Goal: Task Accomplishment & Management: Complete application form

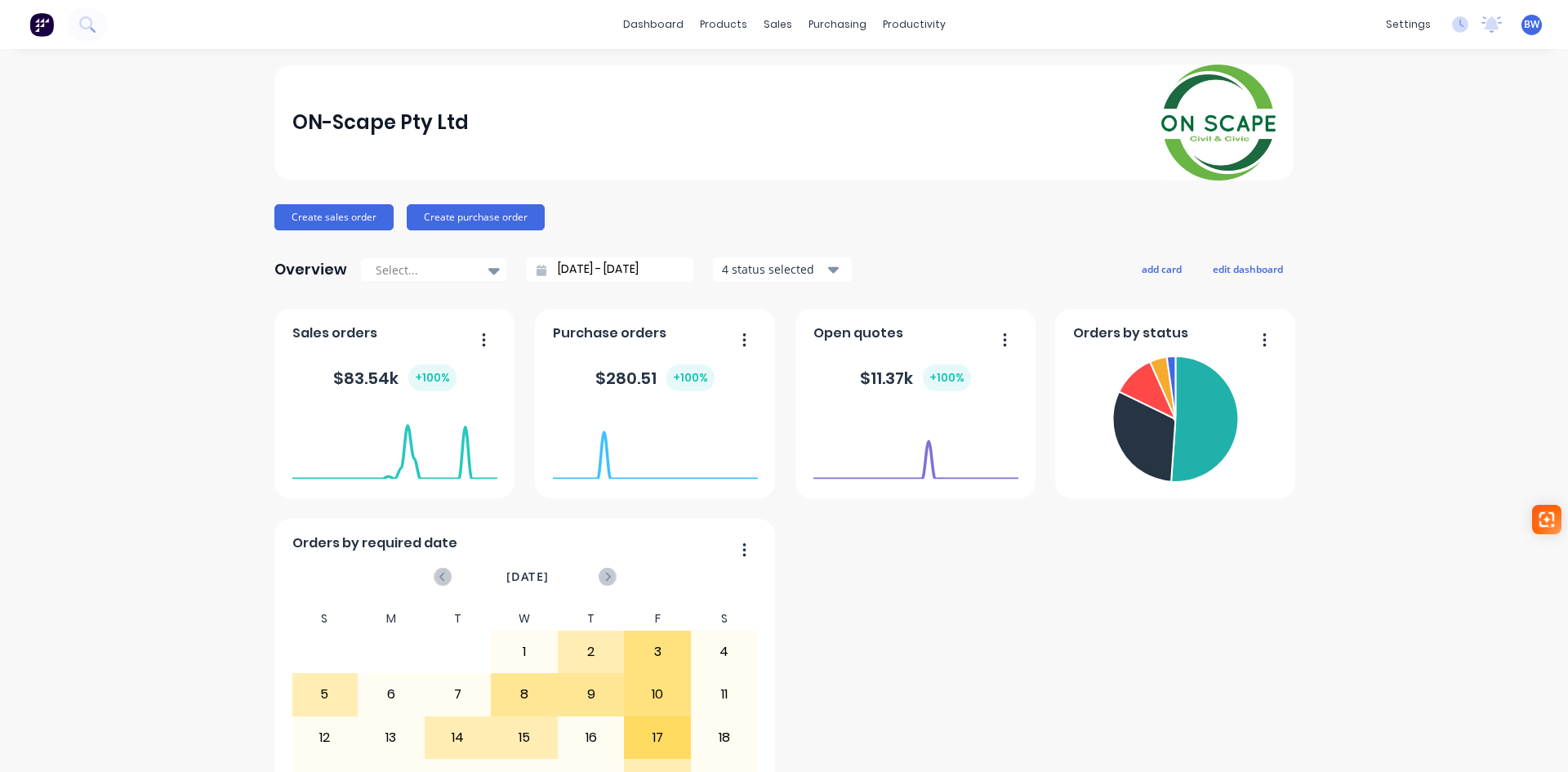
click at [1263, 340] on button "button" at bounding box center [1258, 341] width 34 height 26
click at [814, 270] on div "4 status selected" at bounding box center [773, 269] width 103 height 17
click at [773, 347] on div "Include archived" at bounding box center [821, 342] width 117 height 17
click at [931, 251] on div "ON-Scape Pty Ltd Create sales order Create purchase order Overview Select... [D…" at bounding box center [784, 491] width 1019 height 852
click at [769, 26] on div "sales" at bounding box center [777, 25] width 44 height 25
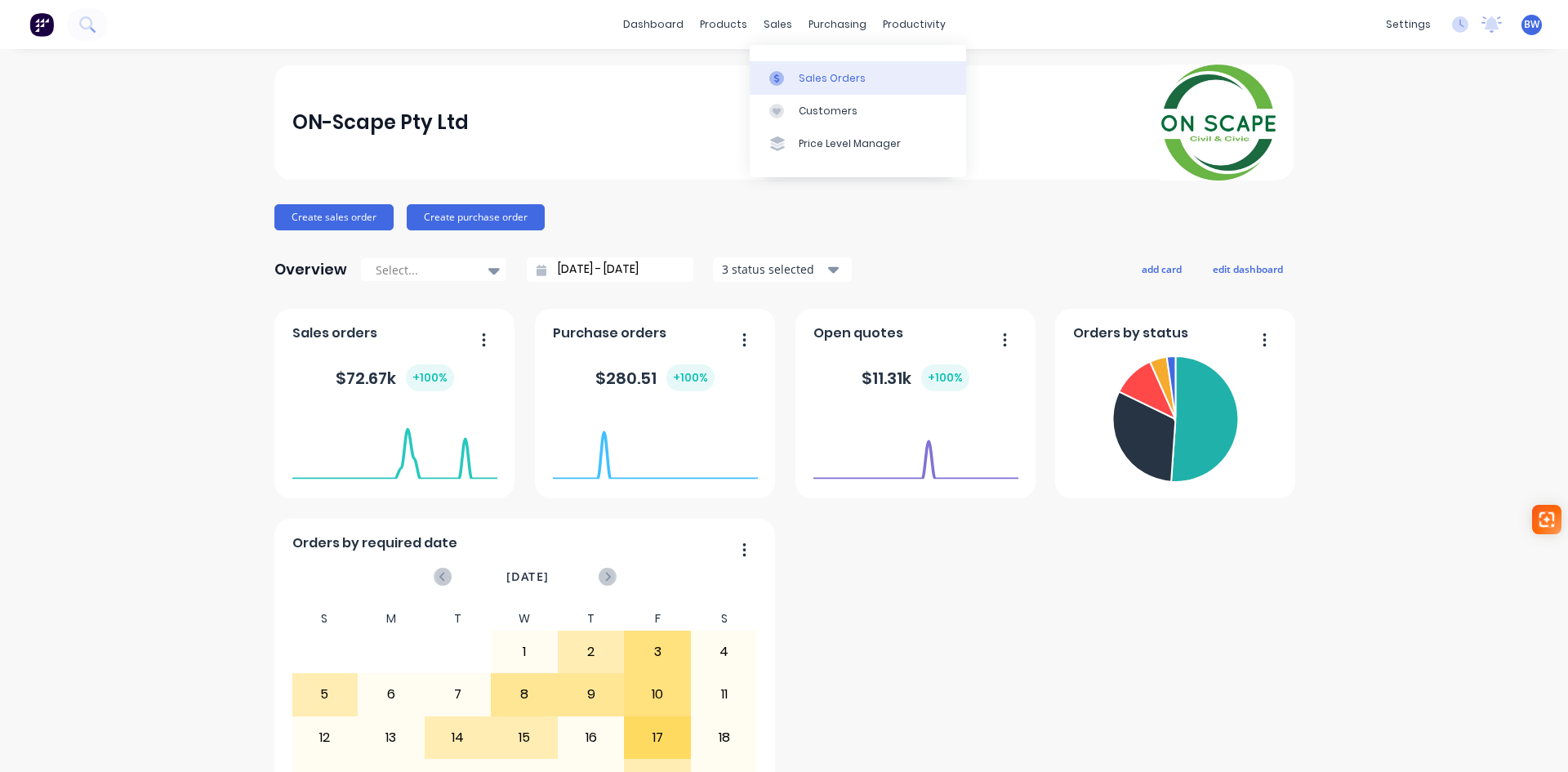
click at [821, 81] on div "Sales Orders" at bounding box center [831, 79] width 67 height 15
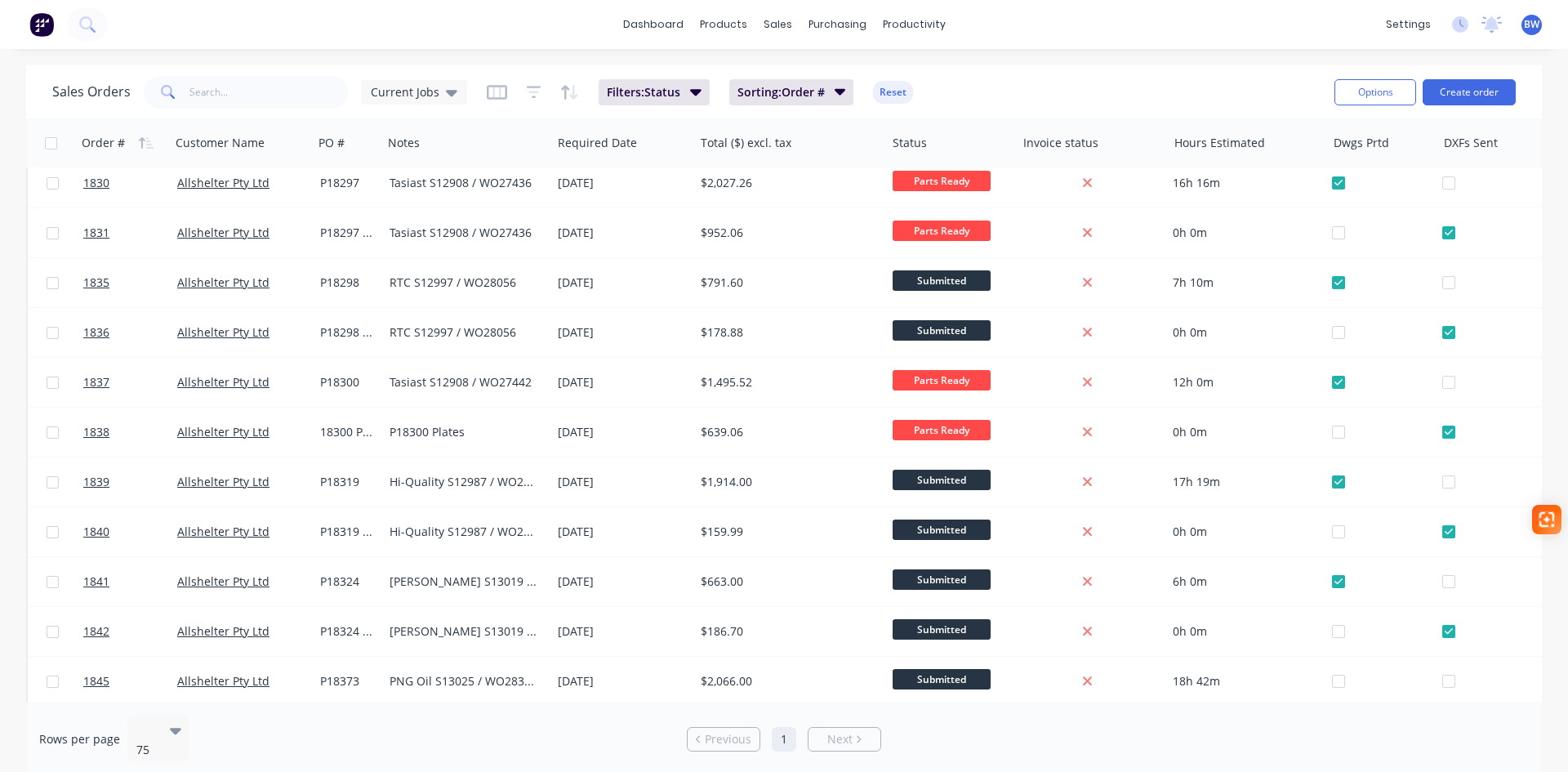
scroll to position [164, 0]
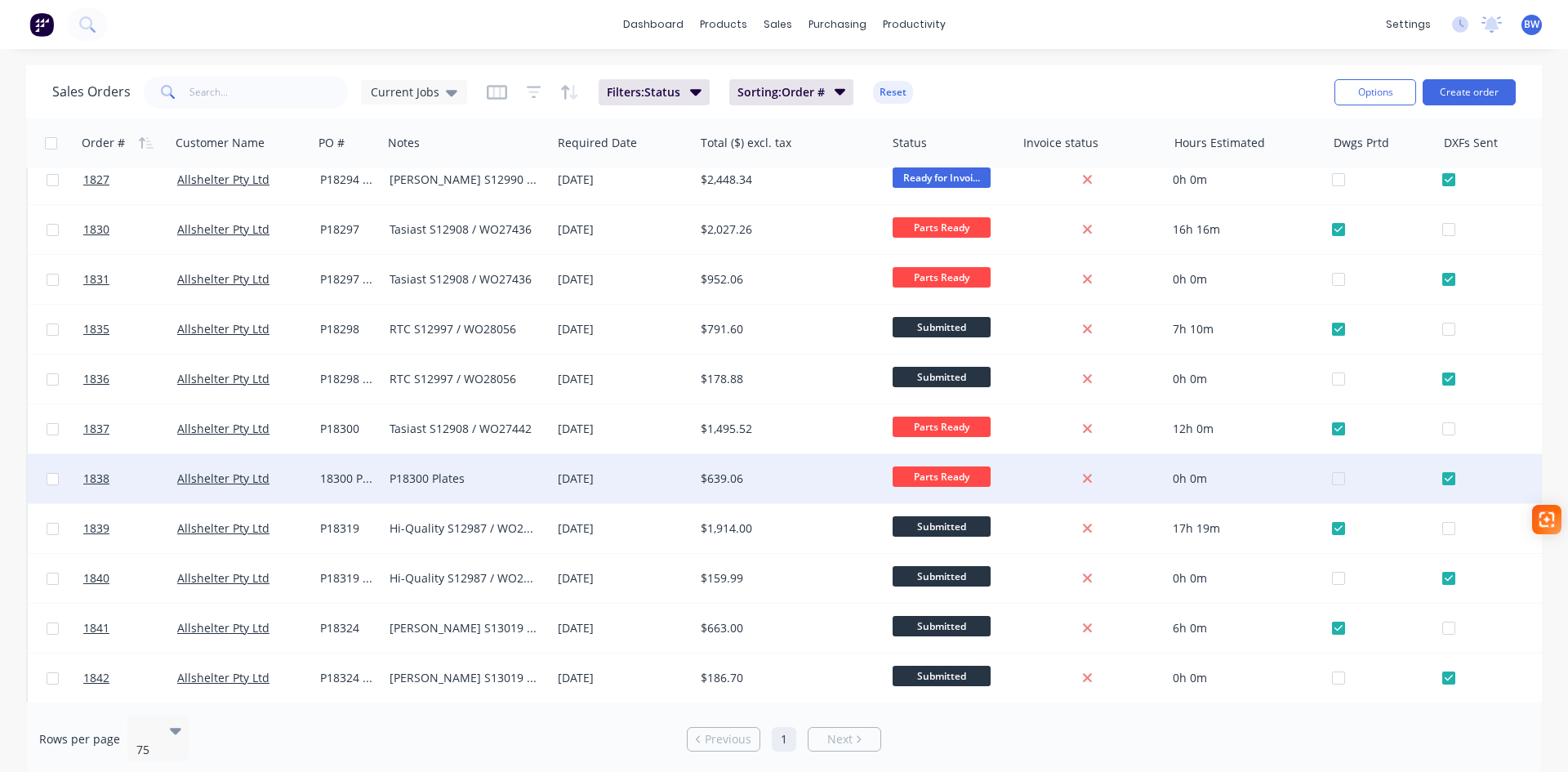
click at [415, 479] on div "P18300 Plates" at bounding box center [462, 478] width 147 height 16
click at [392, 469] on div "P18300 Plates" at bounding box center [467, 467] width 165 height 23
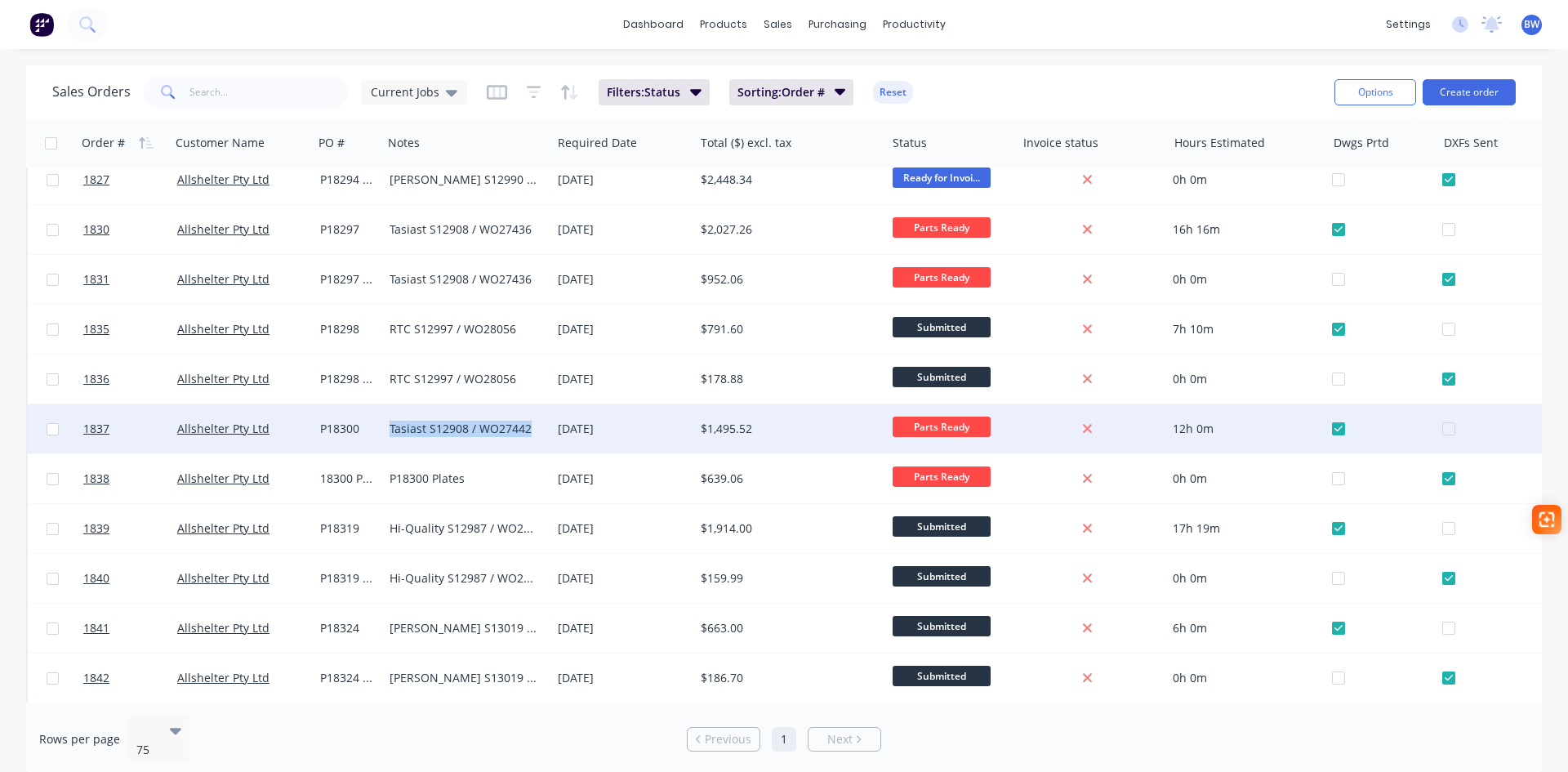
drag, startPoint x: 494, startPoint y: 429, endPoint x: 391, endPoint y: 431, distance: 103.0
click at [391, 431] on div "Tasiast S12908 / WO27442" at bounding box center [462, 429] width 147 height 16
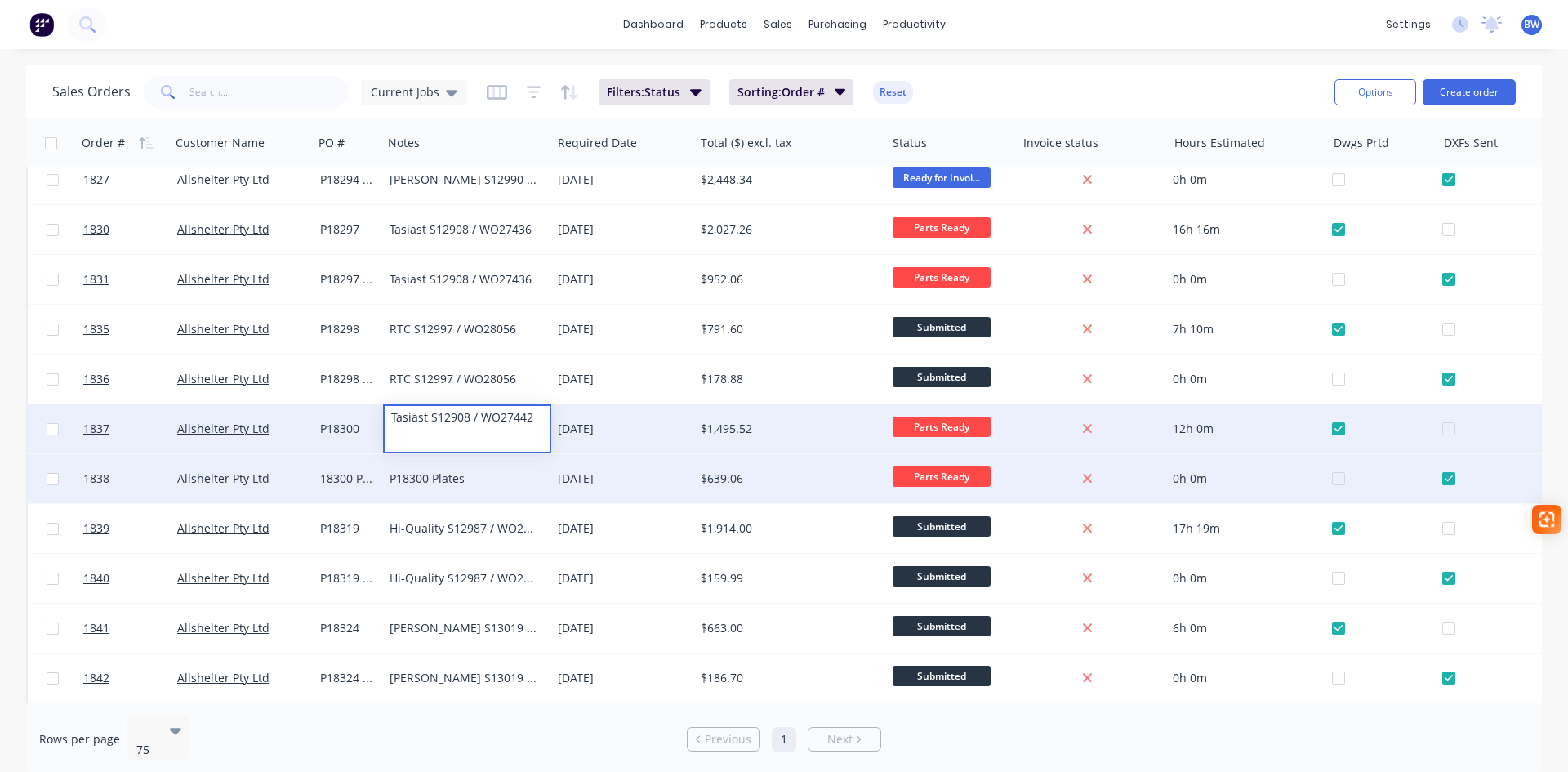
click at [461, 472] on div "P18300 Plates" at bounding box center [462, 478] width 147 height 16
drag, startPoint x: 471, startPoint y: 471, endPoint x: 374, endPoint y: 469, distance: 97.0
click at [374, 469] on div "1838 Allshelter Pty Ltd 18300 Plates P18300 Plates [DATE] $639.06 Parts Ready 0…" at bounding box center [829, 479] width 1604 height 50
drag, startPoint x: 479, startPoint y: 485, endPoint x: 364, endPoint y: 481, distance: 115.1
click at [364, 481] on div "1838 Allshelter Pty Ltd 18300 Plates [PERSON_NAME] [DATE] $639.06 Parts Ready 0…" at bounding box center [829, 479] width 1604 height 50
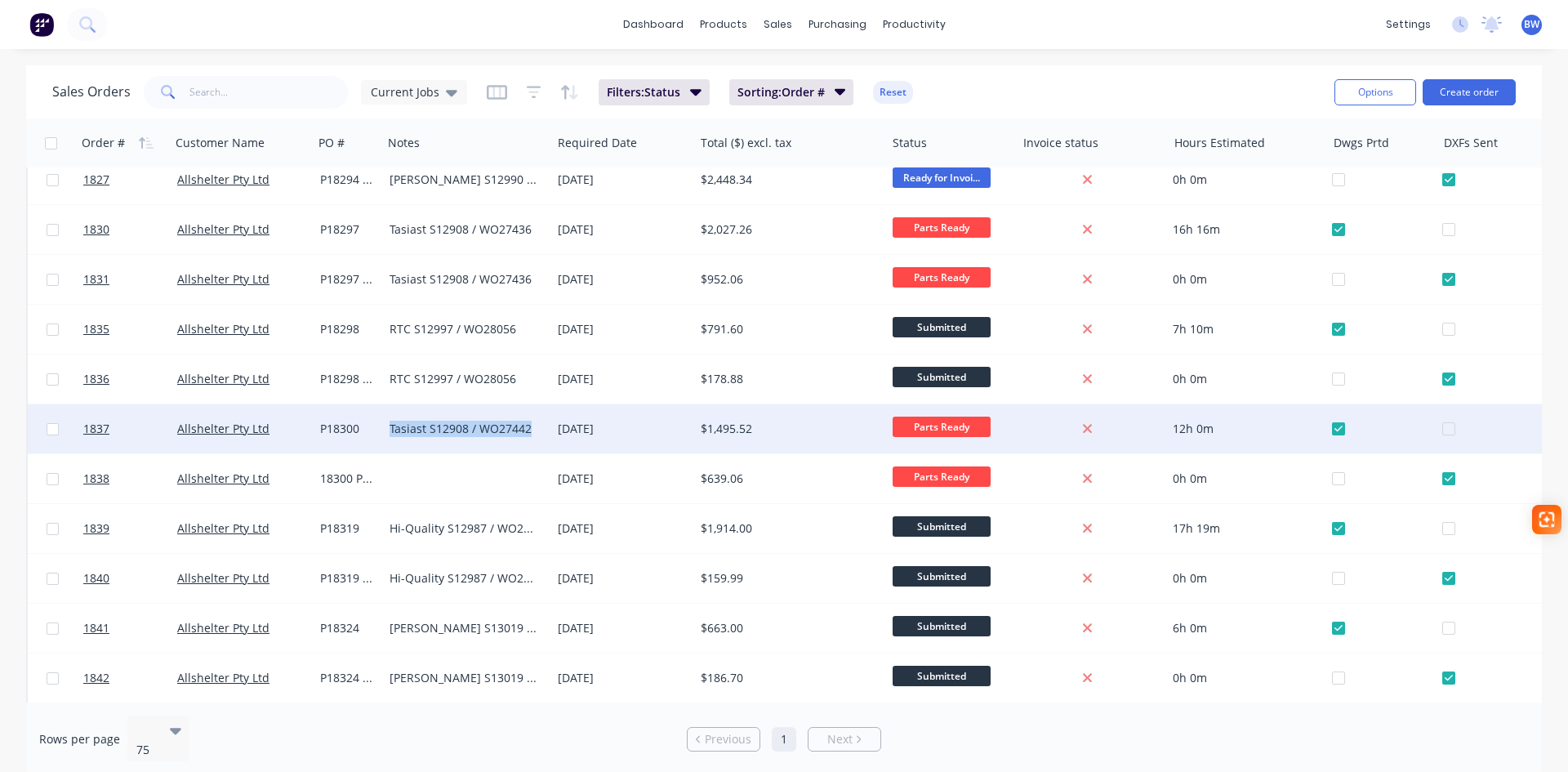
drag, startPoint x: 529, startPoint y: 432, endPoint x: 385, endPoint y: 431, distance: 144.0
click at [385, 431] on div "Tasiast S12908 / WO27442" at bounding box center [467, 429] width 168 height 49
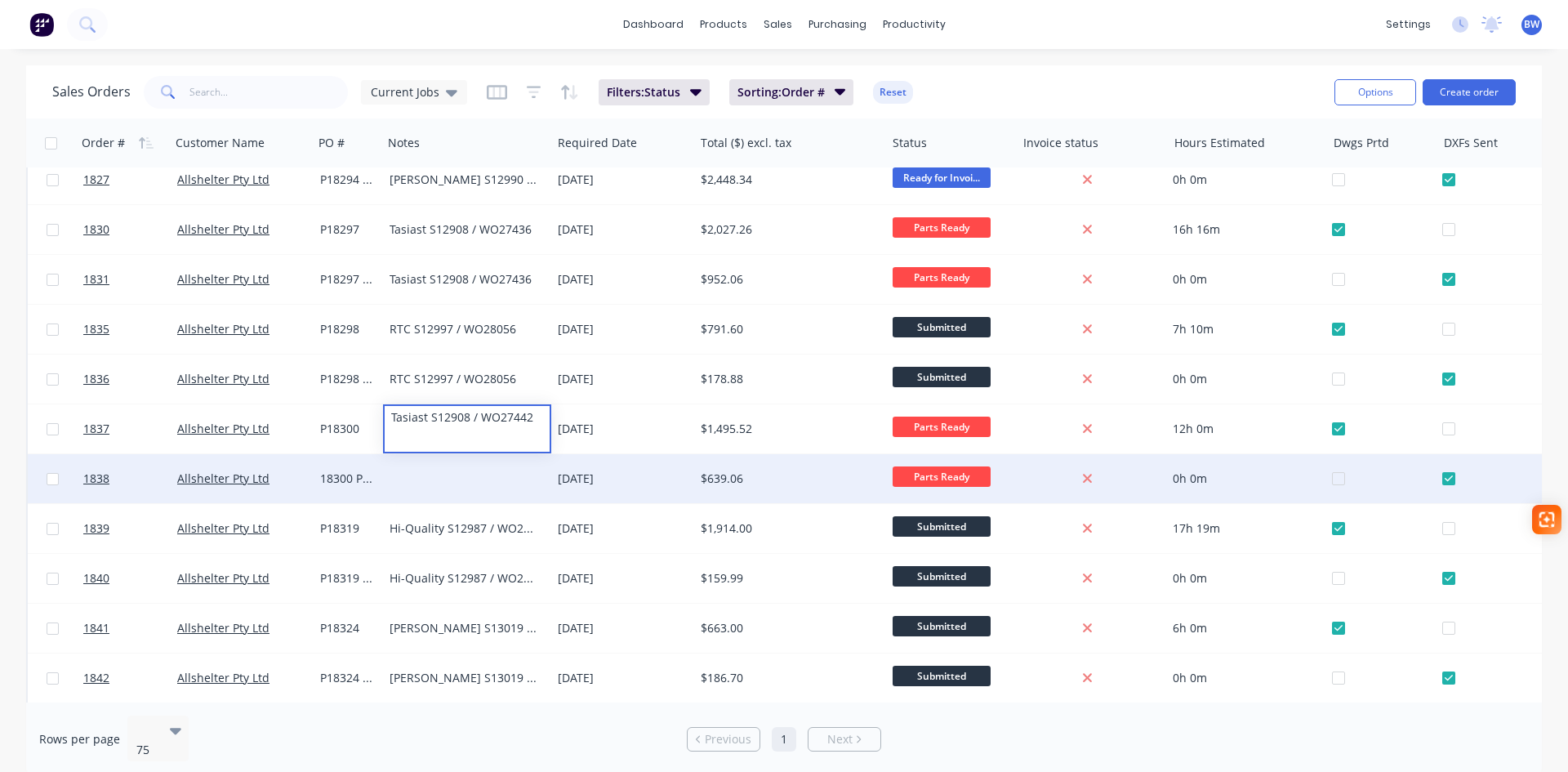
click at [446, 488] on div at bounding box center [467, 479] width 168 height 49
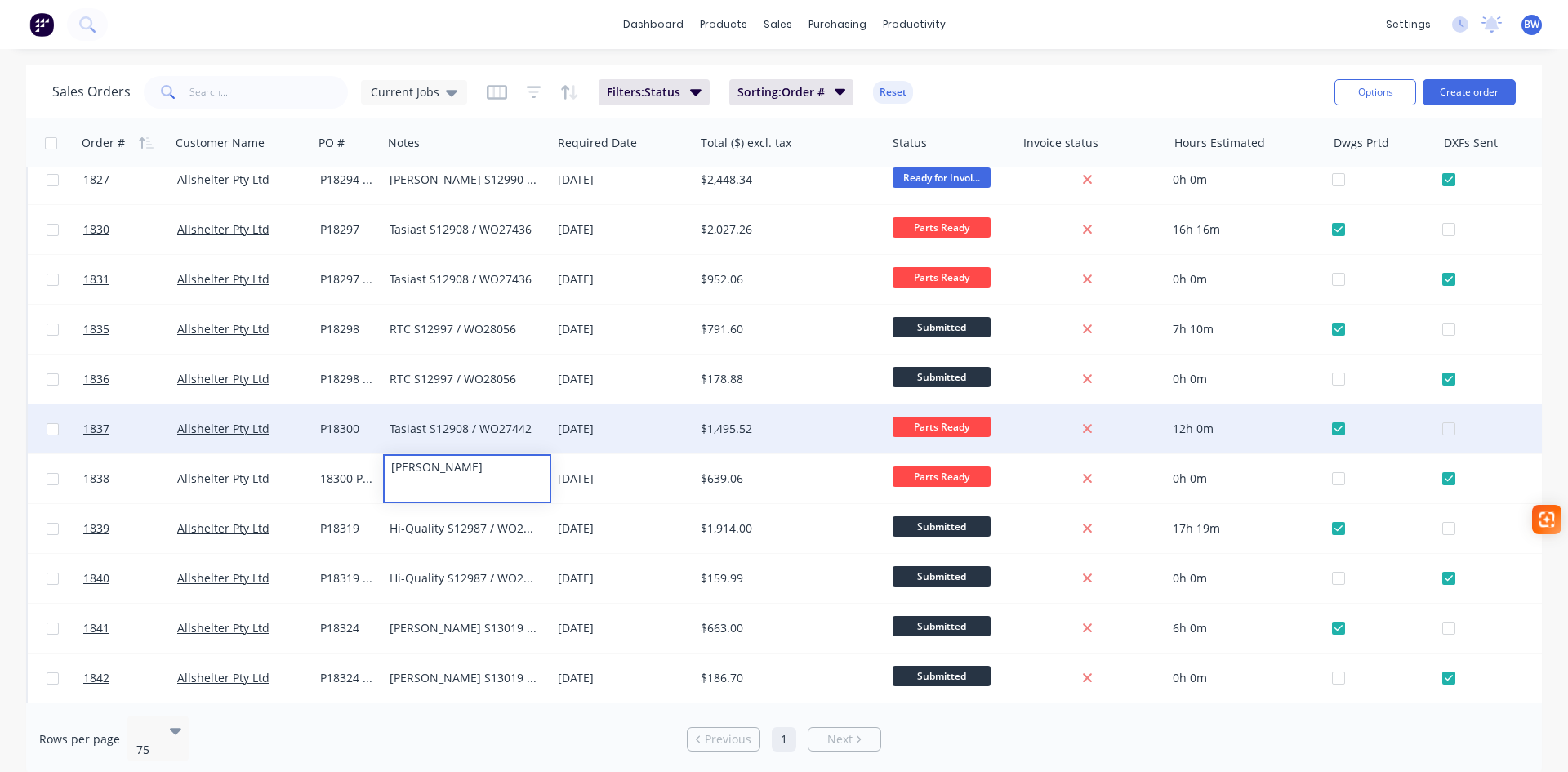
drag, startPoint x: 463, startPoint y: 480, endPoint x: 379, endPoint y: 446, distance: 90.6
click at [379, 446] on div "1824 Allshelter Pty Ltd P18292 Tasiast S12908 / WO27439 [DATE] $9,142.56 In Pro…" at bounding box center [829, 552] width 1607 height 1097
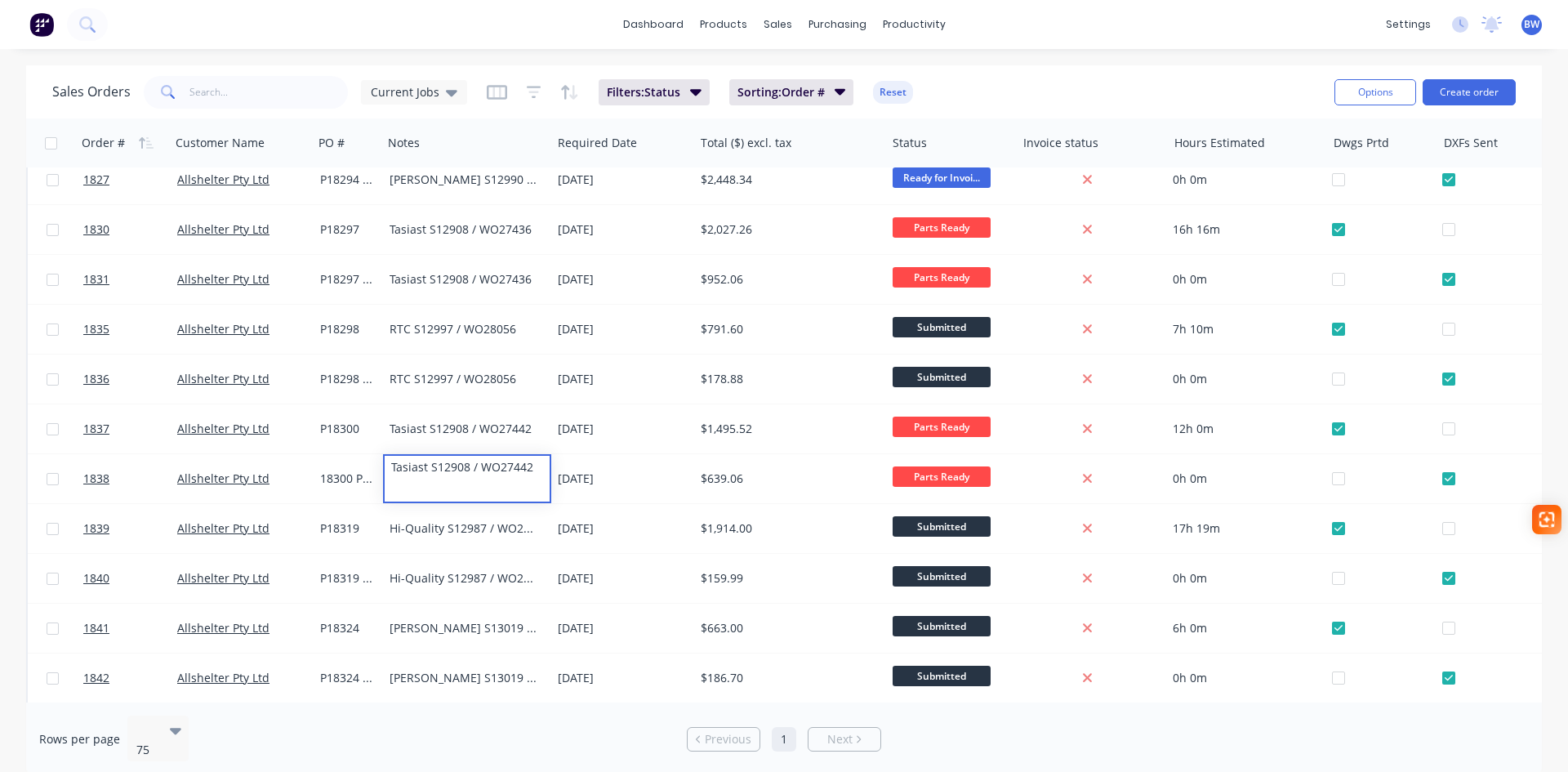
click at [389, 28] on div "dashboard products sales purchasing productivity dashboard products Product Cat…" at bounding box center [784, 25] width 1568 height 49
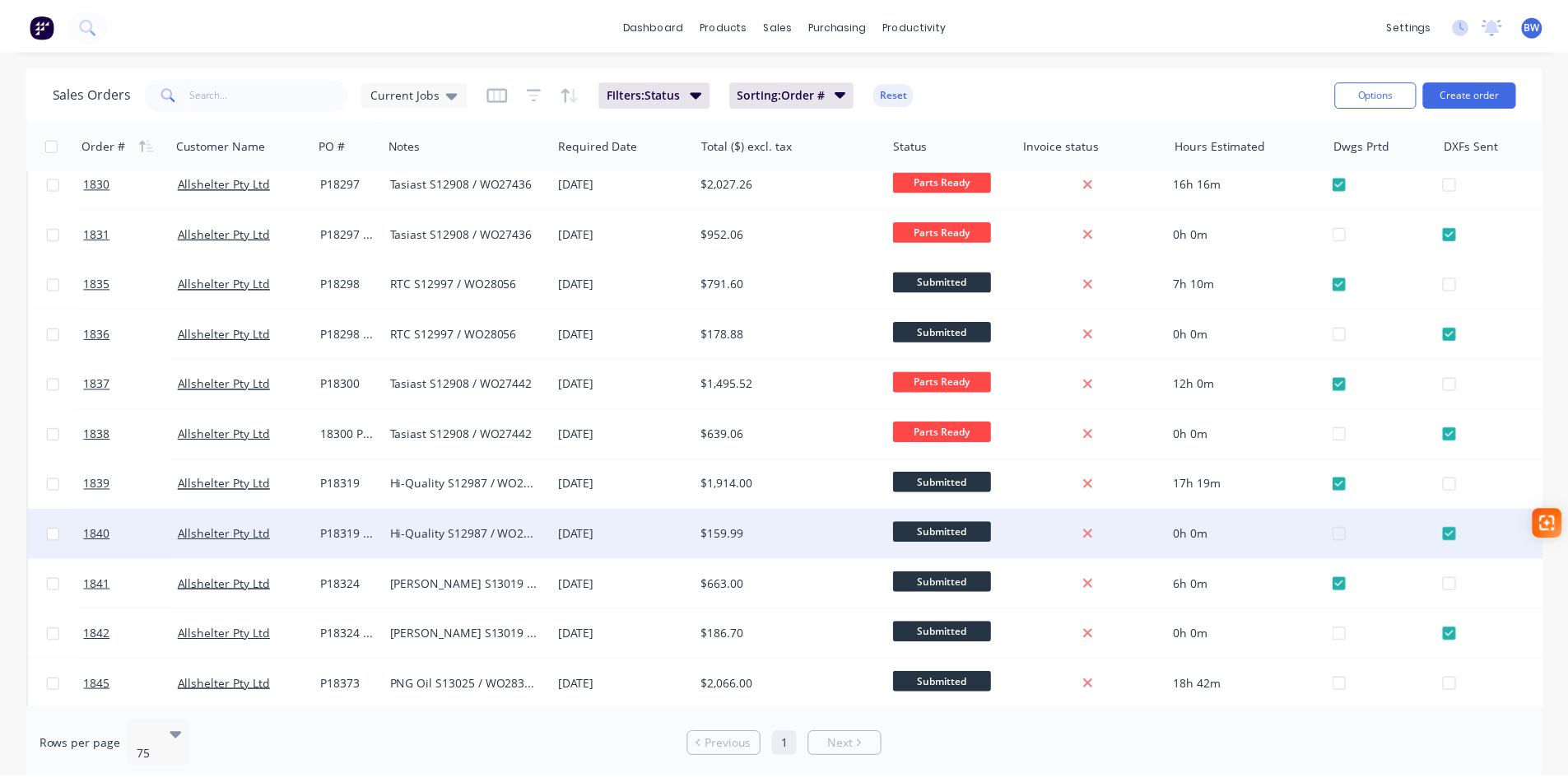
scroll to position [0, 0]
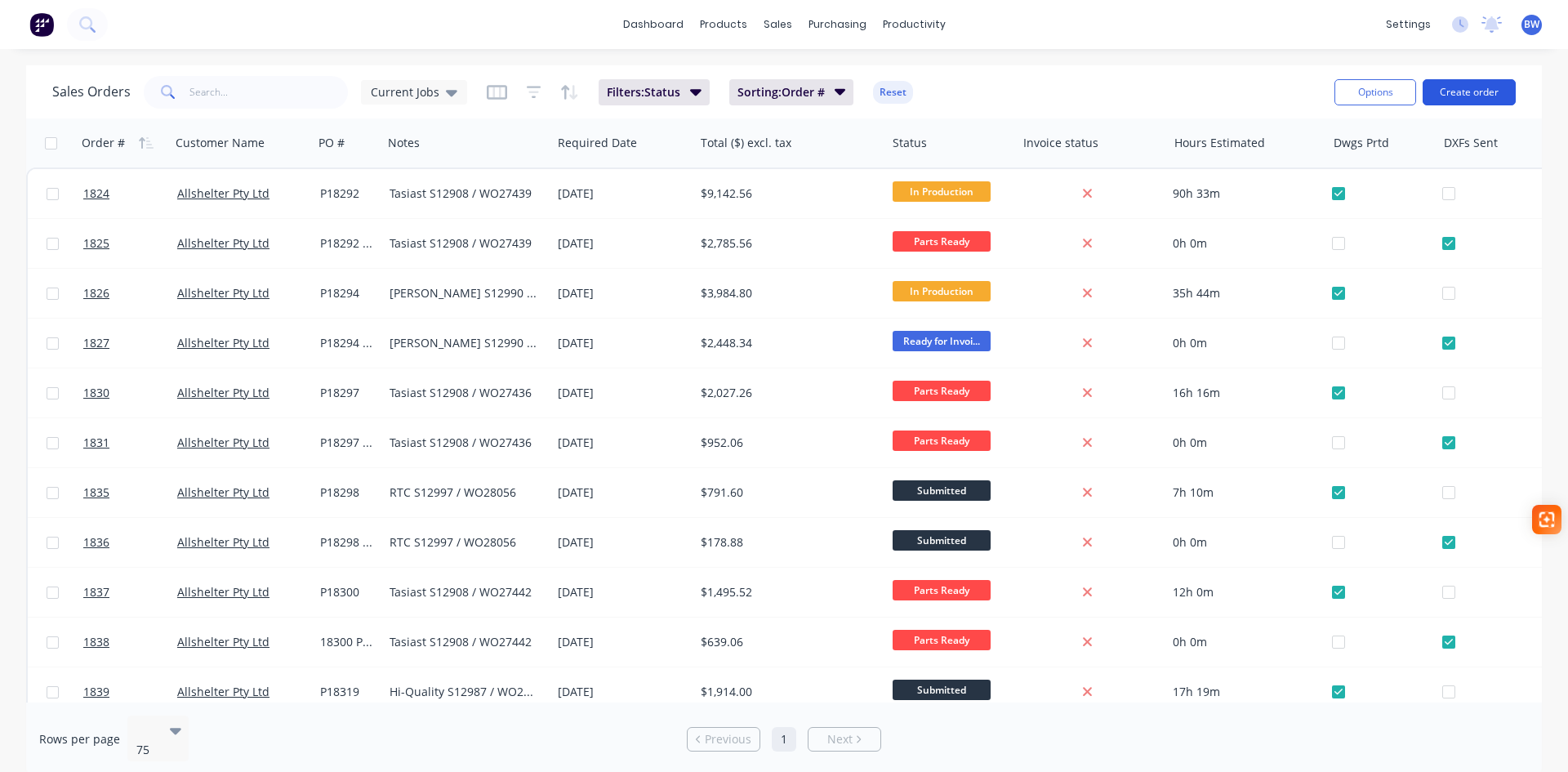
click at [1474, 92] on button "Create order" at bounding box center [1469, 93] width 93 height 26
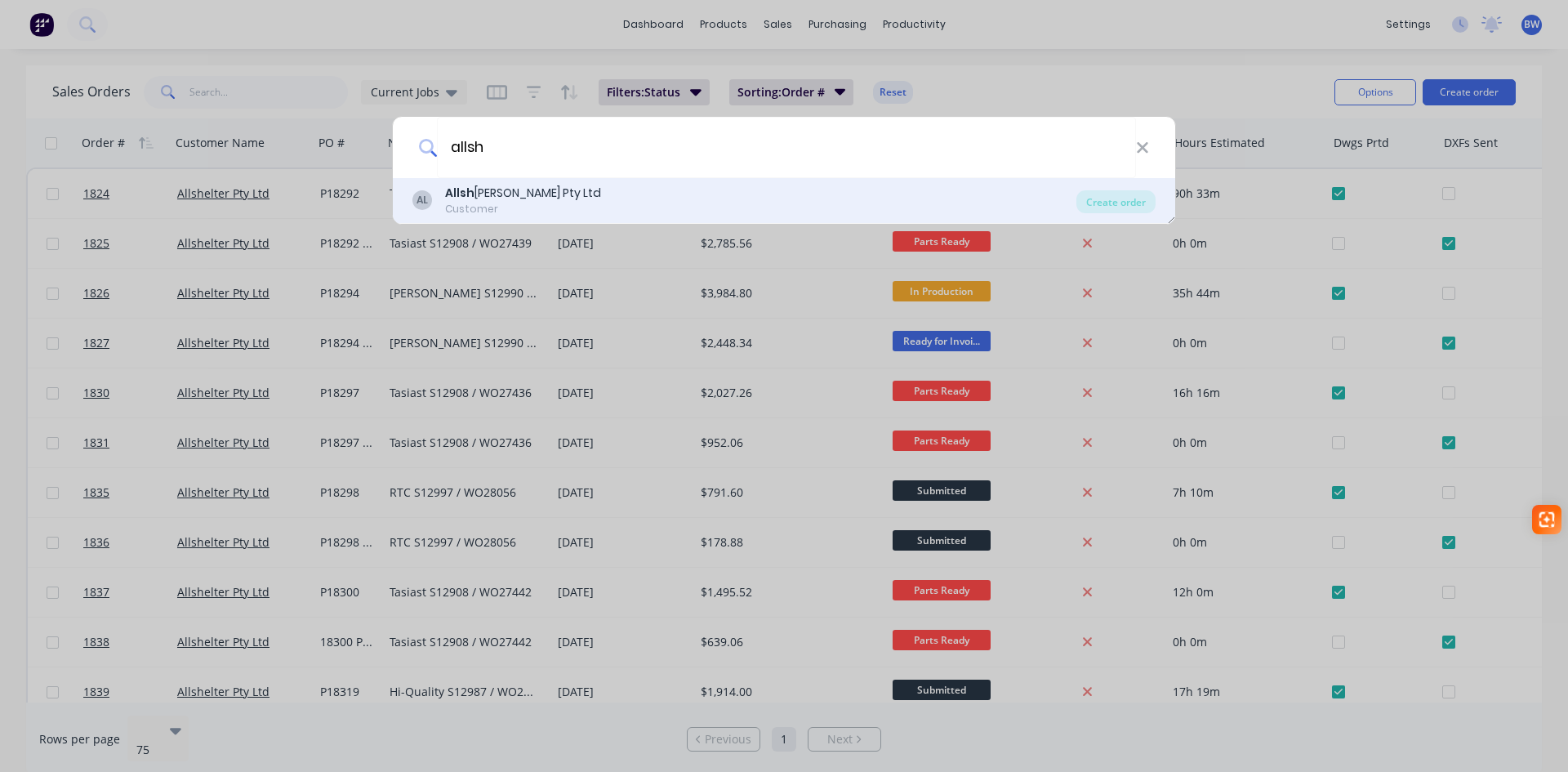
type input "allsh"
click at [477, 211] on div "Customer" at bounding box center [523, 209] width 156 height 15
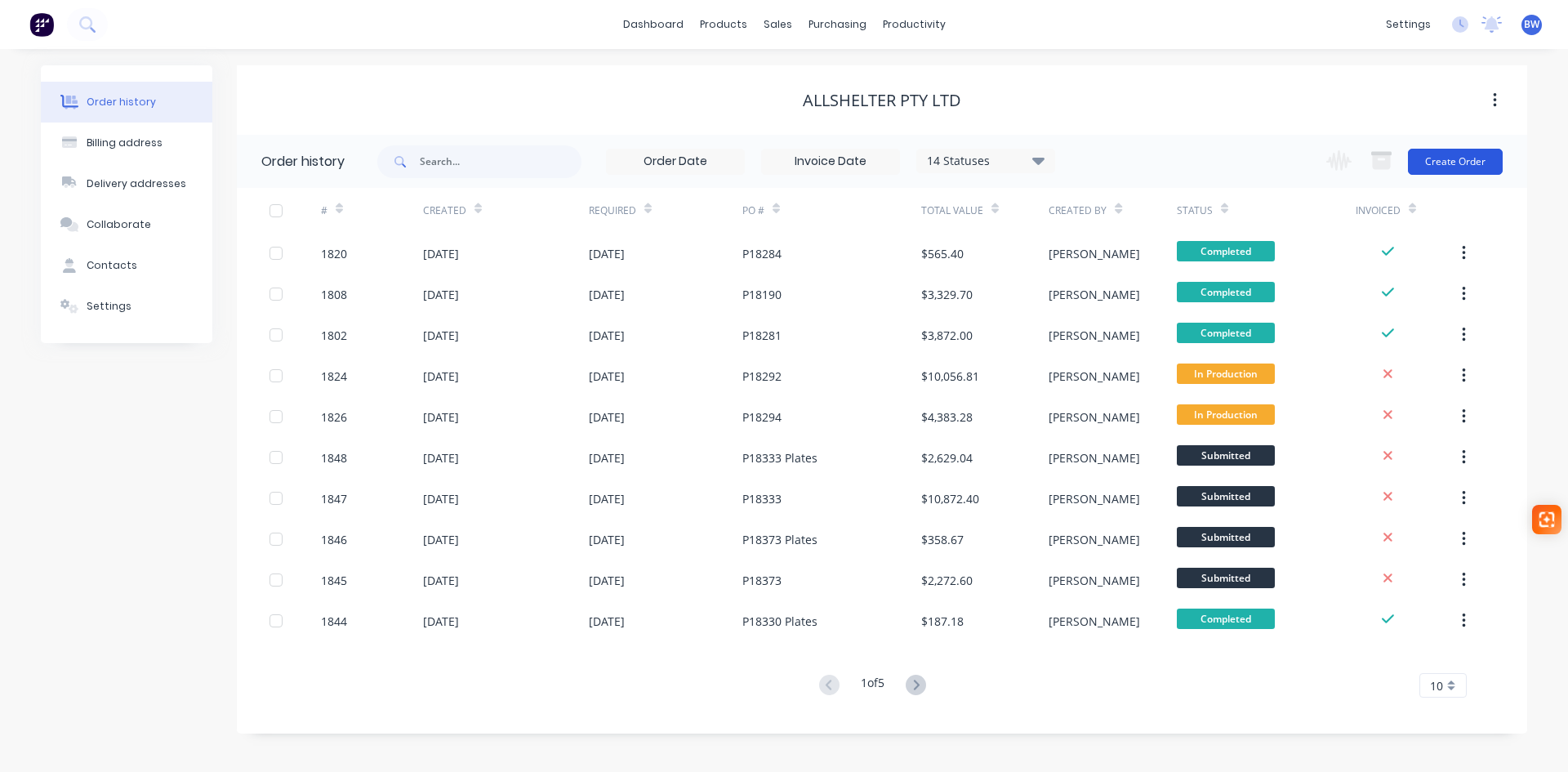
click at [1436, 151] on button "Create Order" at bounding box center [1455, 162] width 95 height 26
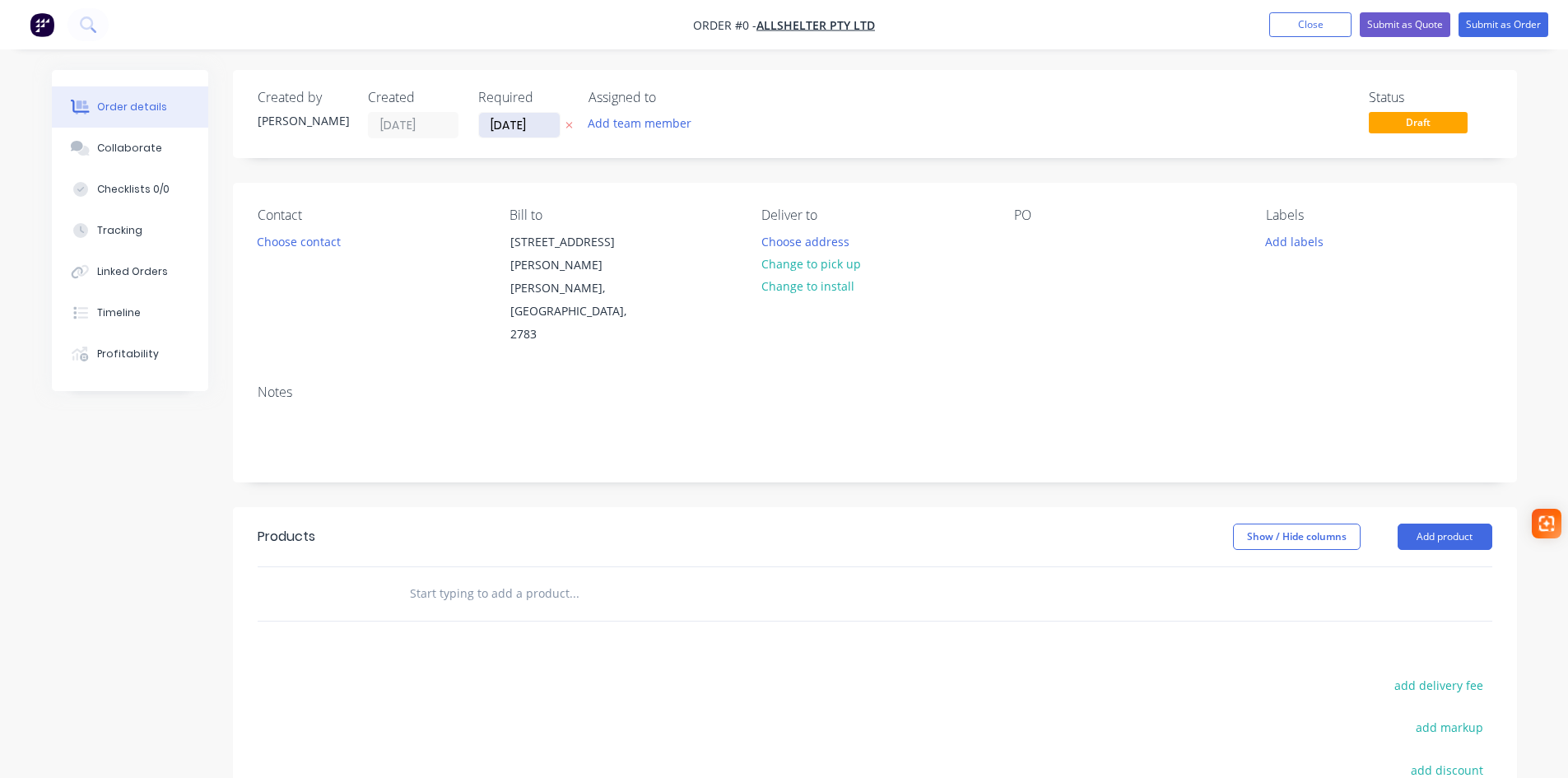
click at [519, 128] on input "[DATE]" at bounding box center [519, 125] width 81 height 25
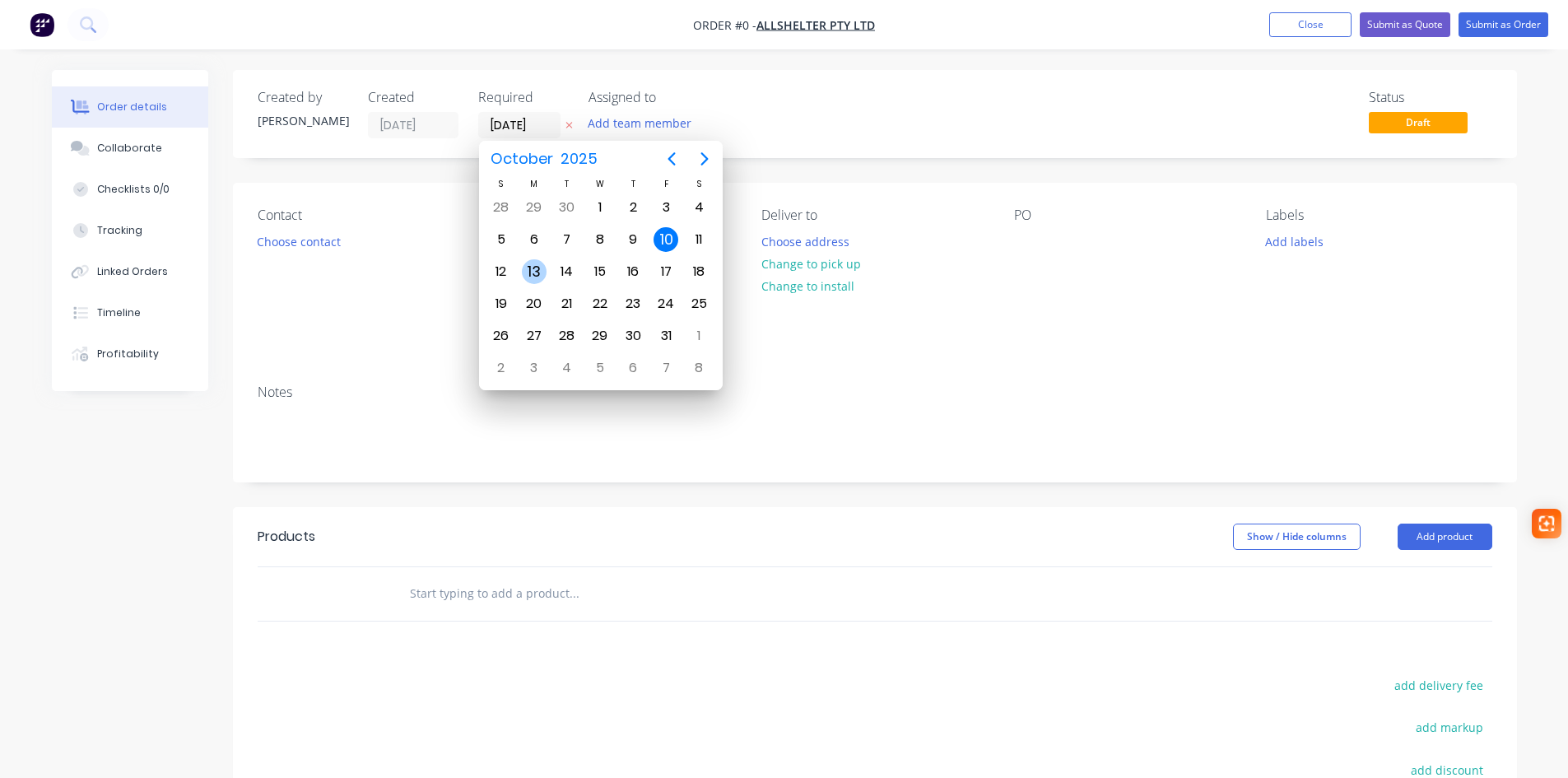
click at [542, 262] on div "13" at bounding box center [534, 272] width 25 height 25
type input "[DATE]"
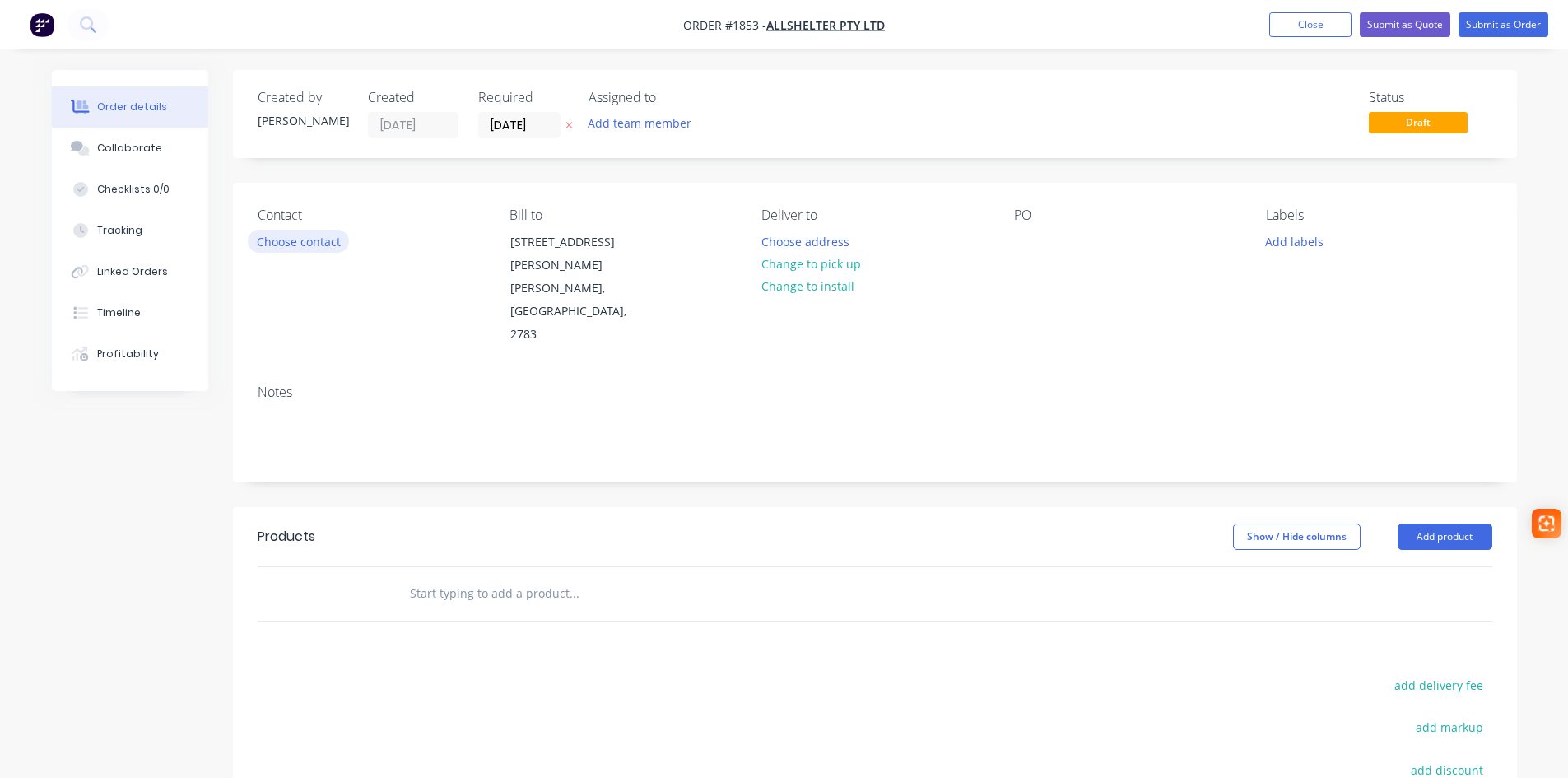
click at [315, 248] on button "Choose contact" at bounding box center [298, 240] width 101 height 22
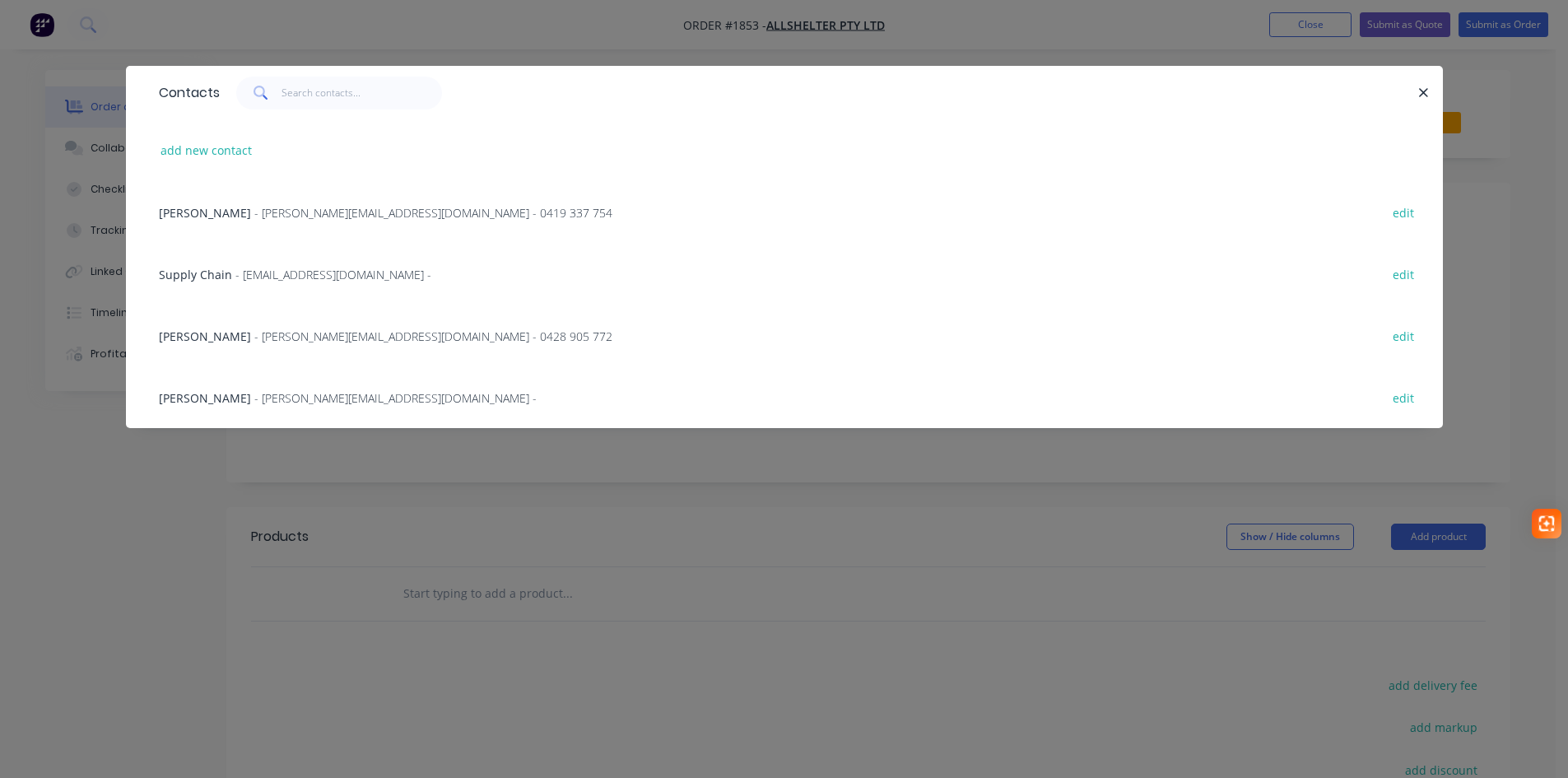
click at [177, 210] on span "[PERSON_NAME]" at bounding box center [205, 213] width 92 height 15
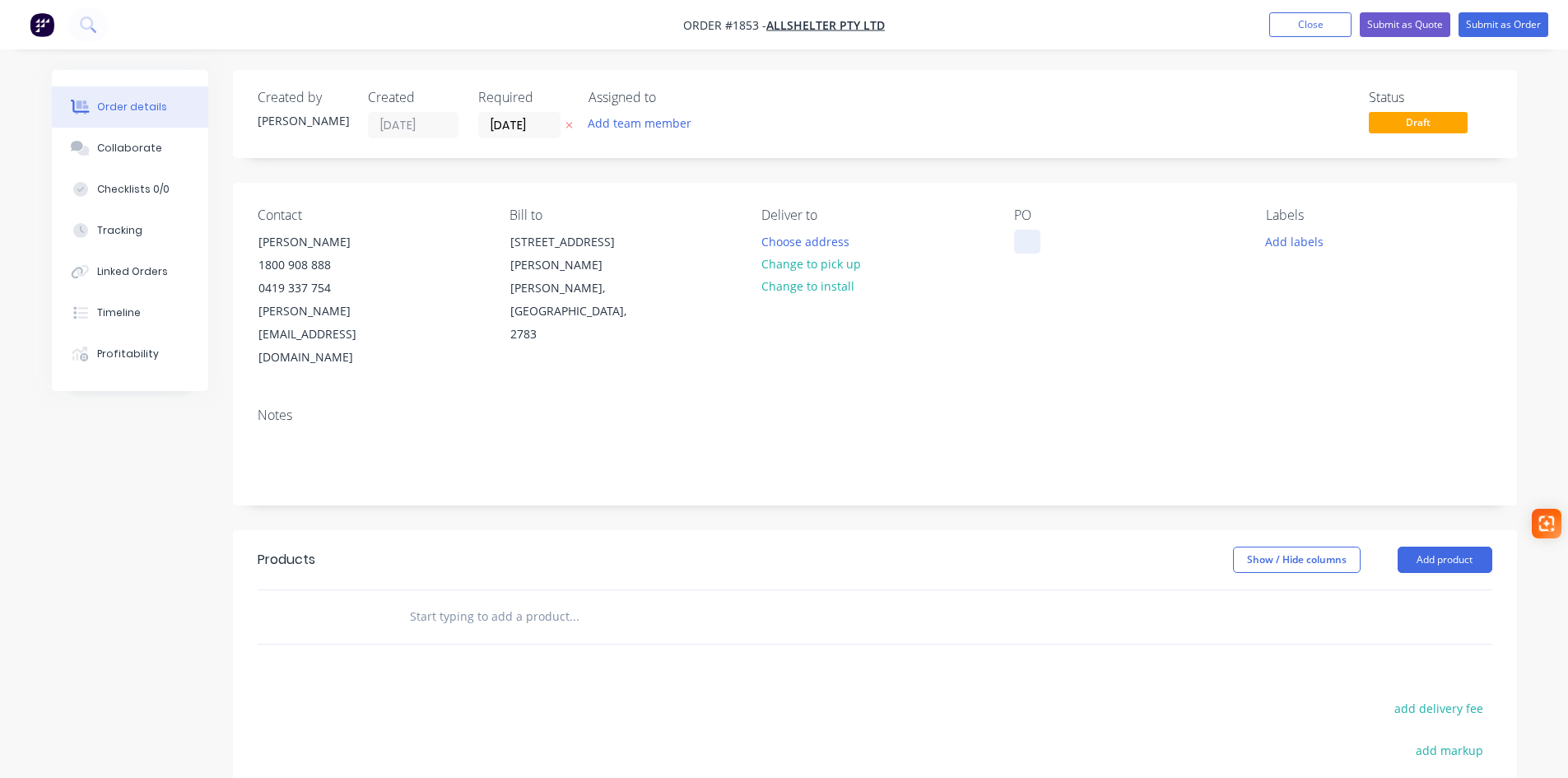
click at [1031, 237] on div at bounding box center [1028, 241] width 27 height 24
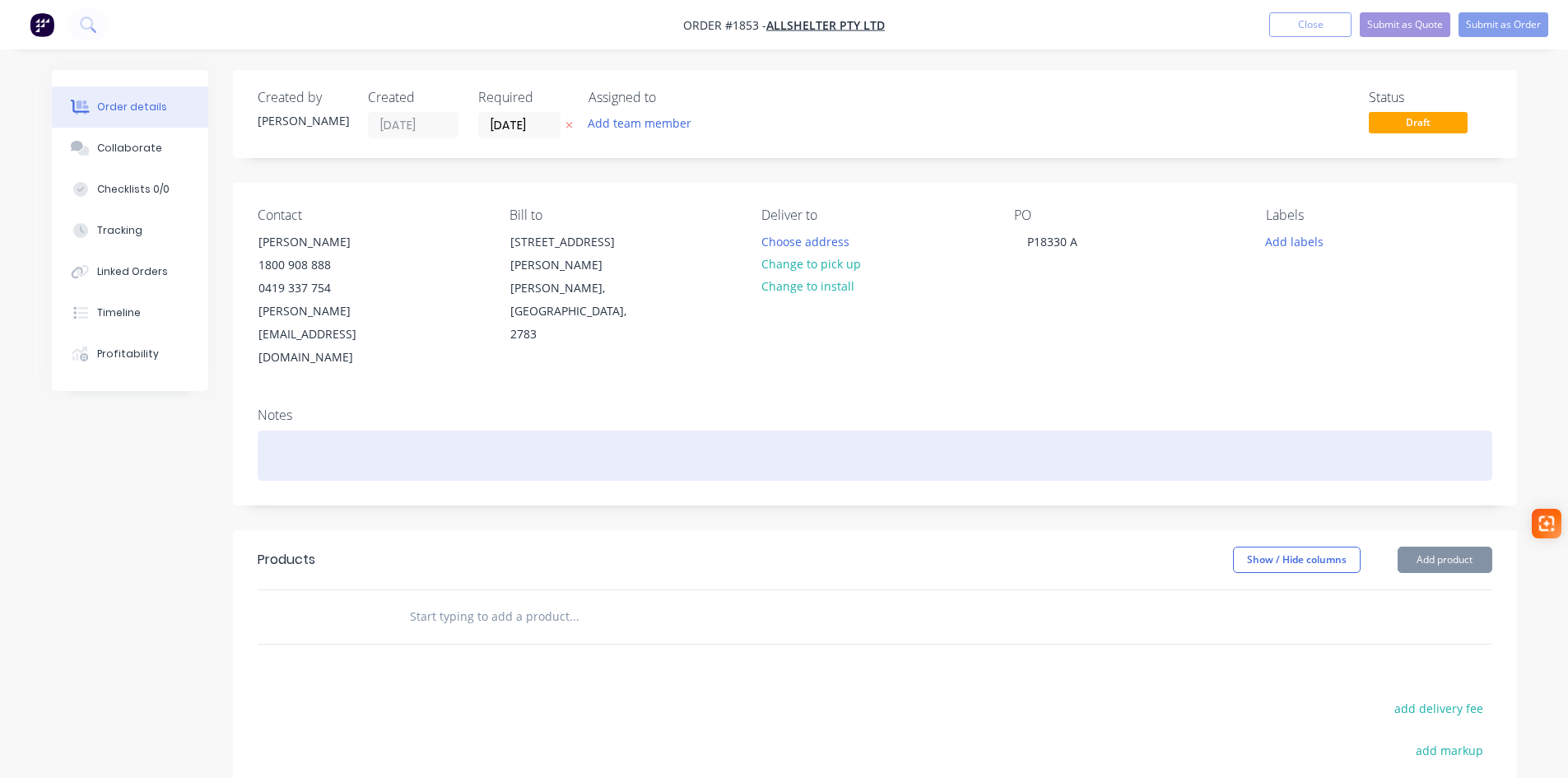
click at [296, 431] on div at bounding box center [874, 456] width 1234 height 51
paste div
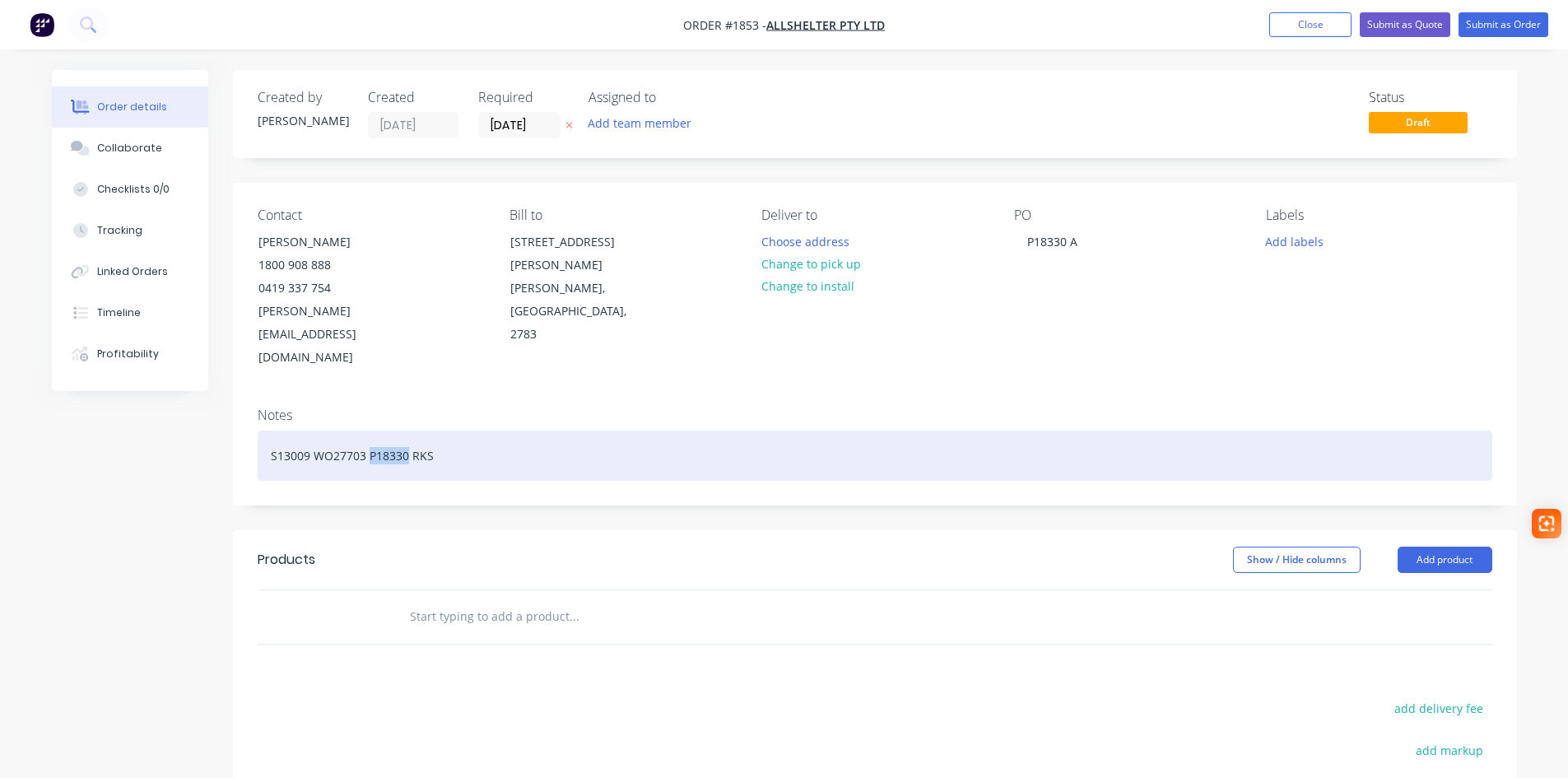
drag, startPoint x: 408, startPoint y: 411, endPoint x: 371, endPoint y: 413, distance: 37.1
click at [371, 431] on div "S13009 WO27703 P18330 RKS" at bounding box center [874, 456] width 1234 height 51
click at [271, 431] on div "S13009 WO27703 RKS" at bounding box center [874, 456] width 1234 height 51
click at [333, 431] on div "RKS S13009 WO27703 RKS" at bounding box center [874, 456] width 1234 height 51
drag, startPoint x: 423, startPoint y: 412, endPoint x: 398, endPoint y: 409, distance: 25.2
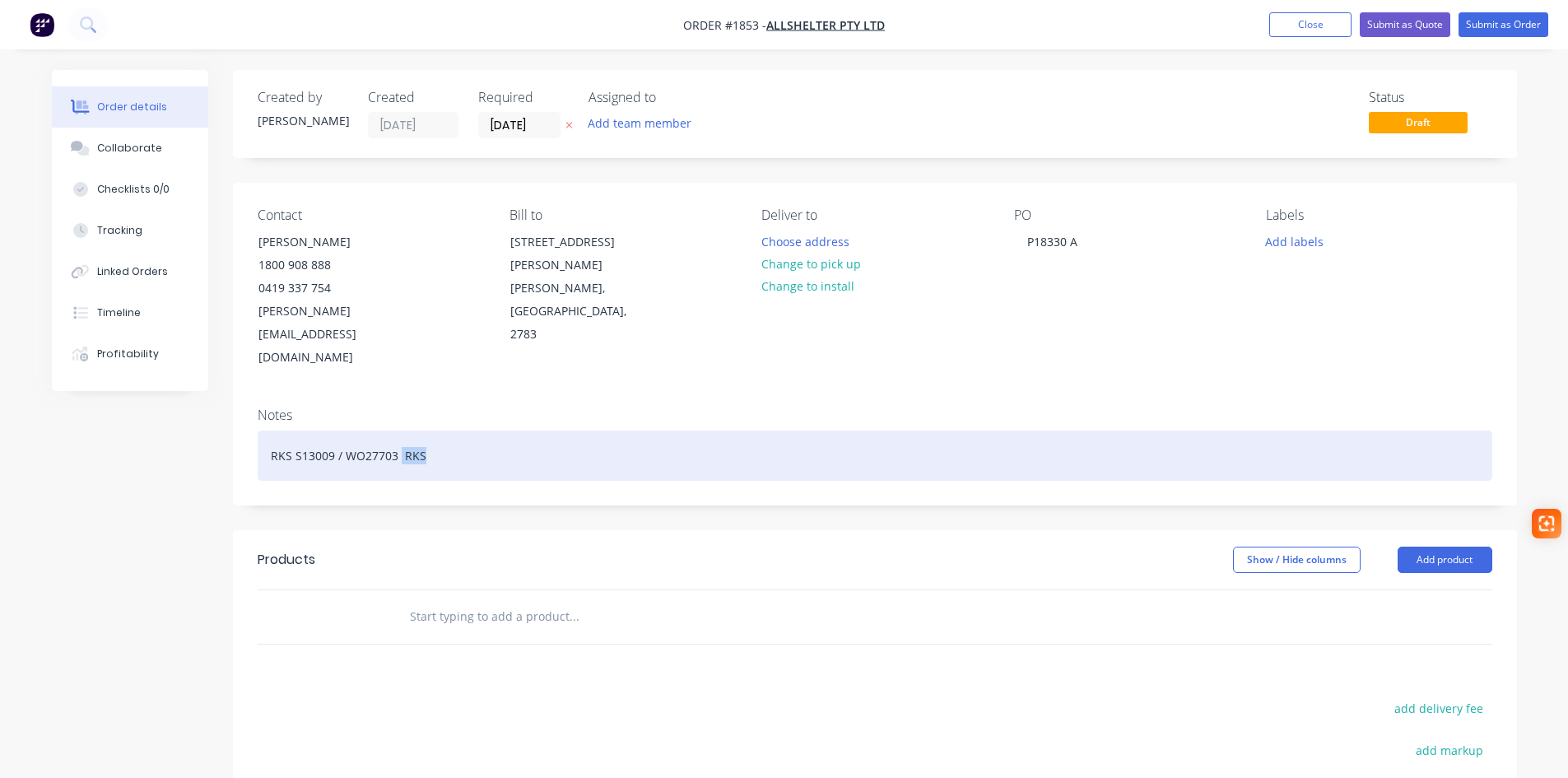
click at [398, 431] on div "RKS S13009 / WO27703 RKS" at bounding box center [874, 456] width 1234 height 51
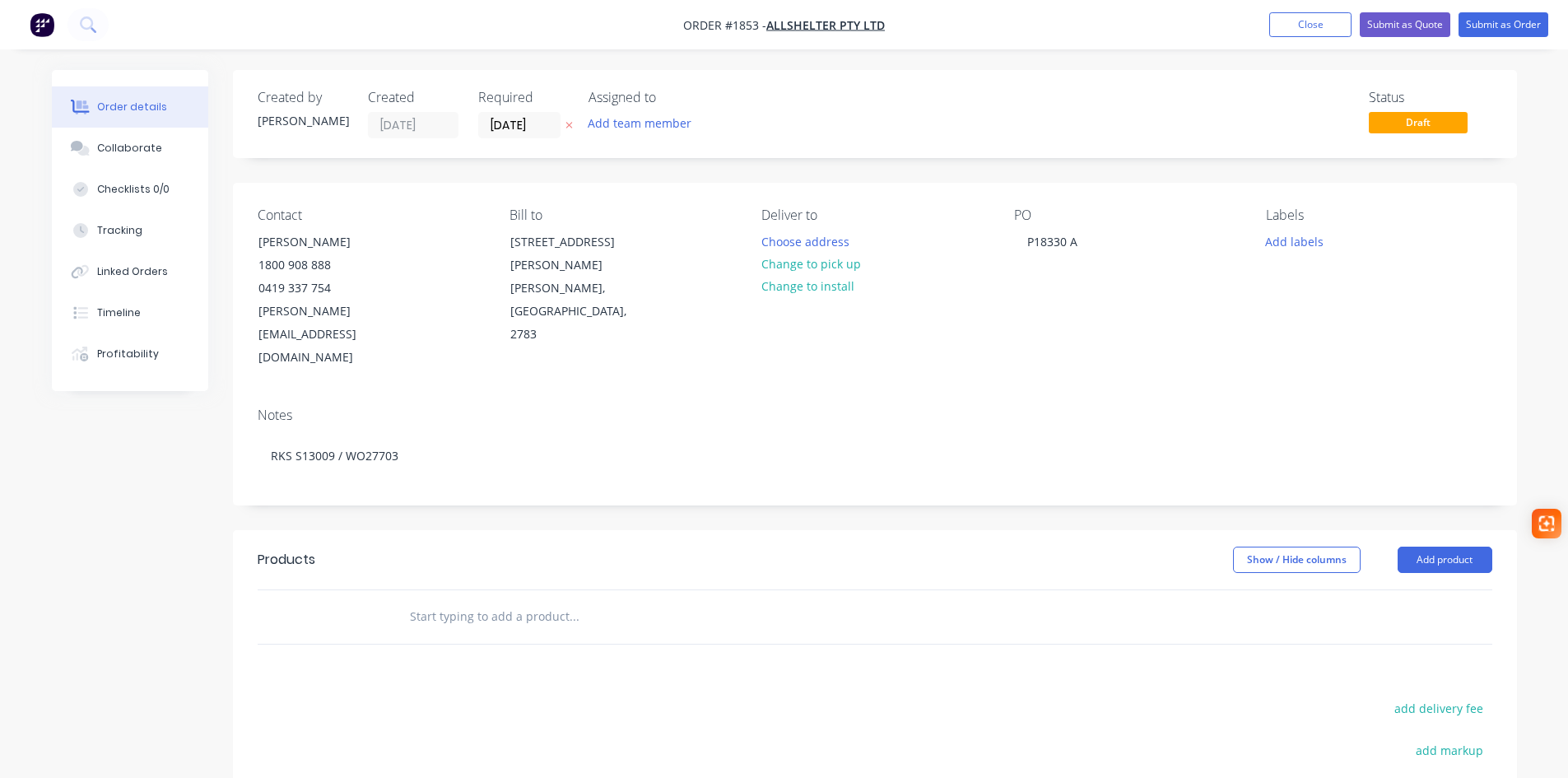
click at [449, 600] on input "text" at bounding box center [573, 616] width 329 height 33
type input "BRD014"
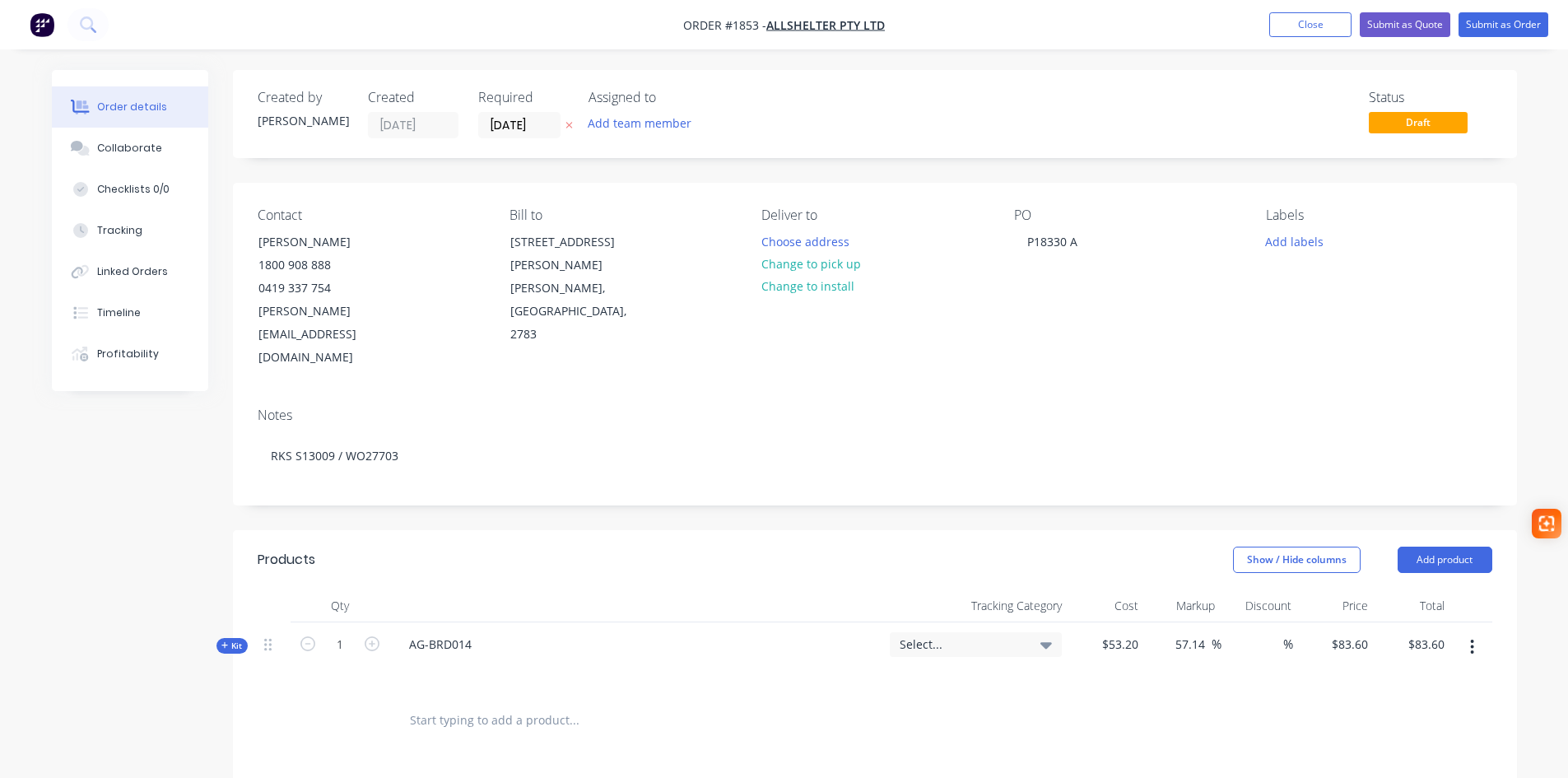
click at [1017, 636] on span "Select..." at bounding box center [962, 645] width 124 height 17
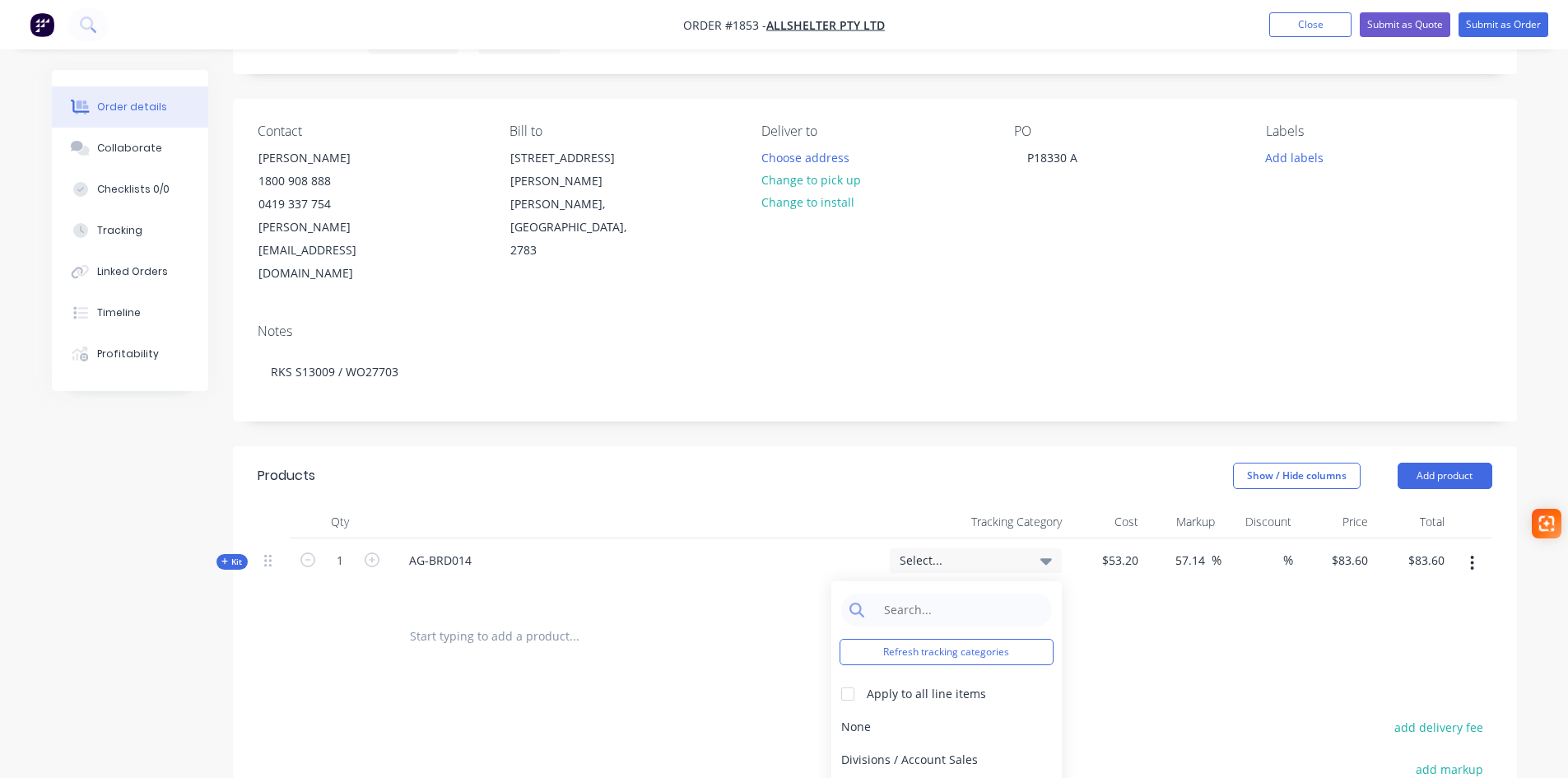
scroll to position [165, 0]
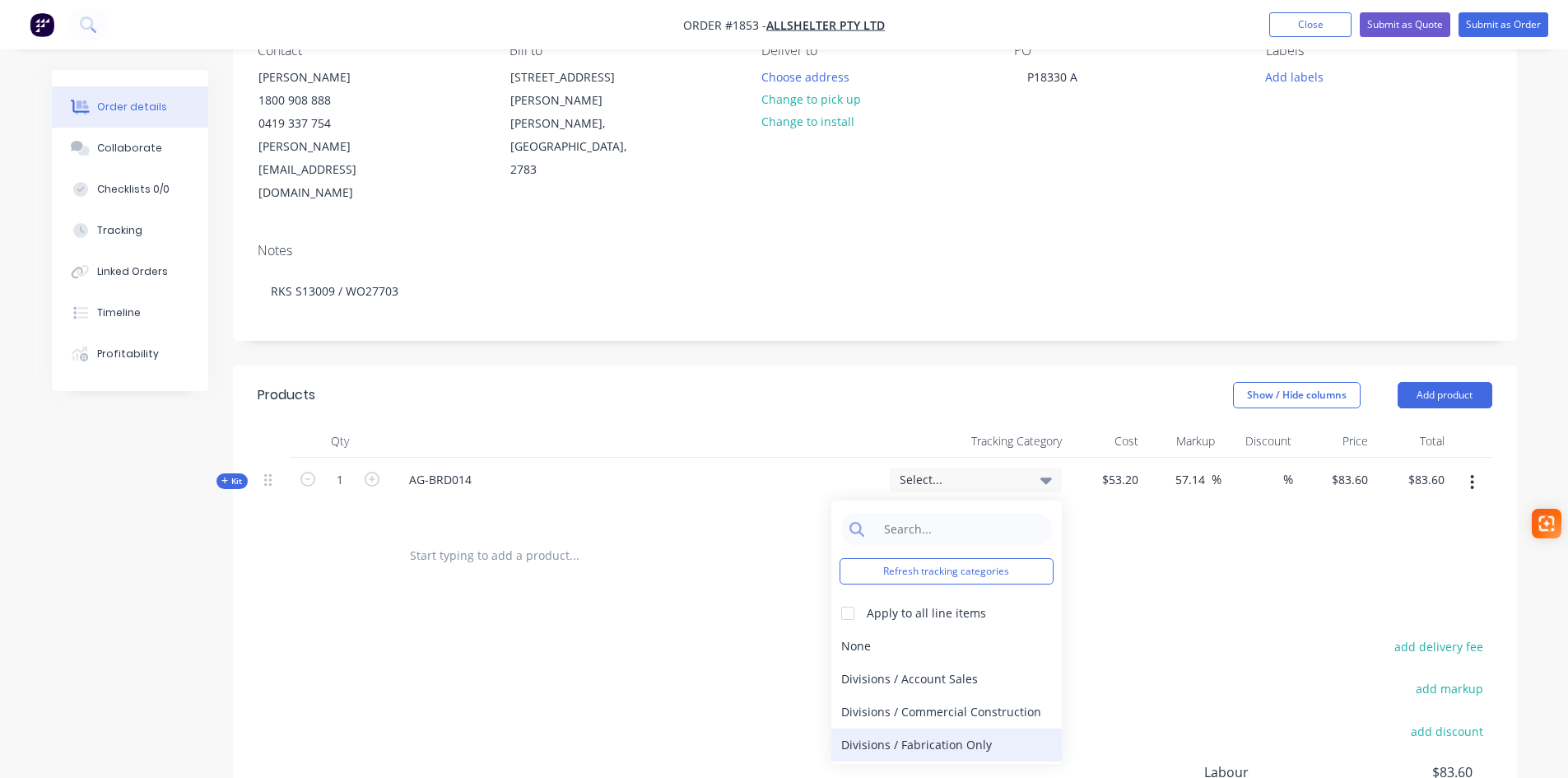
click at [943, 728] on div "Divisions / Fabrication Only" at bounding box center [947, 745] width 231 height 33
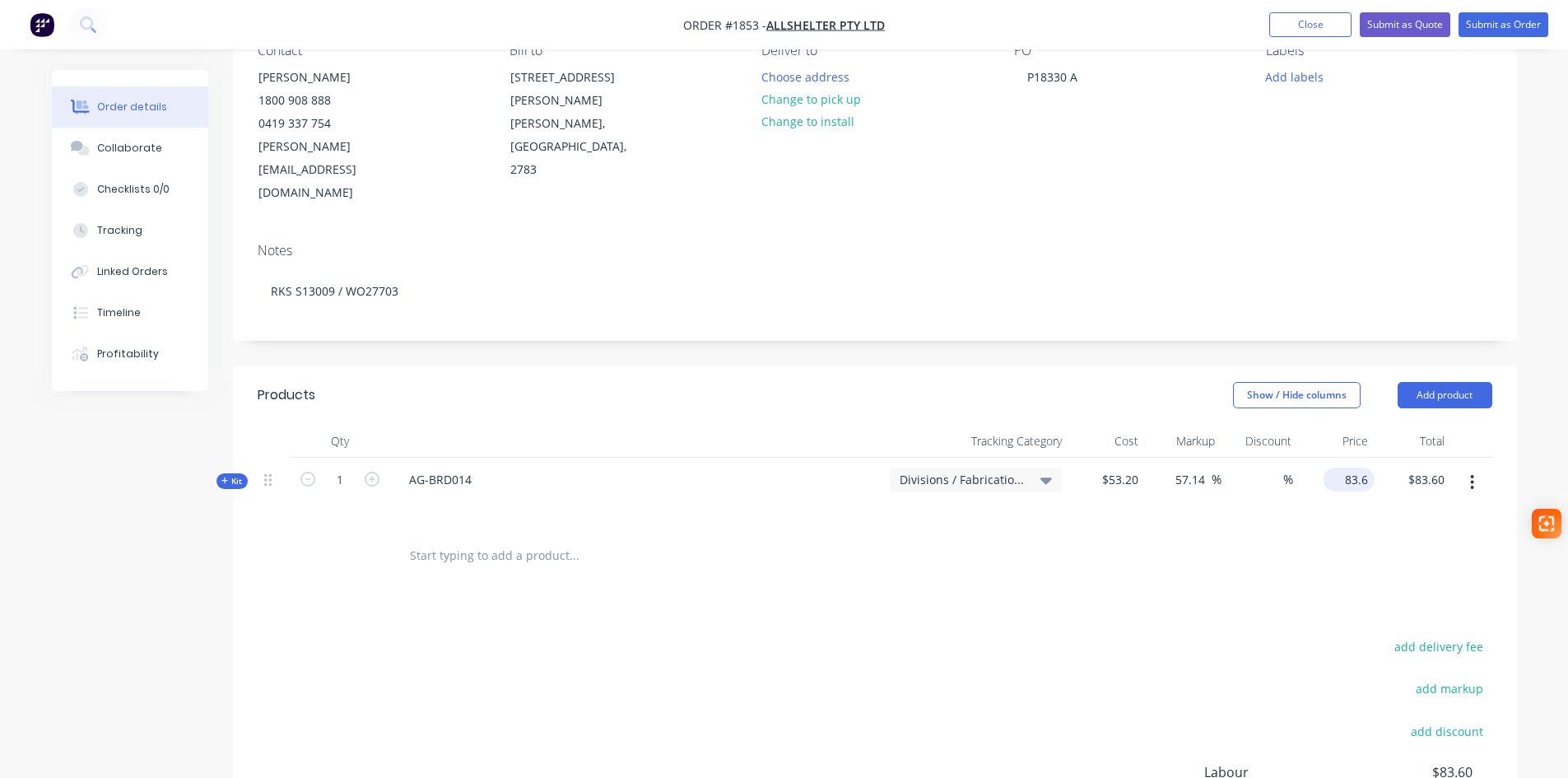
click at [1328, 458] on div "83.6 $83.60" at bounding box center [1336, 493] width 76 height 72
type input "112"
type input "110.53"
type input "$112.00"
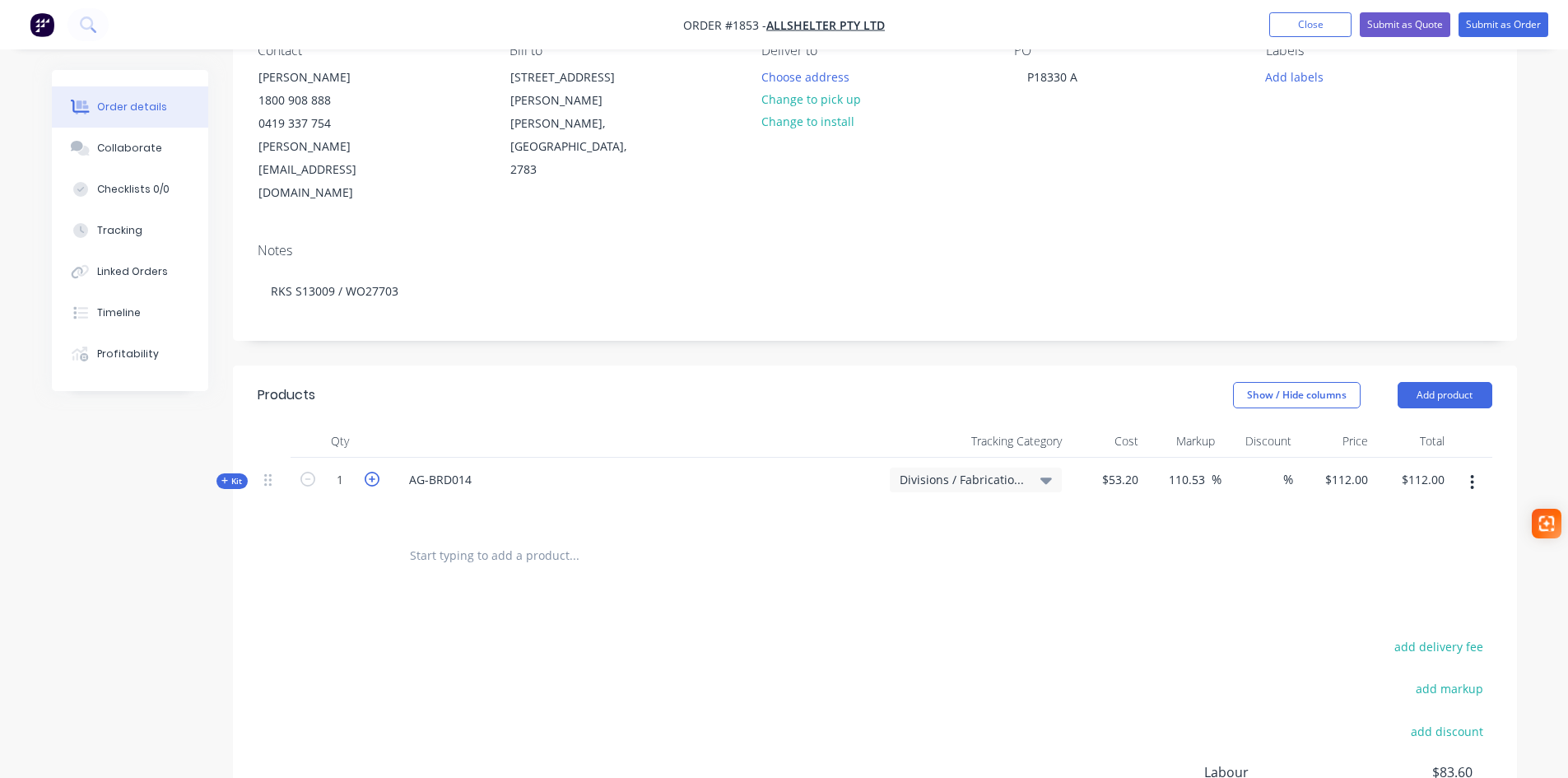
click at [371, 472] on icon "button" at bounding box center [372, 480] width 15 height 15
type input "2"
type input "$224.00"
click at [371, 472] on icon "button" at bounding box center [372, 480] width 15 height 15
type input "3"
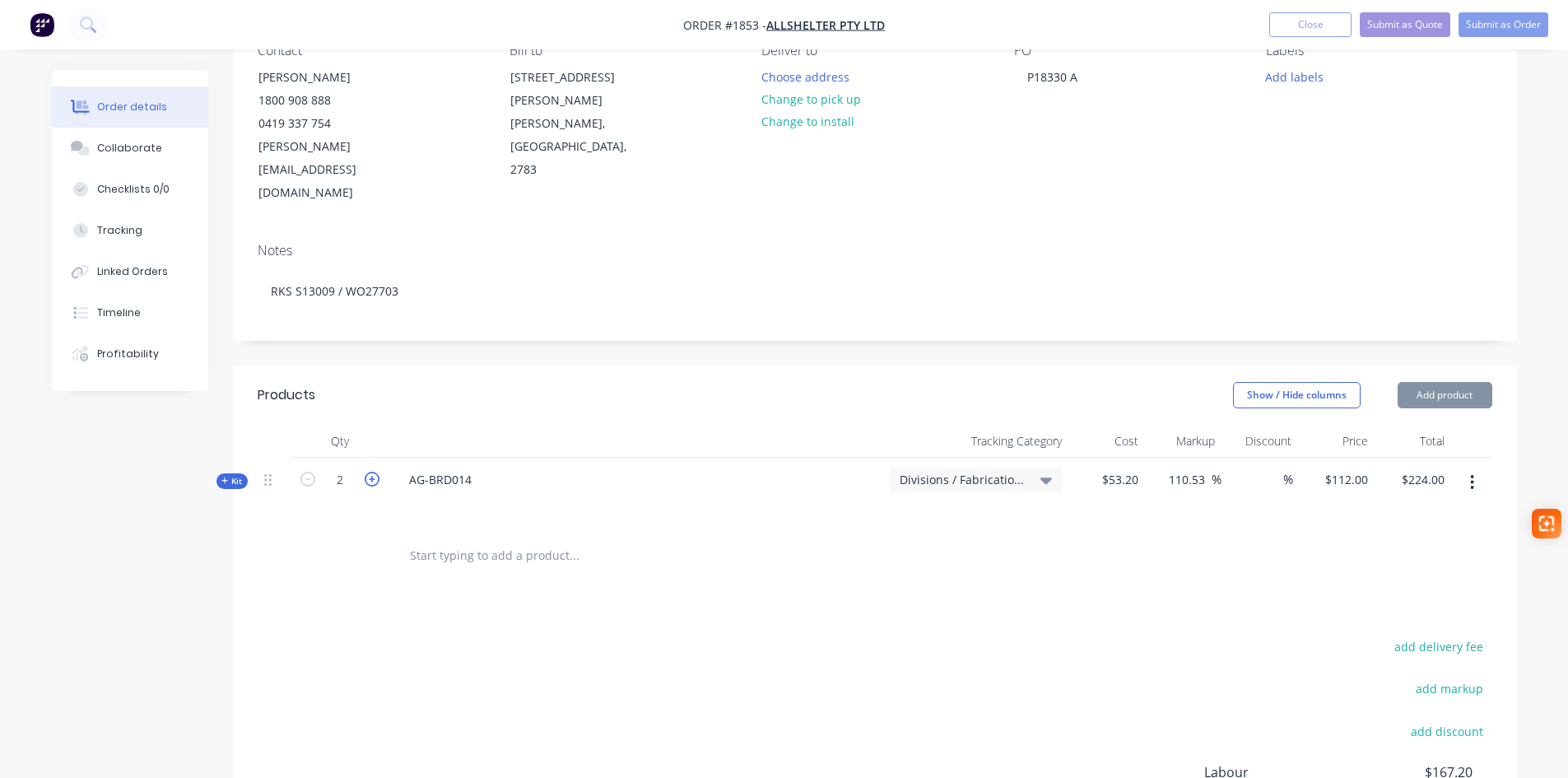
type input "$336.00"
click at [371, 472] on icon "button" at bounding box center [372, 480] width 15 height 15
type input "4"
type input "$448.00"
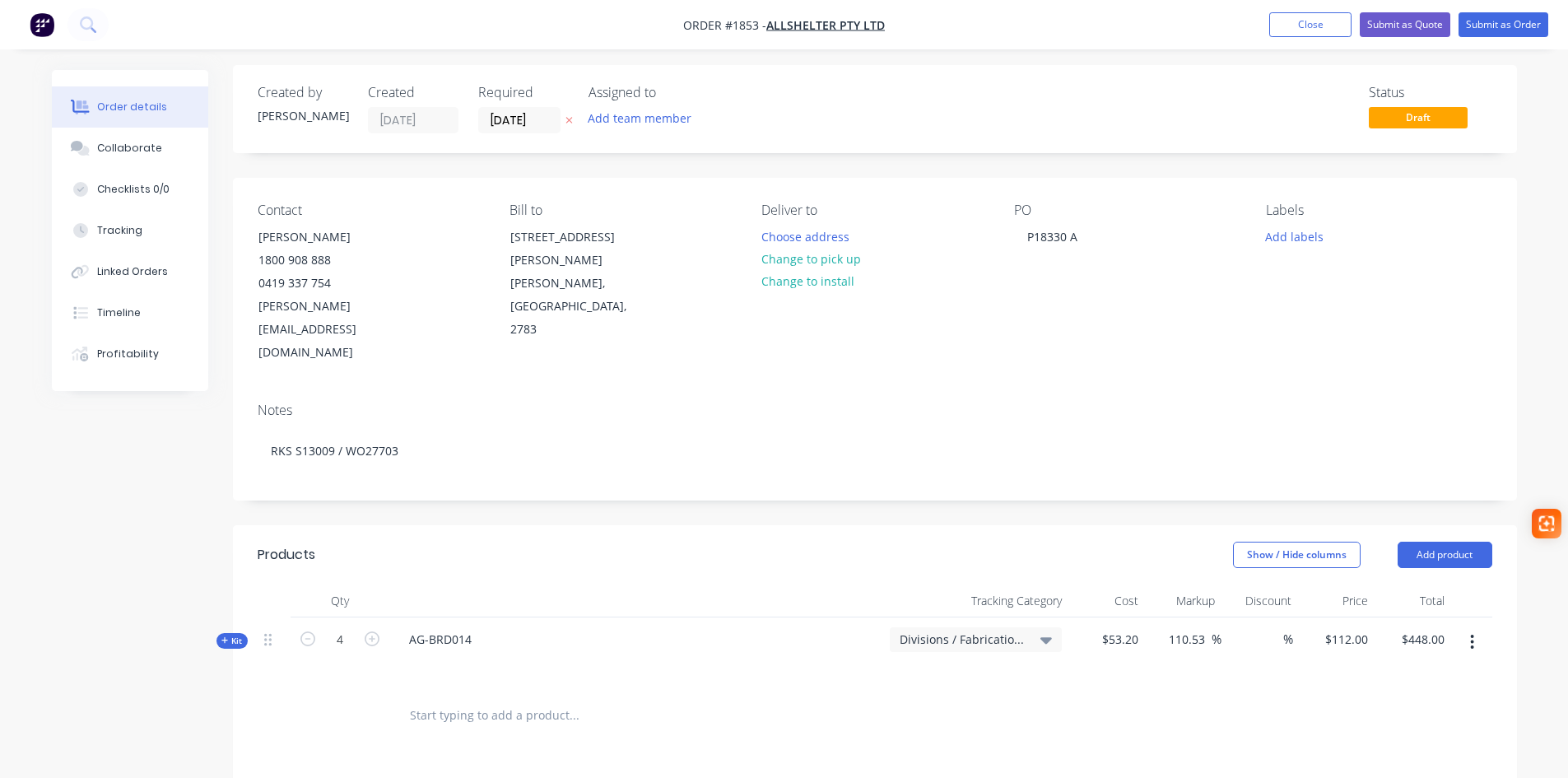
scroll to position [0, 0]
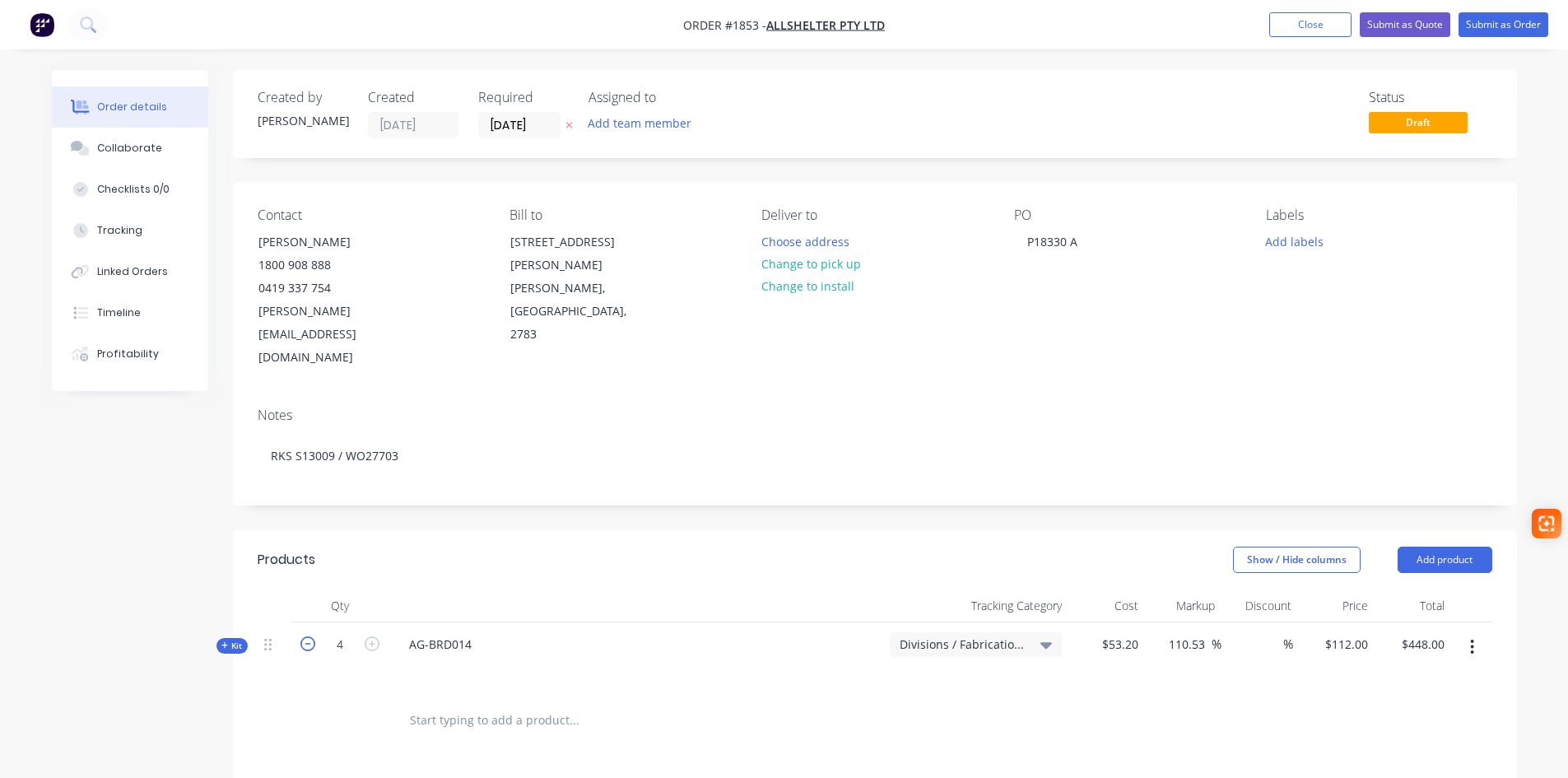
click at [306, 636] on icon "button" at bounding box center [308, 644] width 15 height 15
type input "3"
type input "$336.00"
click at [309, 636] on icon "button" at bounding box center [308, 644] width 15 height 15
type input "2"
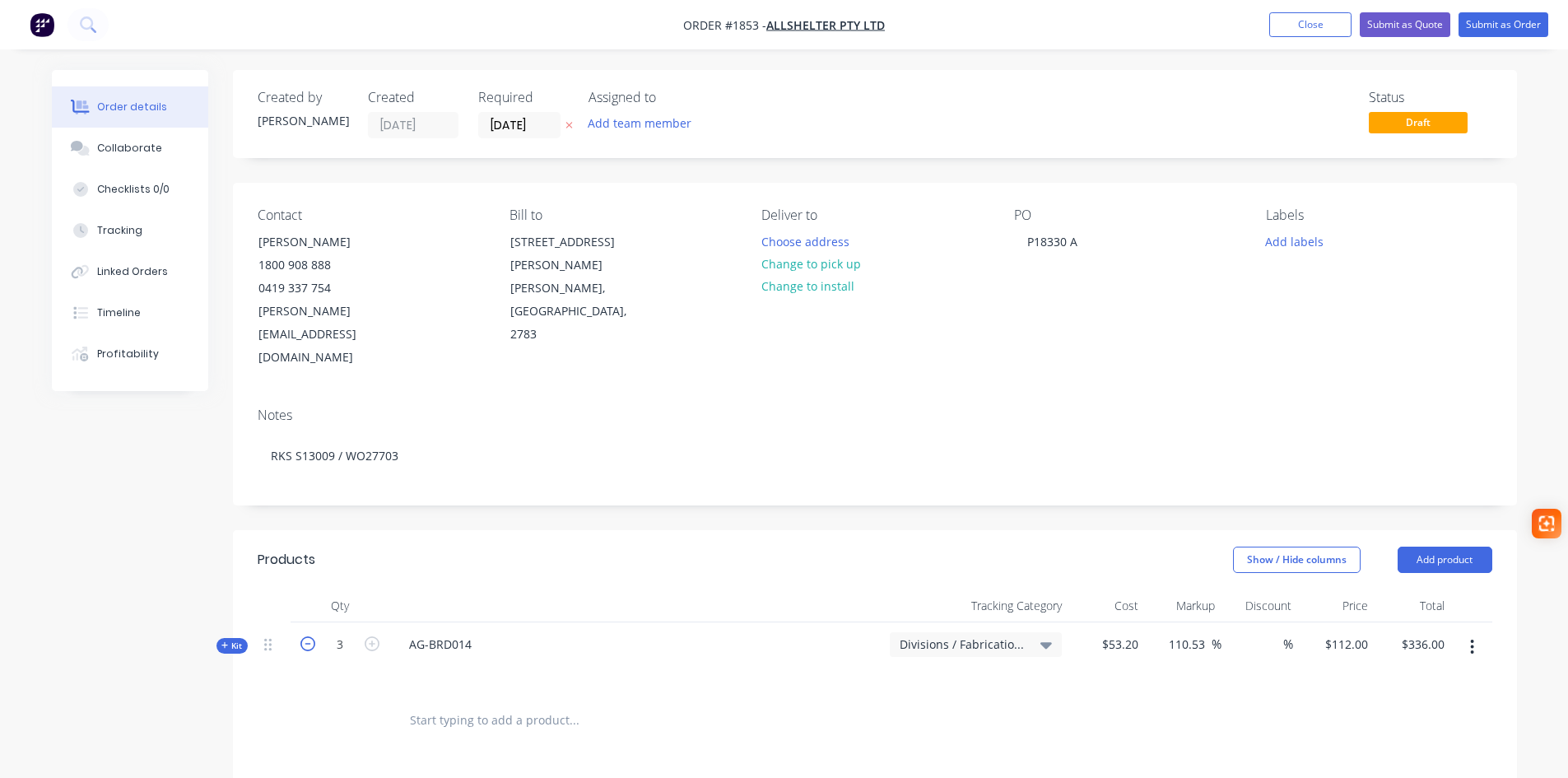
type input "$224.00"
click at [370, 636] on icon "button" at bounding box center [372, 644] width 15 height 15
type input "3"
type input "$336.00"
click at [370, 636] on icon "button" at bounding box center [372, 644] width 15 height 15
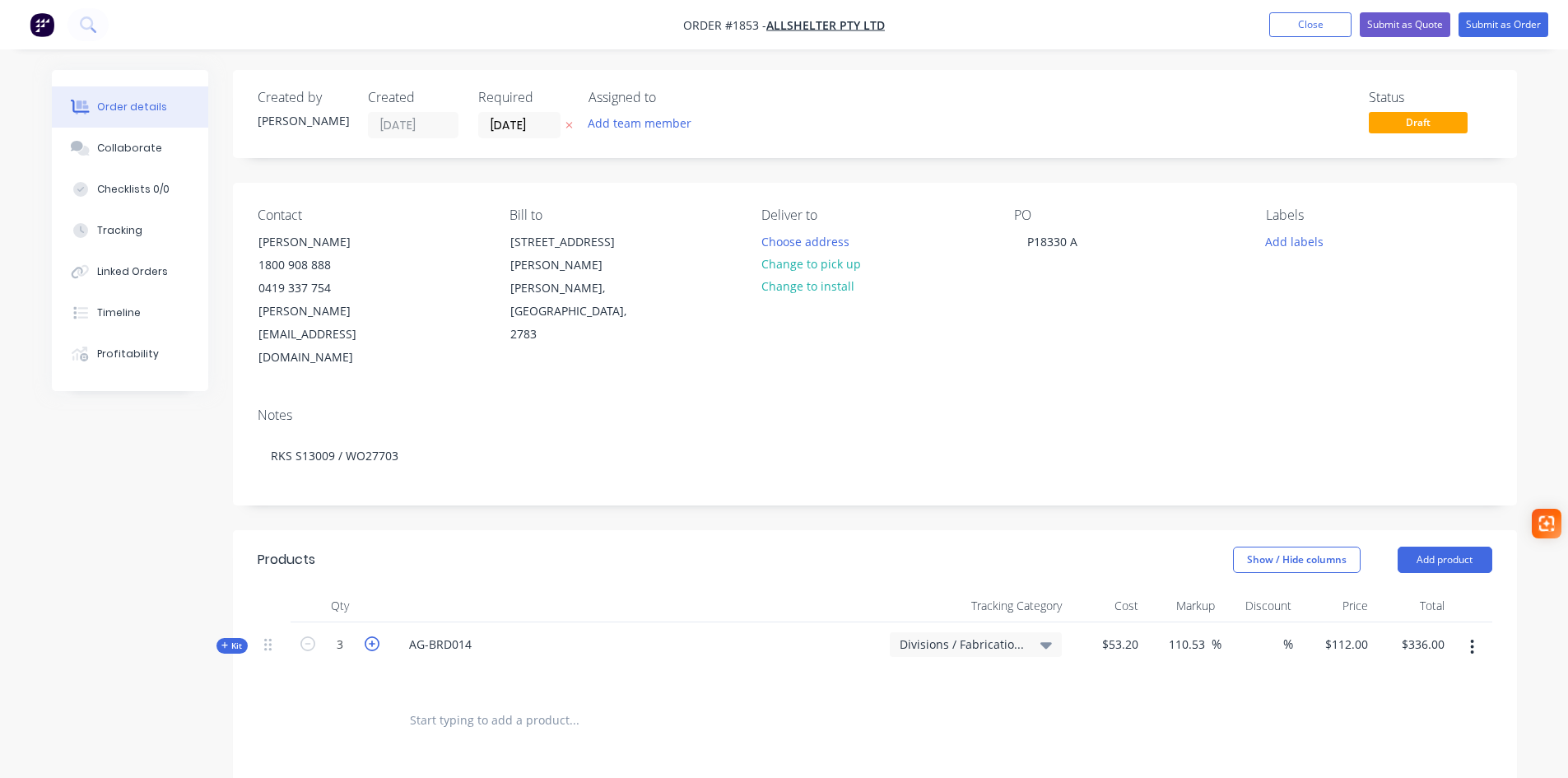
type input "4"
type input "$448.00"
click at [237, 640] on span "Kit" at bounding box center [232, 645] width 21 height 12
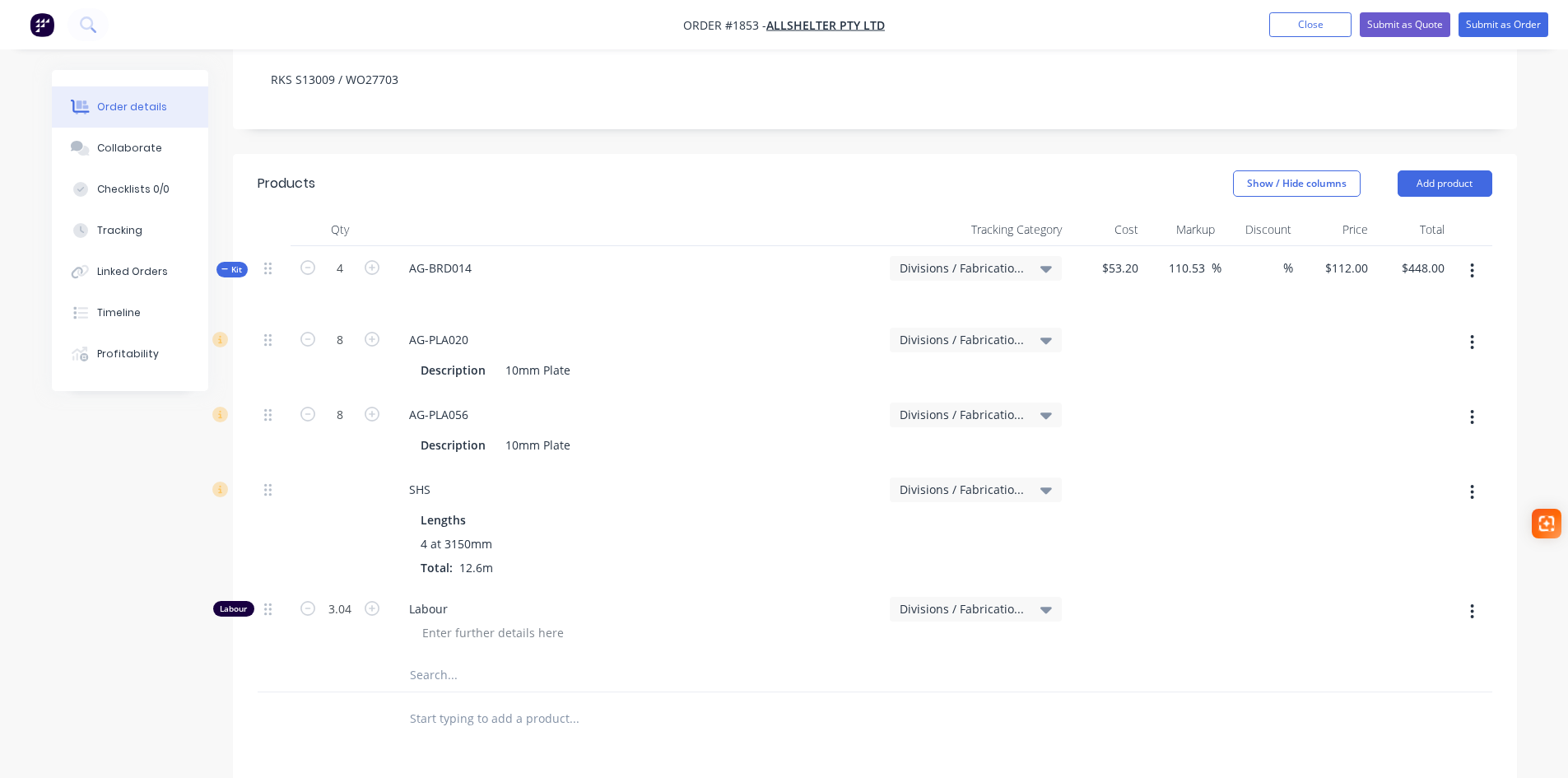
scroll to position [412, 0]
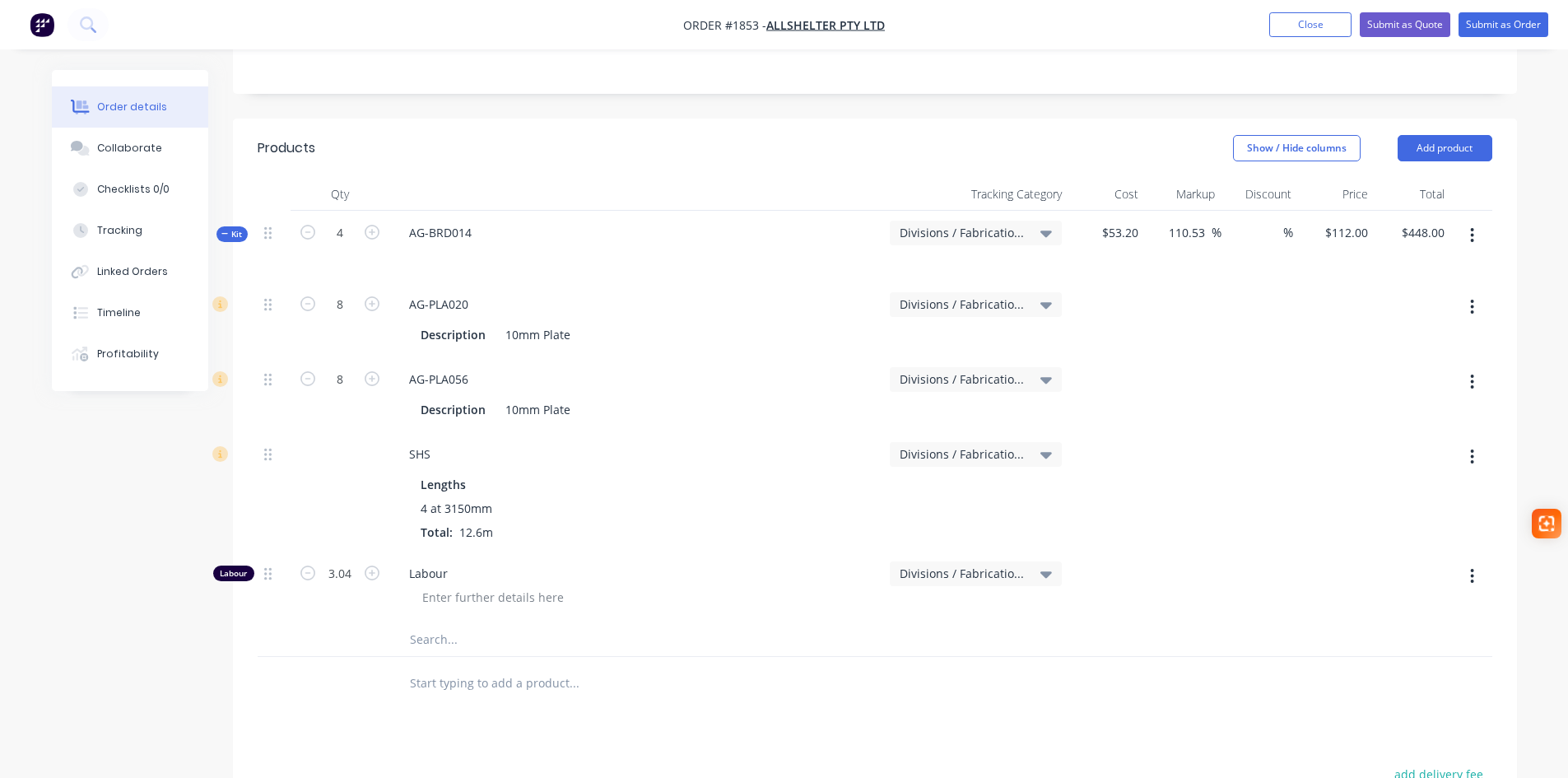
click at [228, 230] on icon "button" at bounding box center [225, 234] width 8 height 9
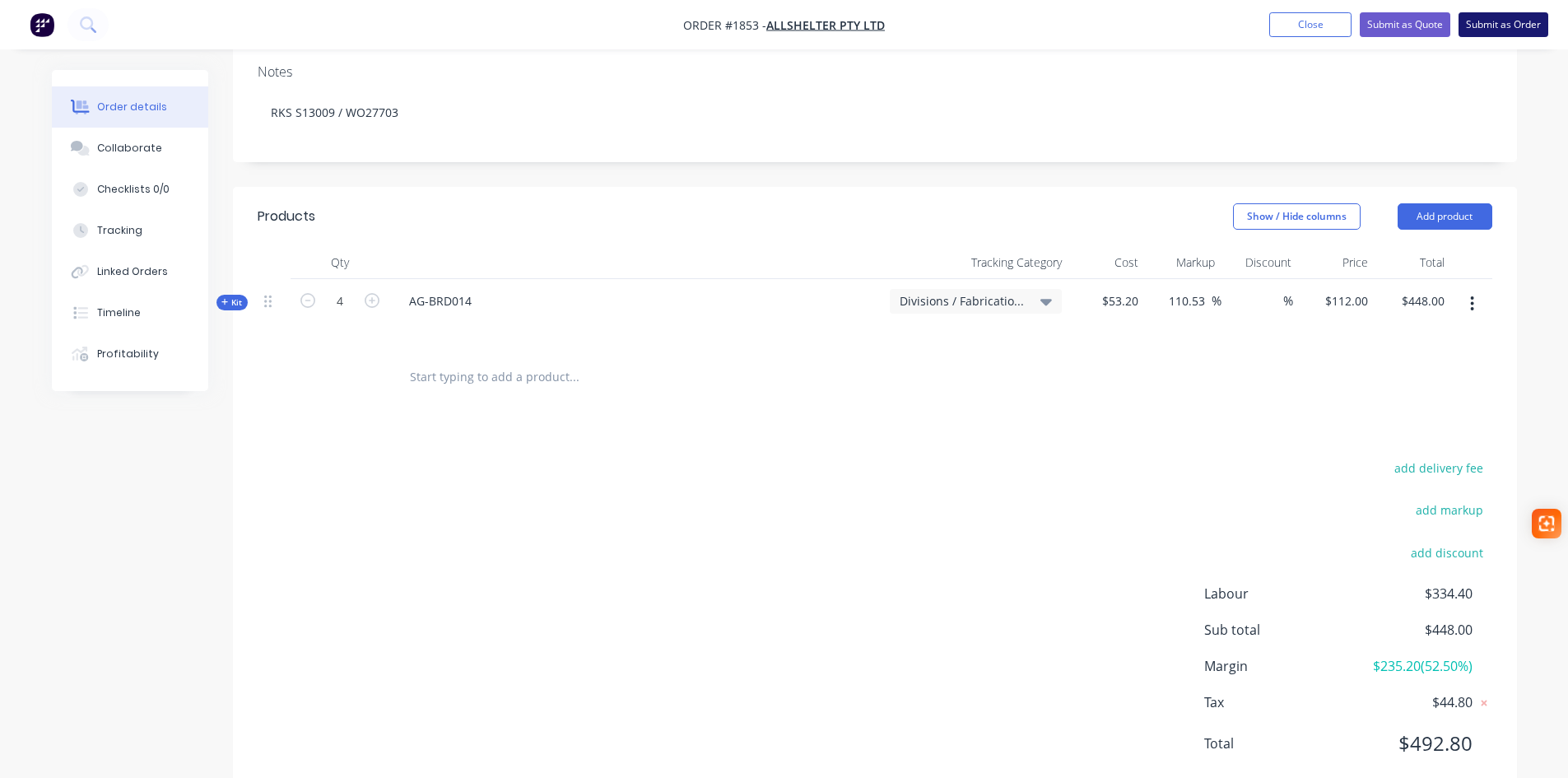
click at [1522, 27] on button "Submit as Order" at bounding box center [1503, 25] width 90 height 25
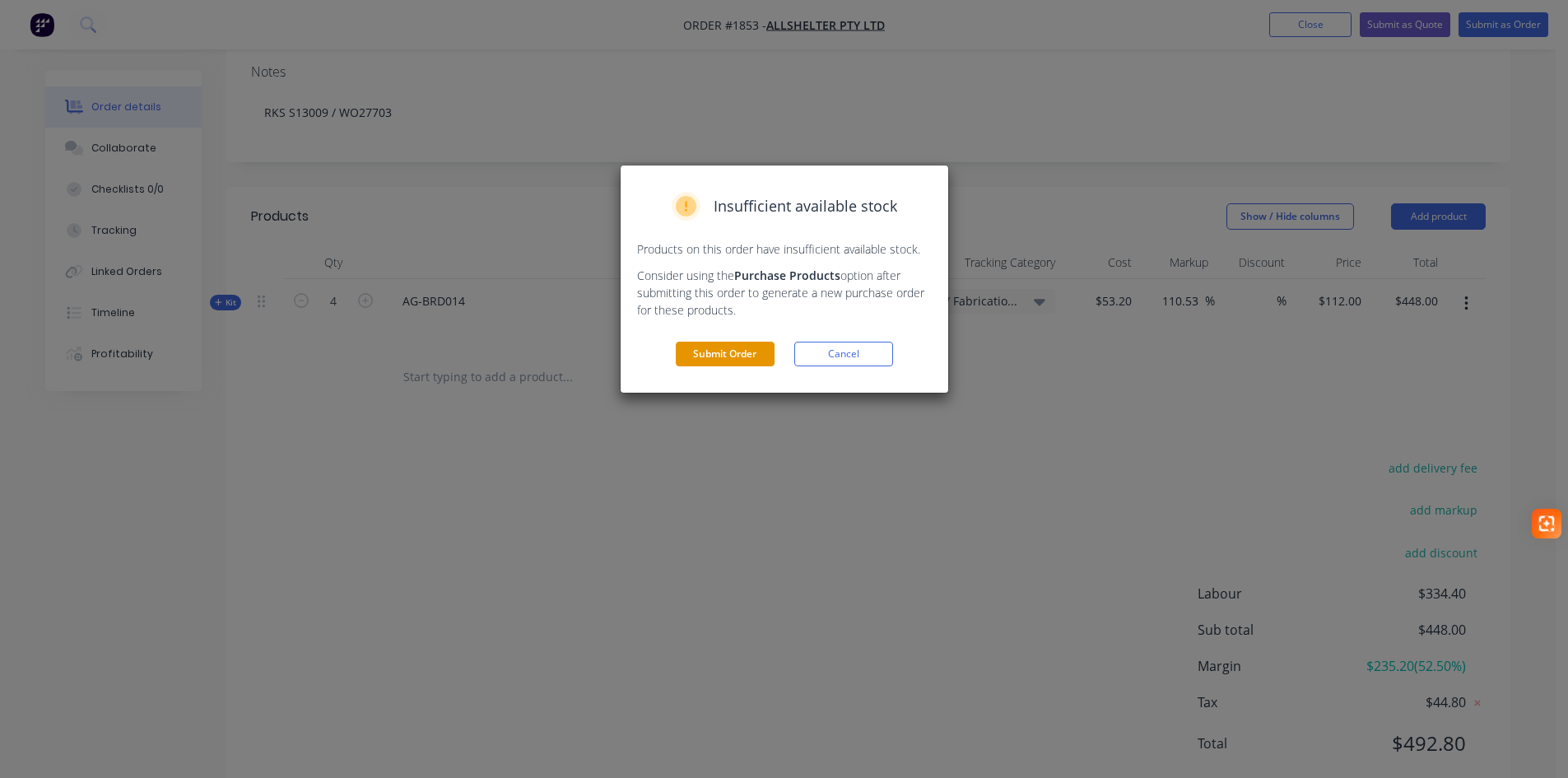
click at [720, 350] on button "Submit Order" at bounding box center [725, 354] width 99 height 25
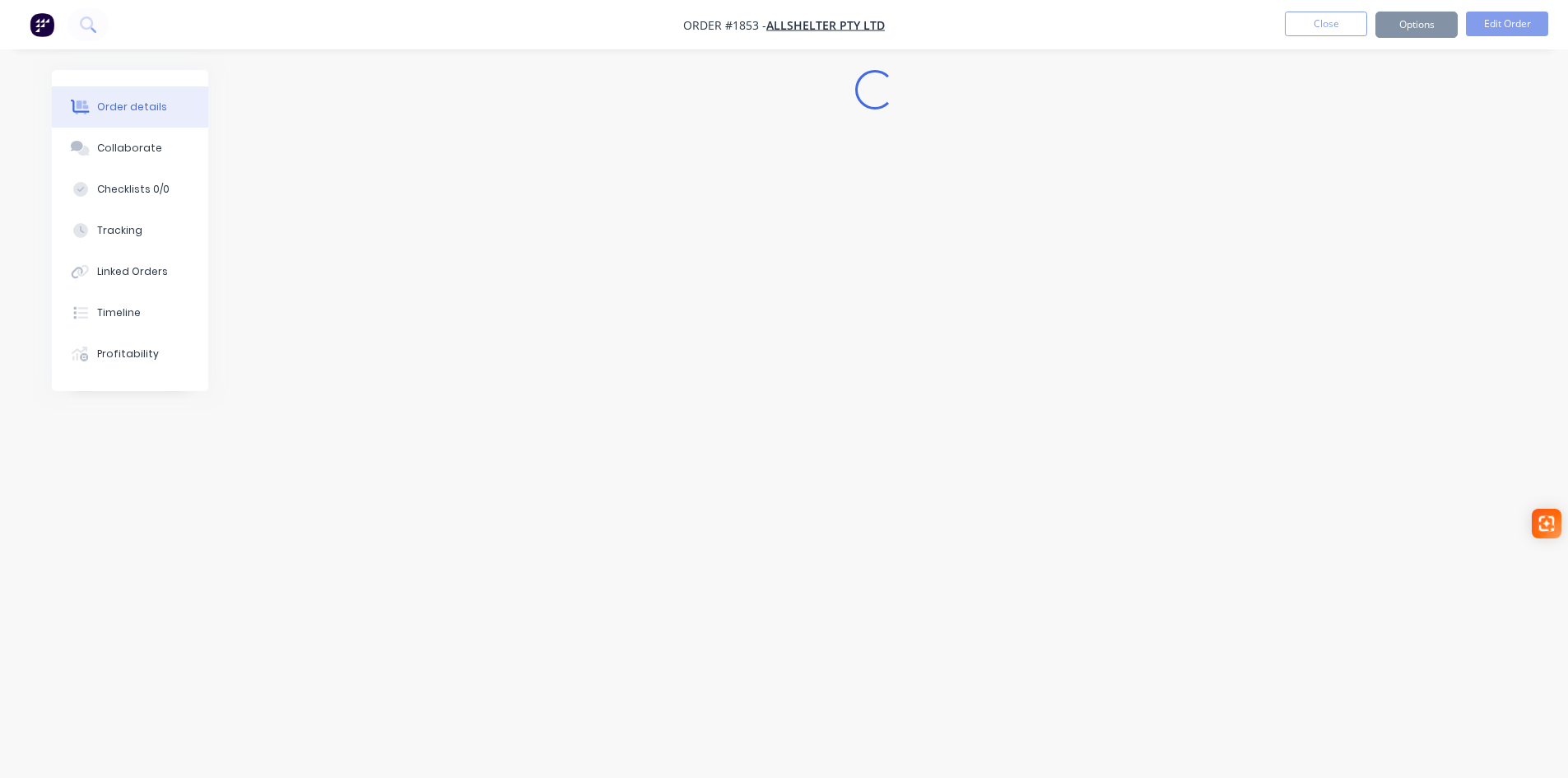
scroll to position [0, 0]
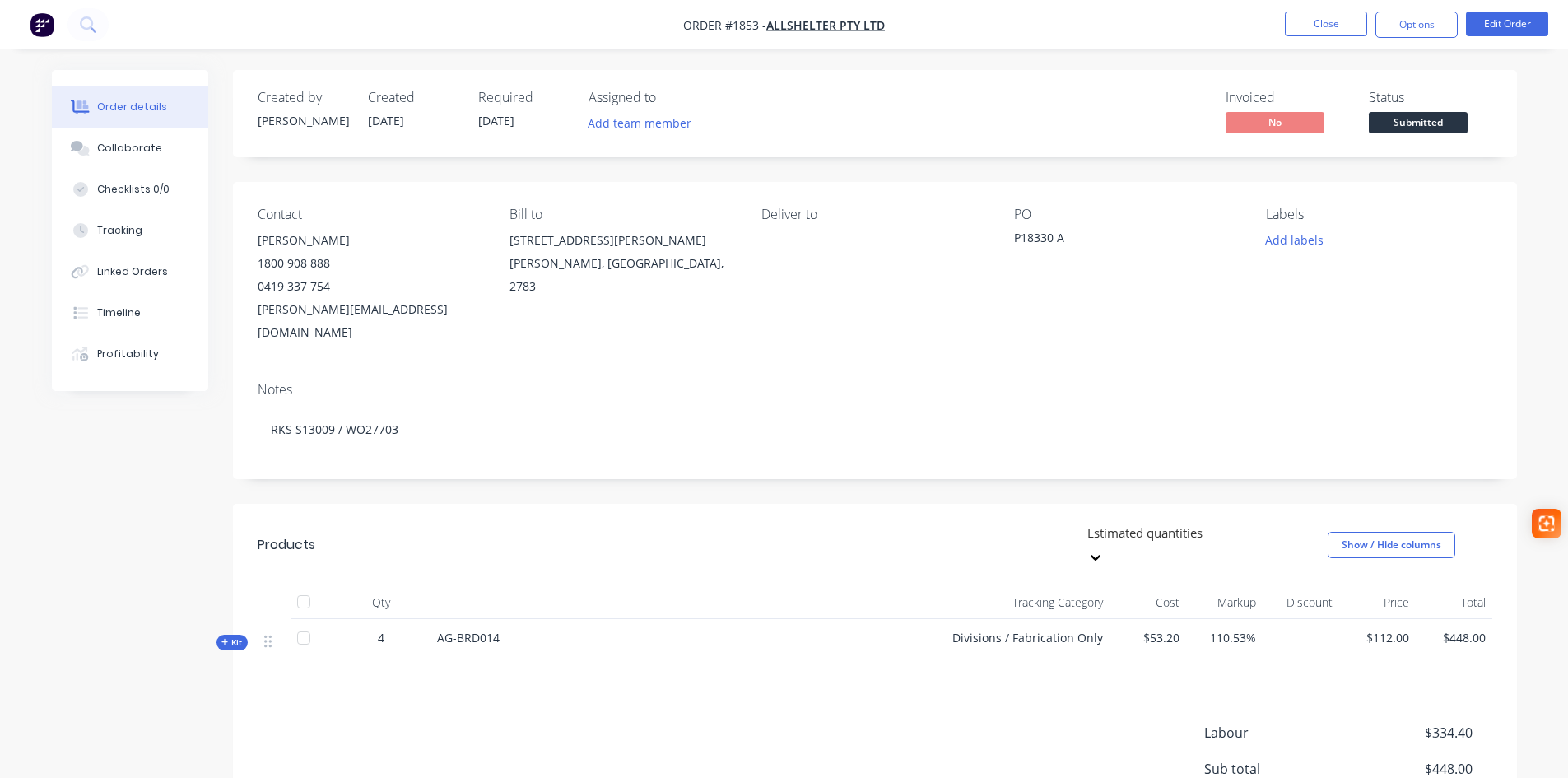
click at [777, 249] on div "Deliver to" at bounding box center [874, 276] width 226 height 137
click at [1436, 20] on button "Options" at bounding box center [1416, 25] width 82 height 27
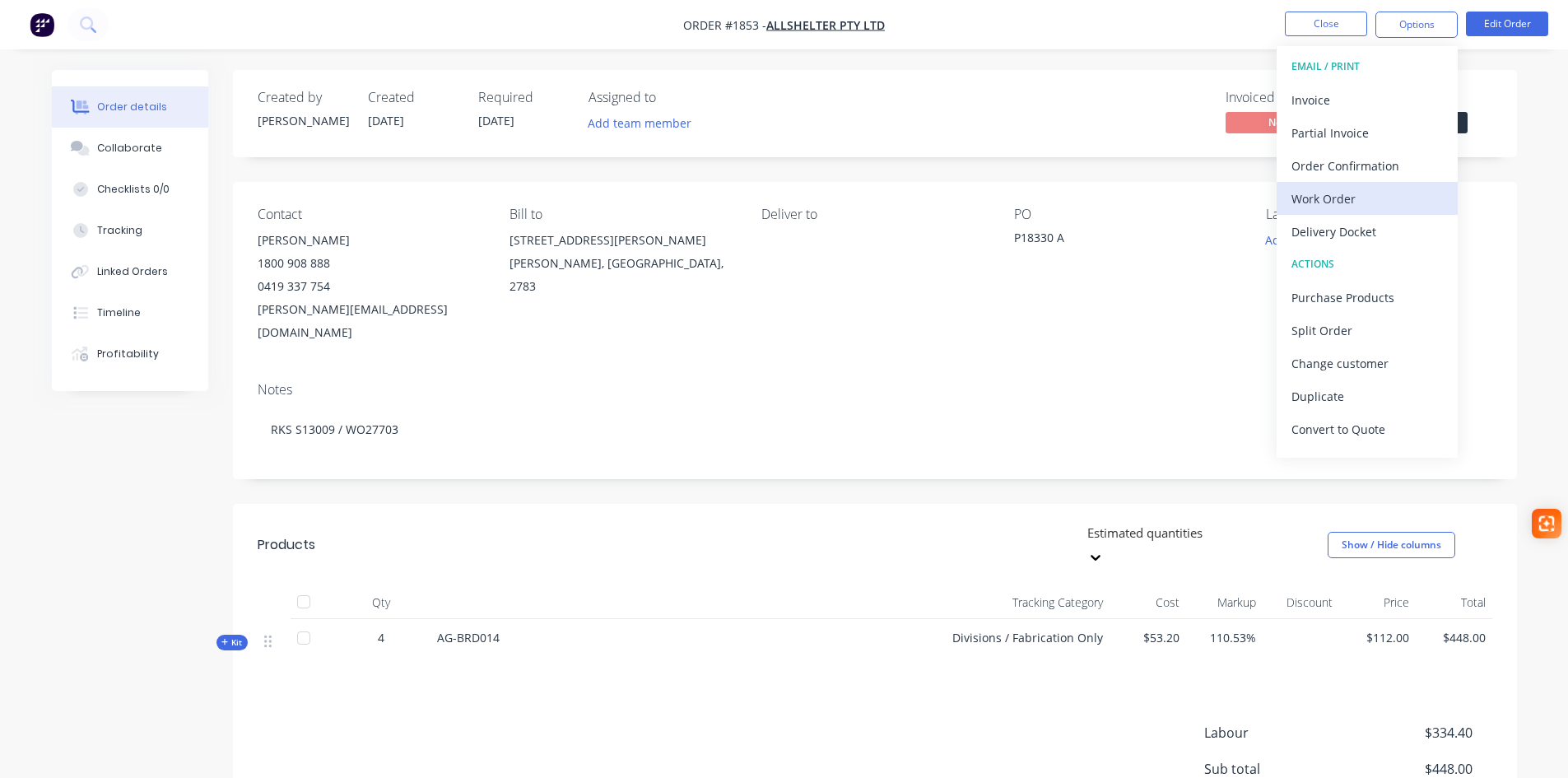
click at [1346, 199] on div "Work Order" at bounding box center [1367, 198] width 152 height 24
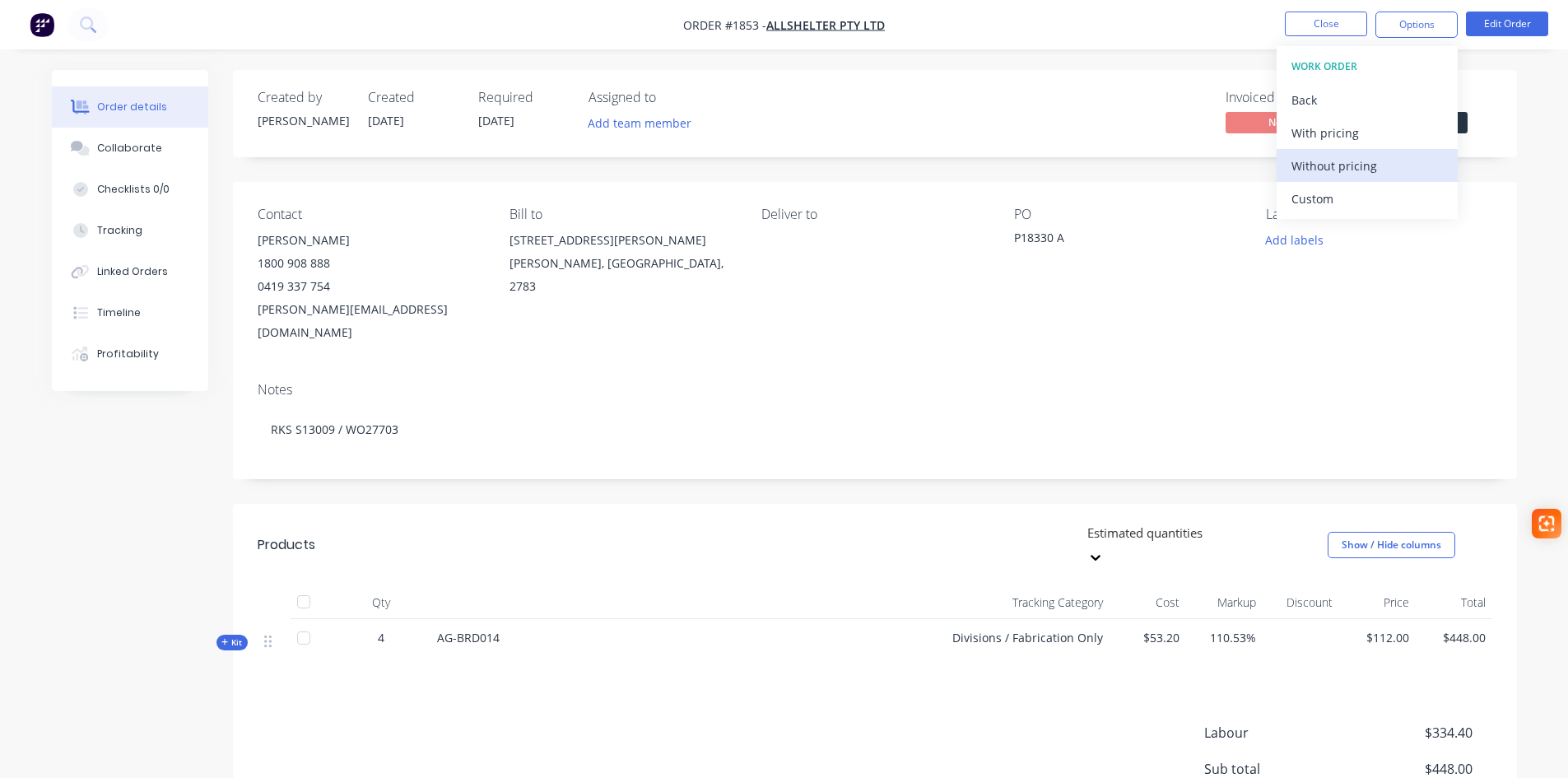
click at [1350, 173] on div "Without pricing" at bounding box center [1367, 165] width 152 height 24
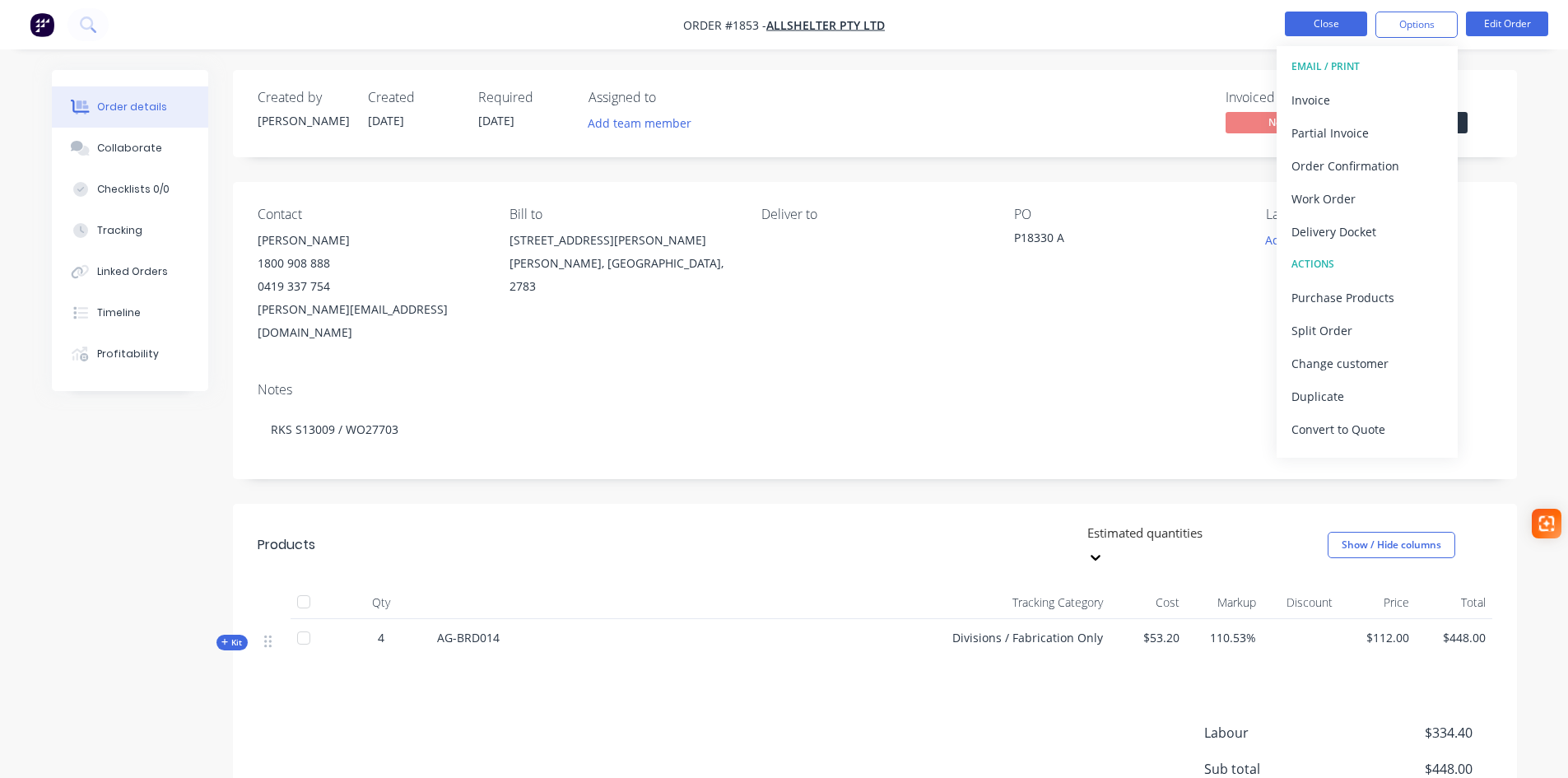
click at [1316, 23] on button "Close" at bounding box center [1326, 24] width 82 height 25
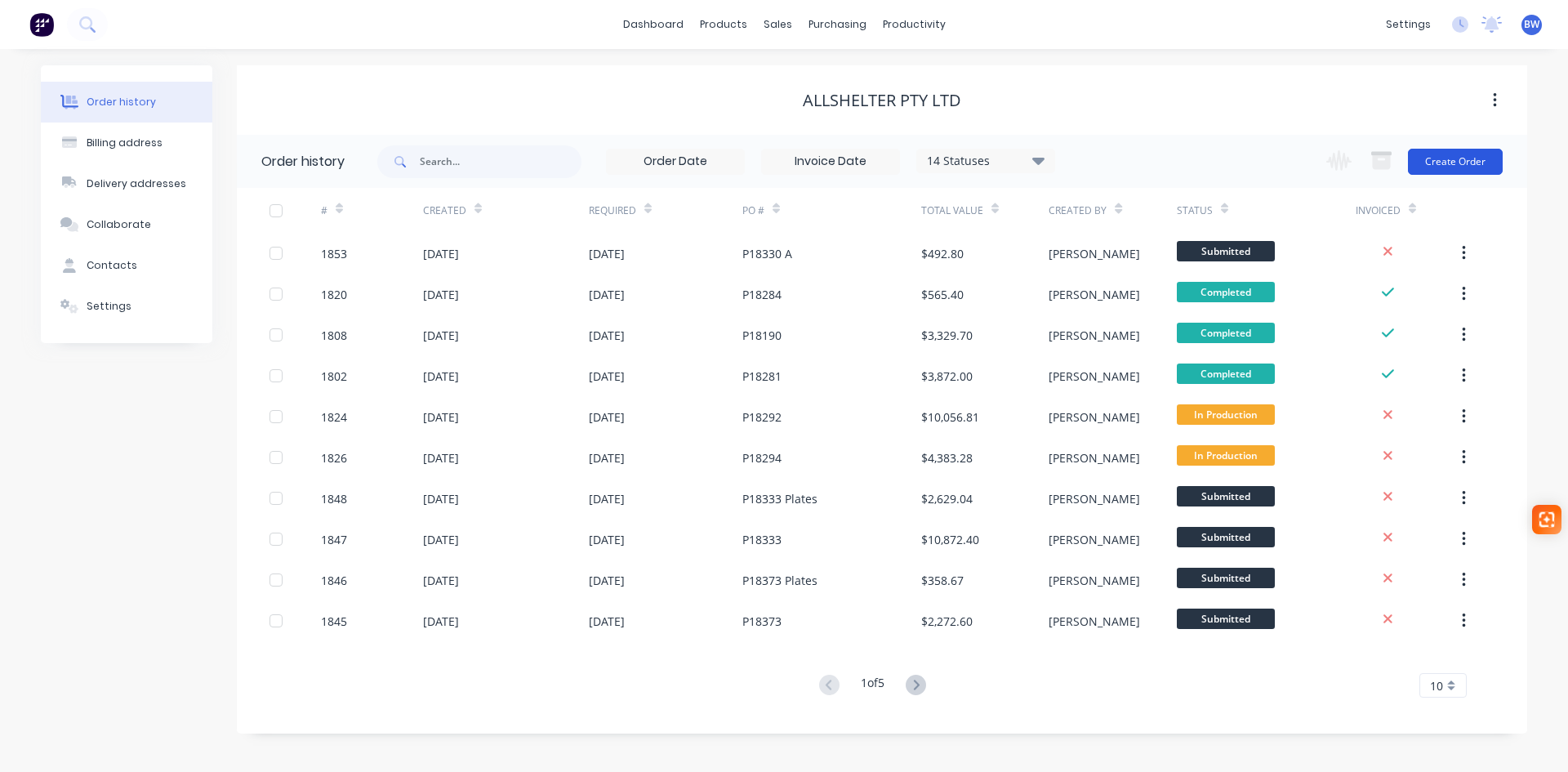
click at [1448, 164] on button "Create Order" at bounding box center [1455, 162] width 95 height 26
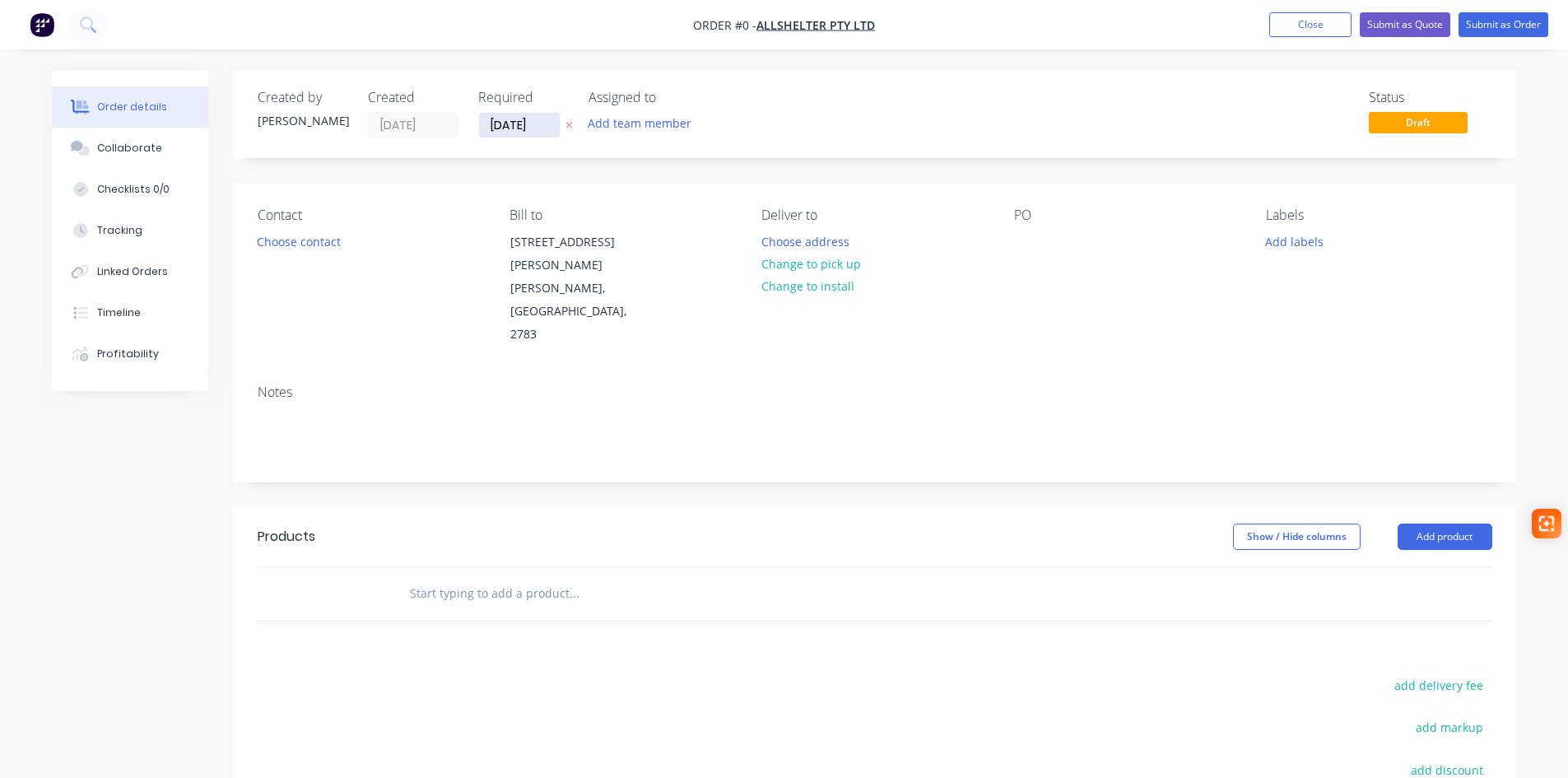
click at [540, 122] on input "[DATE]" at bounding box center [519, 125] width 81 height 25
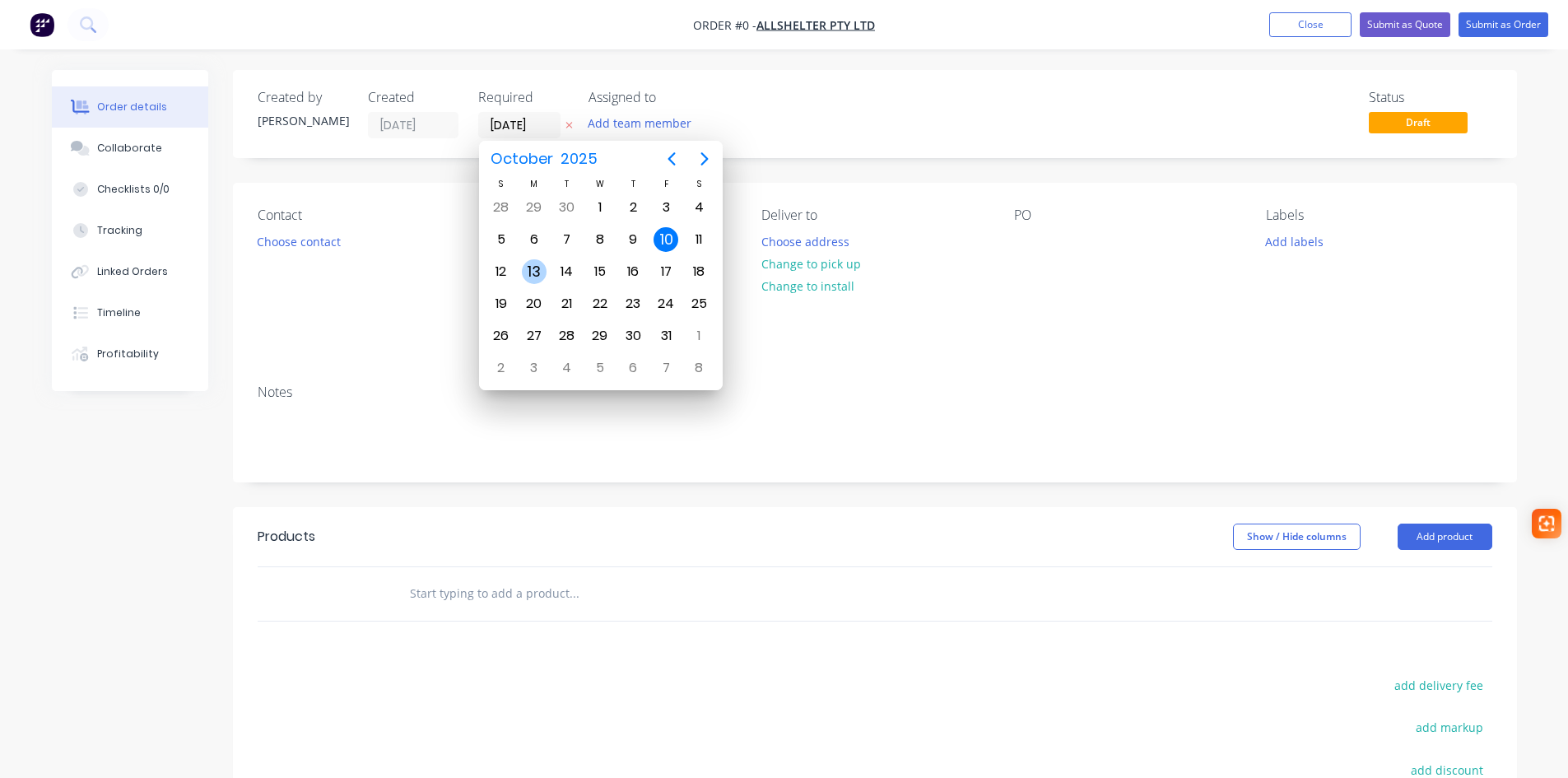
drag, startPoint x: 531, startPoint y: 282, endPoint x: 495, endPoint y: 273, distance: 37.1
click at [531, 281] on div "13" at bounding box center [534, 272] width 25 height 25
type input "[DATE]"
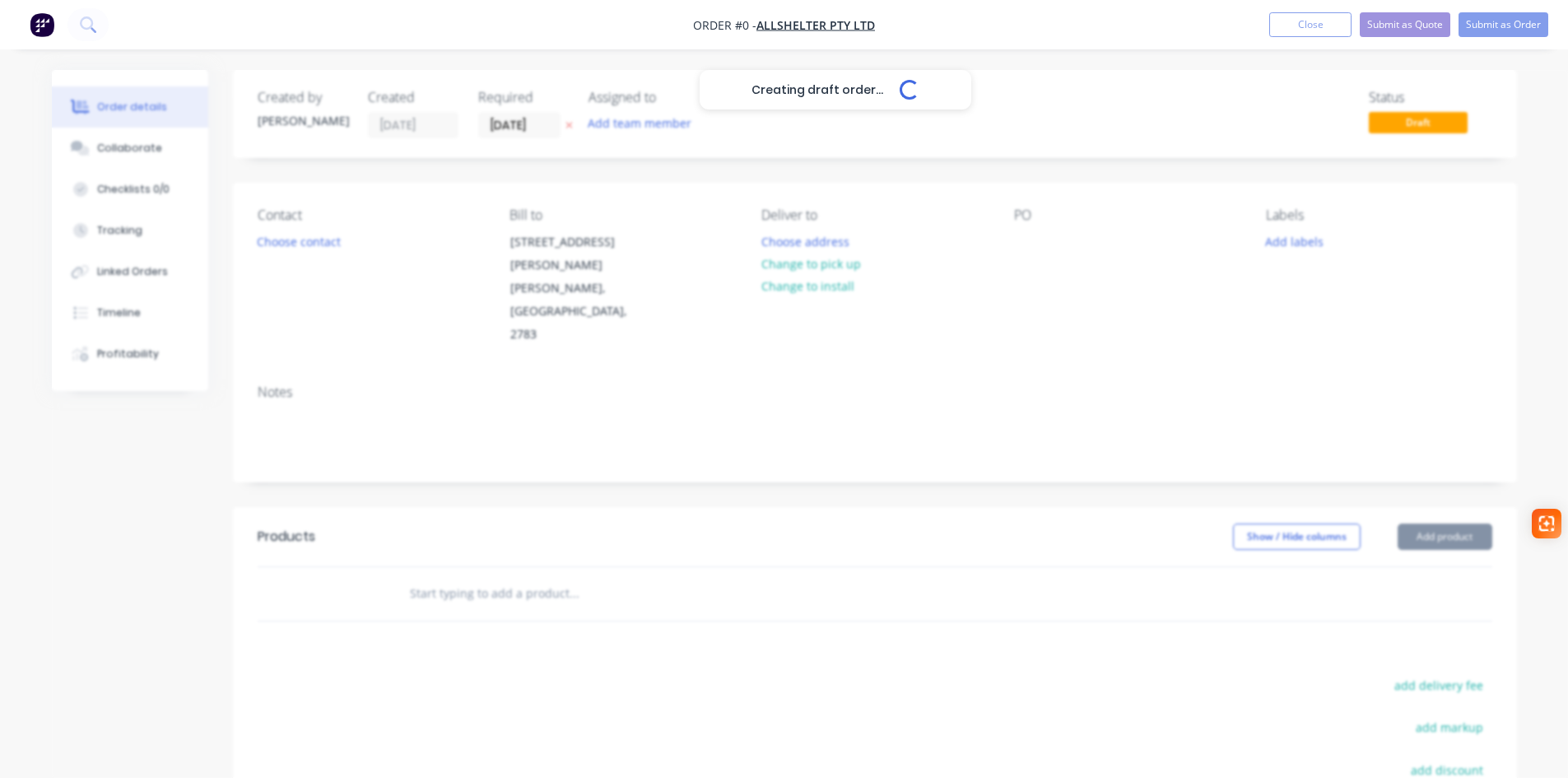
click at [304, 245] on div "Creating draft order... Loading..." at bounding box center [835, 459] width 1568 height 778
click at [304, 245] on button "Choose contact" at bounding box center [298, 240] width 101 height 22
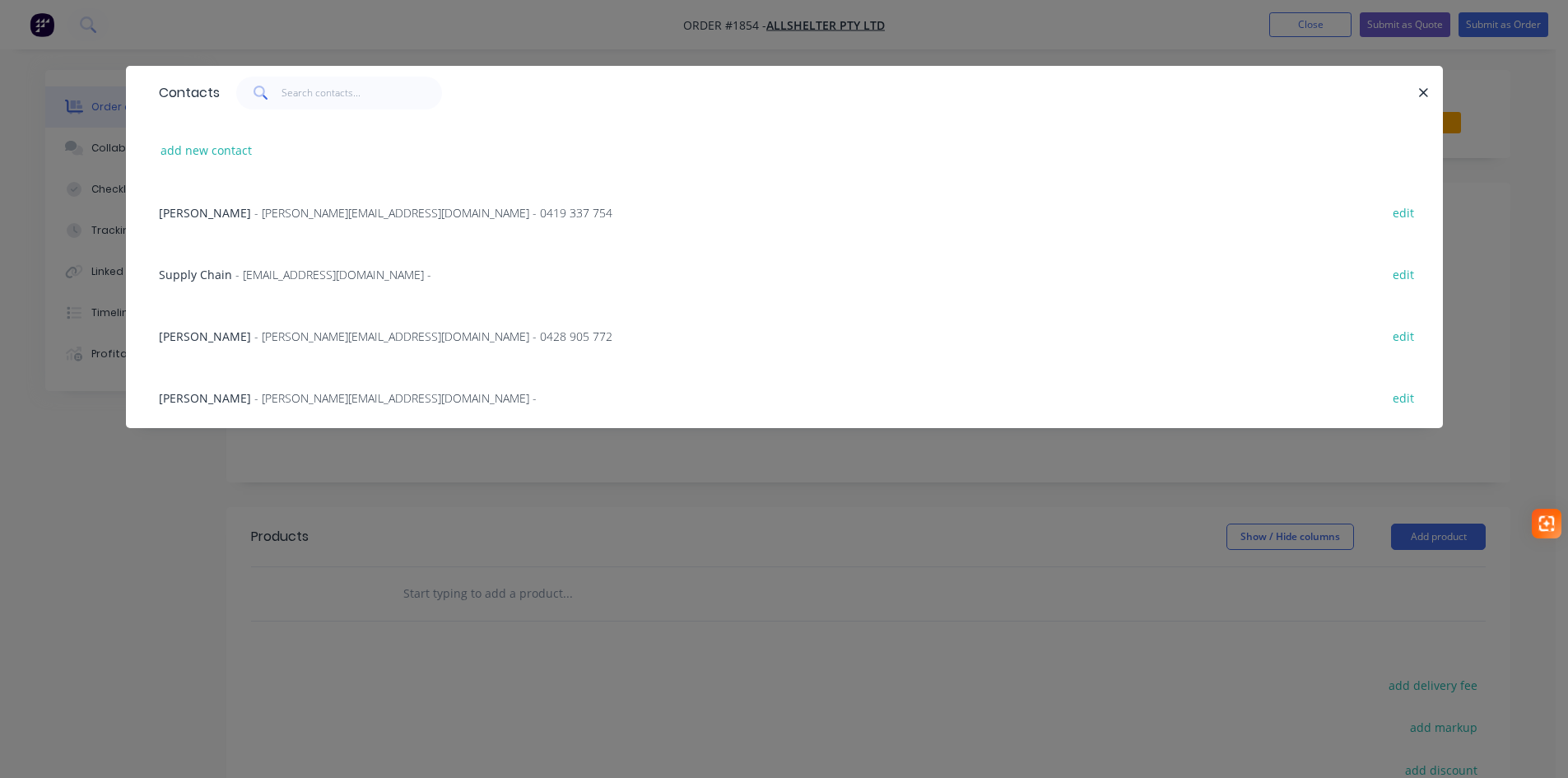
click at [255, 218] on span "- [PERSON_NAME][EMAIL_ADDRESS][DOMAIN_NAME] - 0419 337 754" at bounding box center [434, 213] width 358 height 15
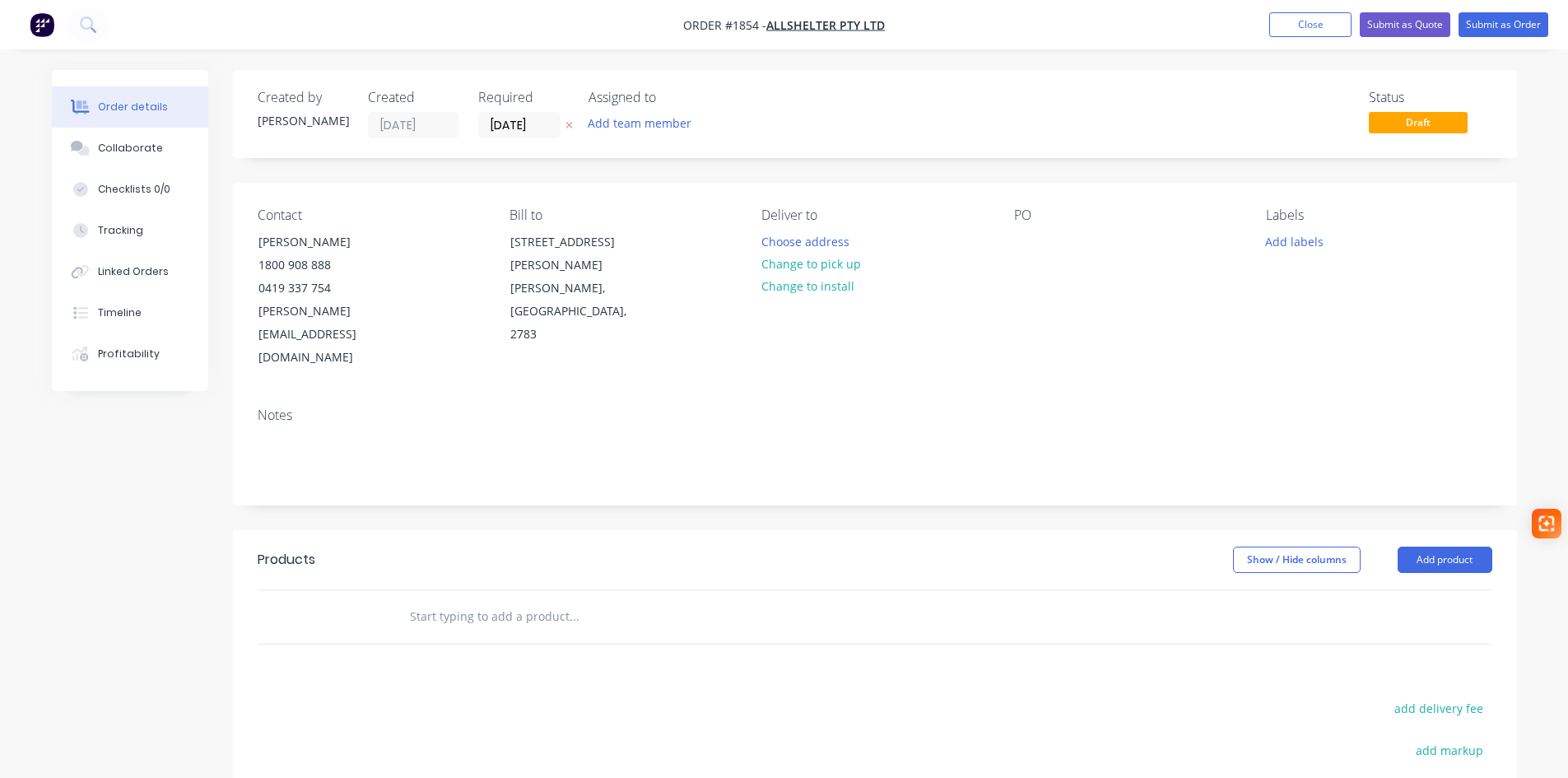
click at [1033, 229] on div "PO" at bounding box center [1127, 289] width 226 height 162
click at [1028, 247] on div at bounding box center [1028, 241] width 27 height 24
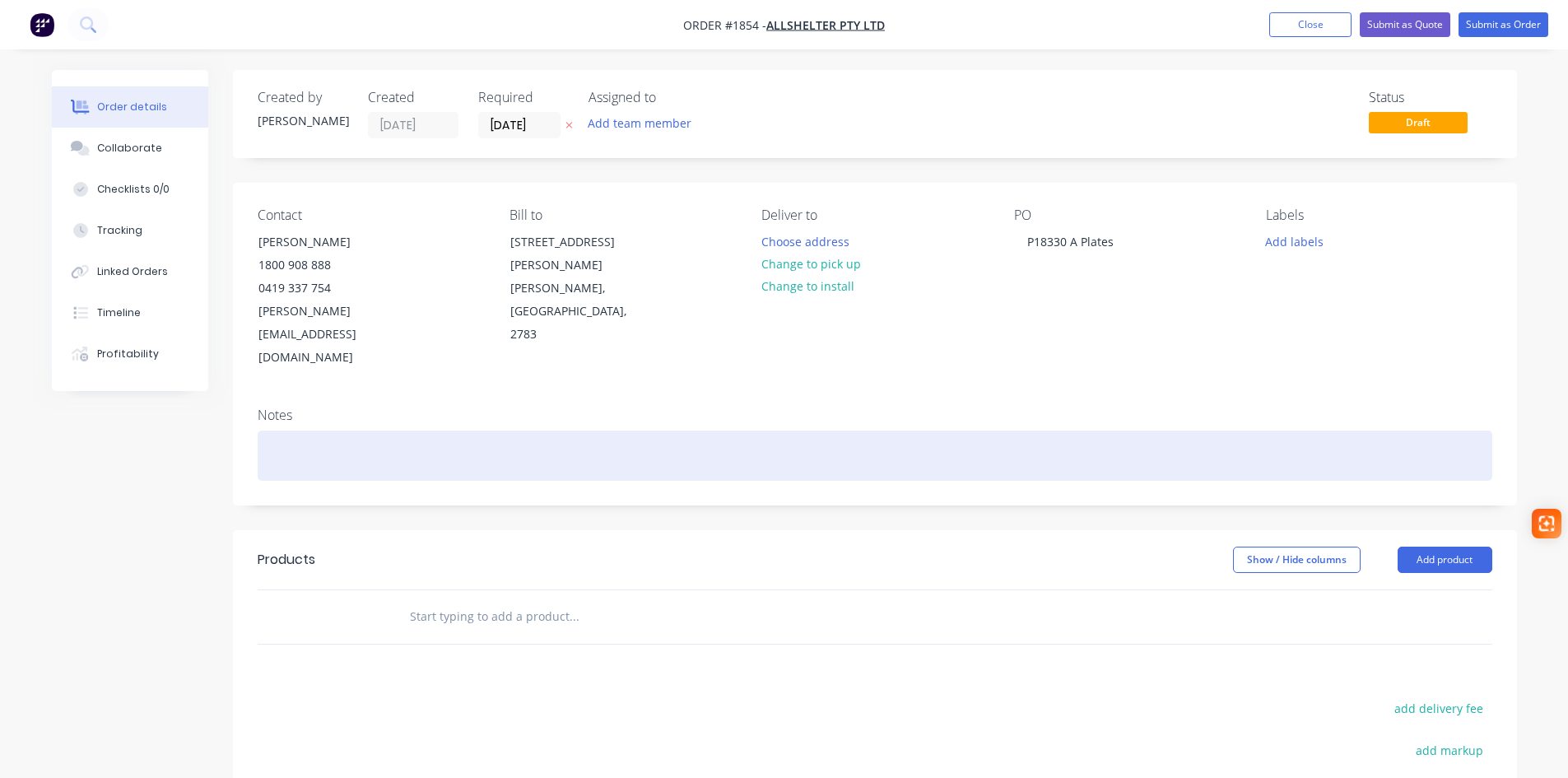
click at [281, 431] on div at bounding box center [874, 456] width 1234 height 51
click at [268, 431] on div at bounding box center [874, 456] width 1234 height 51
click at [337, 431] on div "RKS S13009 WO27703" at bounding box center [874, 456] width 1234 height 51
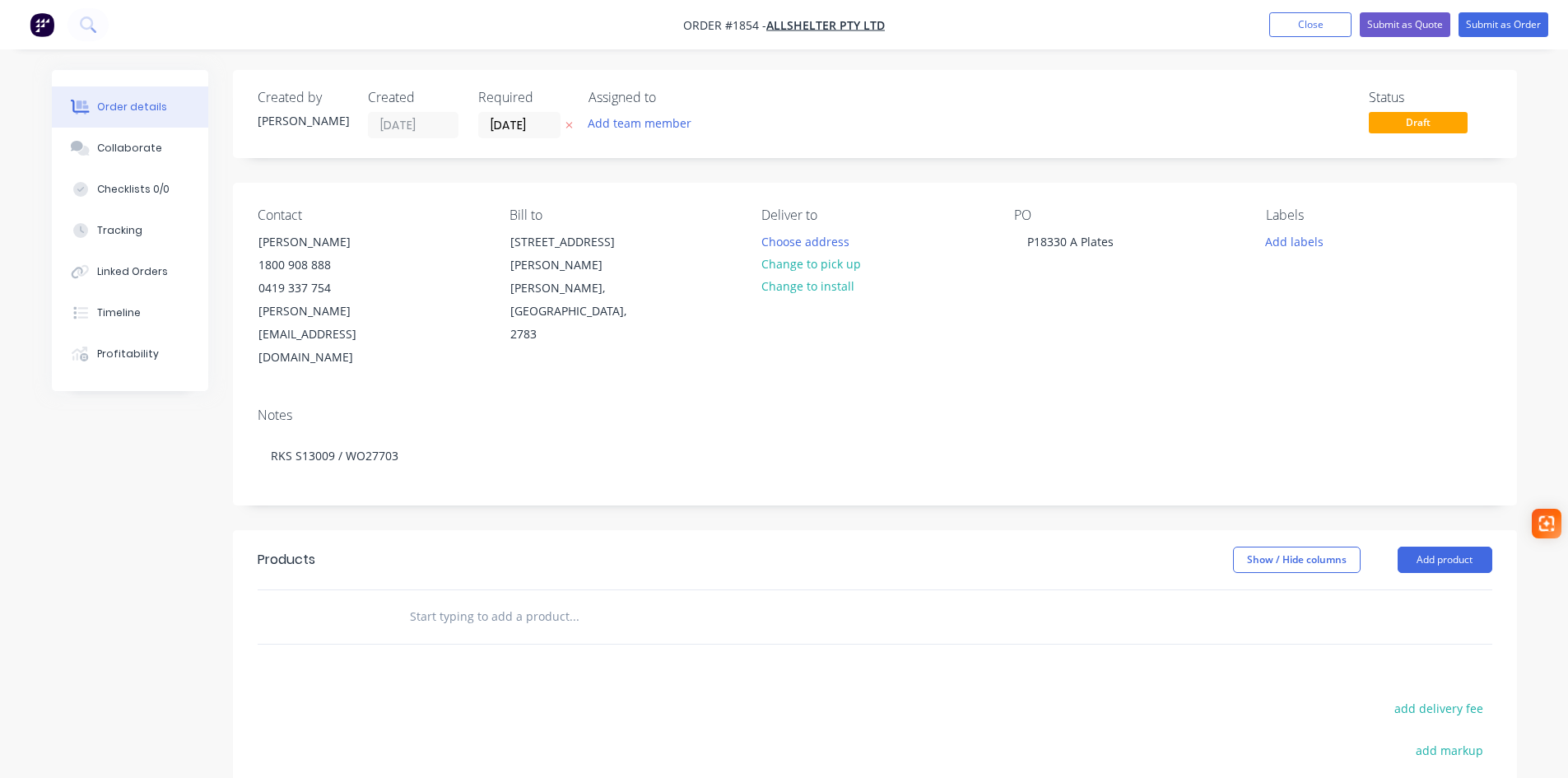
click at [521, 600] on input "text" at bounding box center [573, 616] width 329 height 33
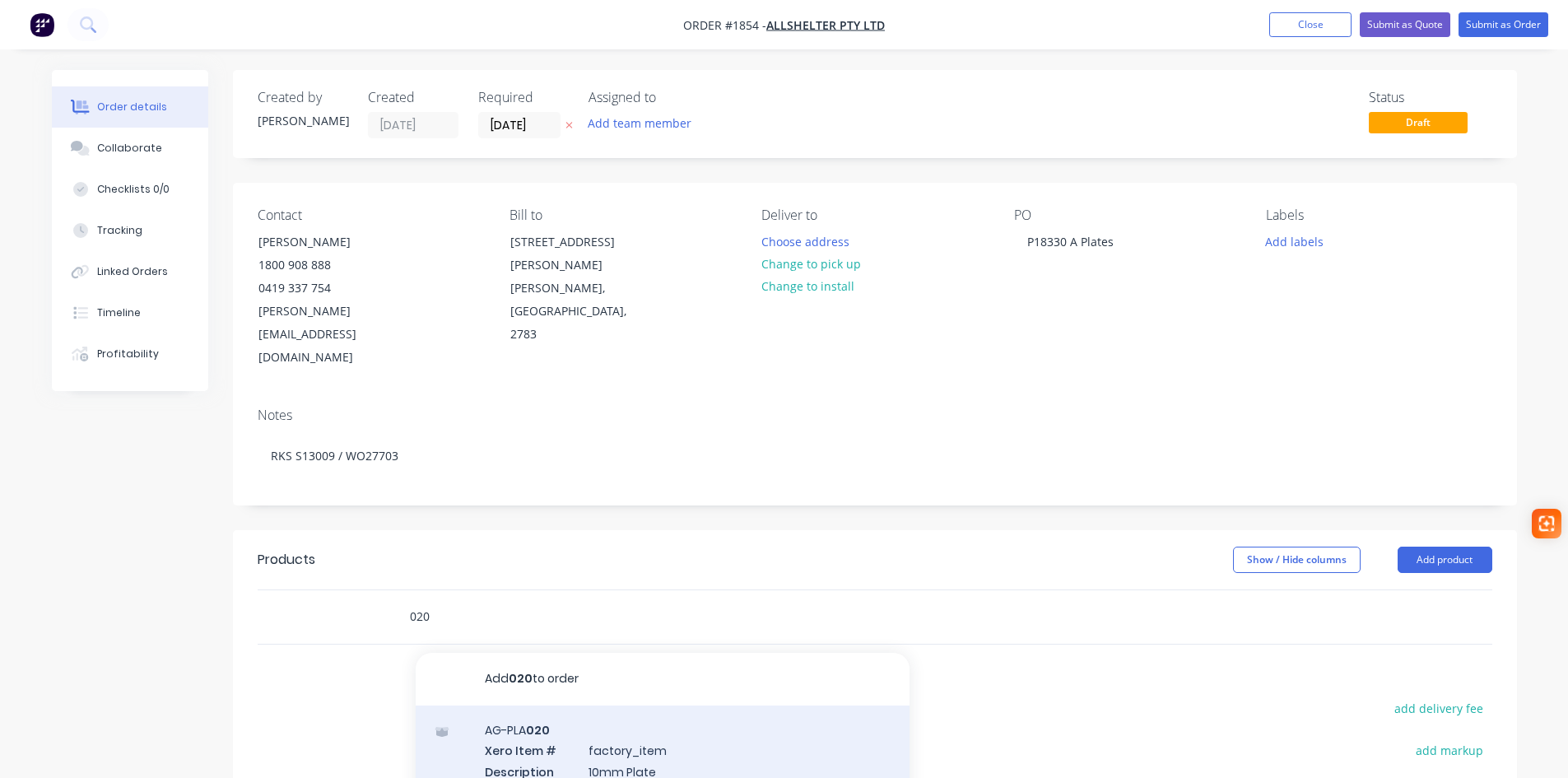
type input "020"
click at [680, 727] on div "AG-PLA 020 Xero Item # factory_item Description 10mm Plate Name AG-PLA 020 Prod…" at bounding box center [662, 771] width 494 height 133
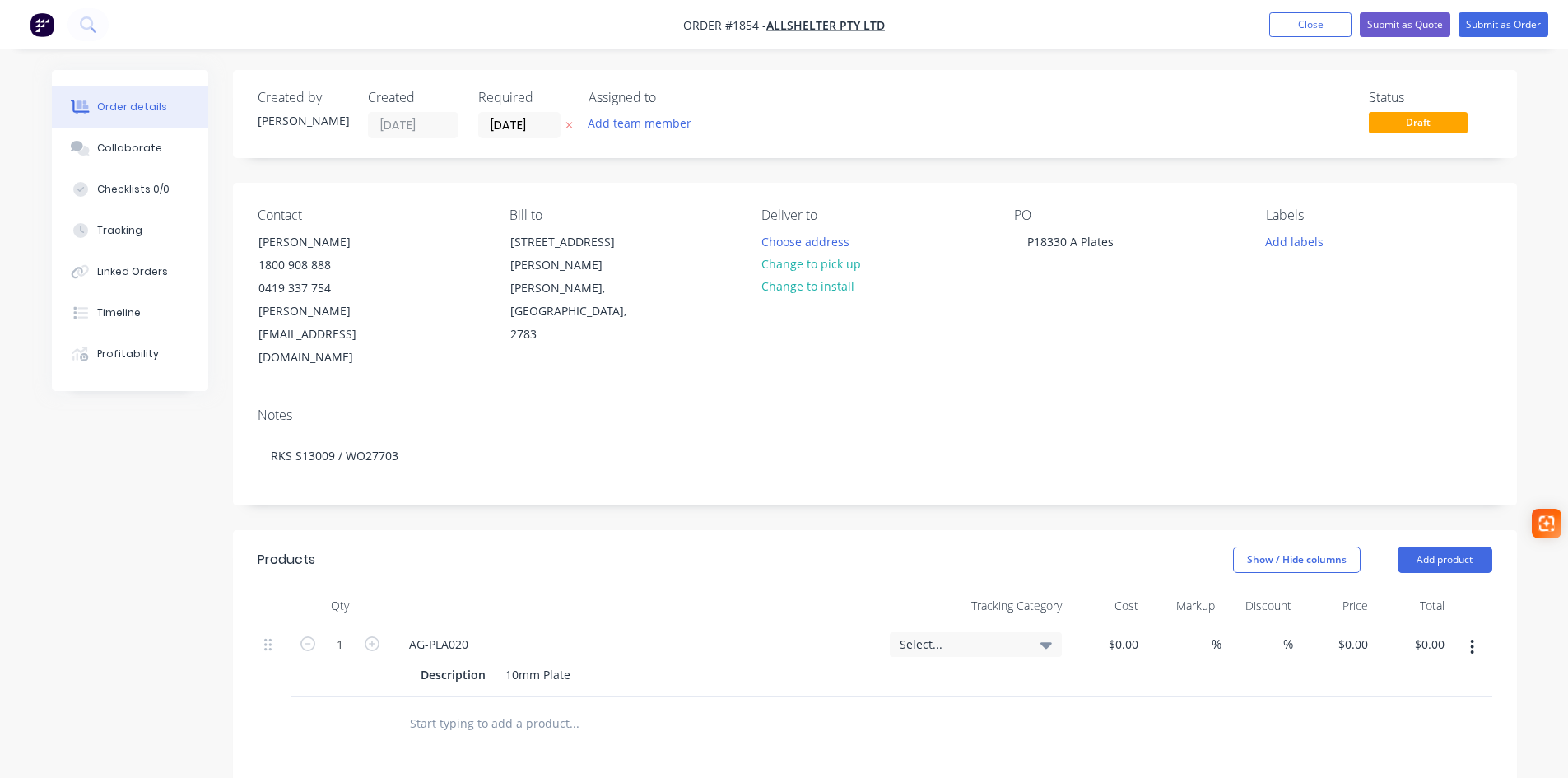
click at [485, 707] on input "text" at bounding box center [573, 724] width 329 height 33
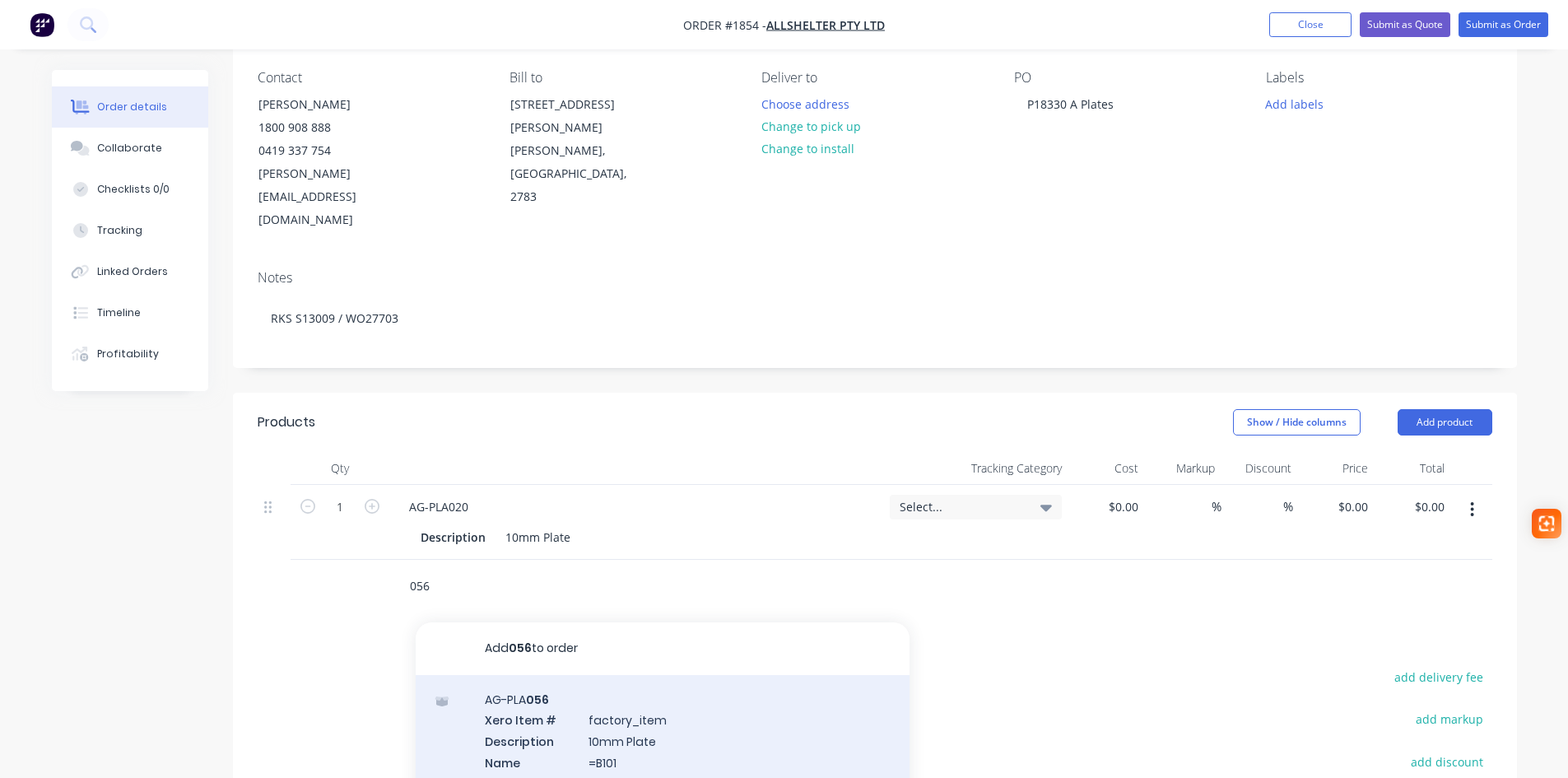
scroll to position [165, 0]
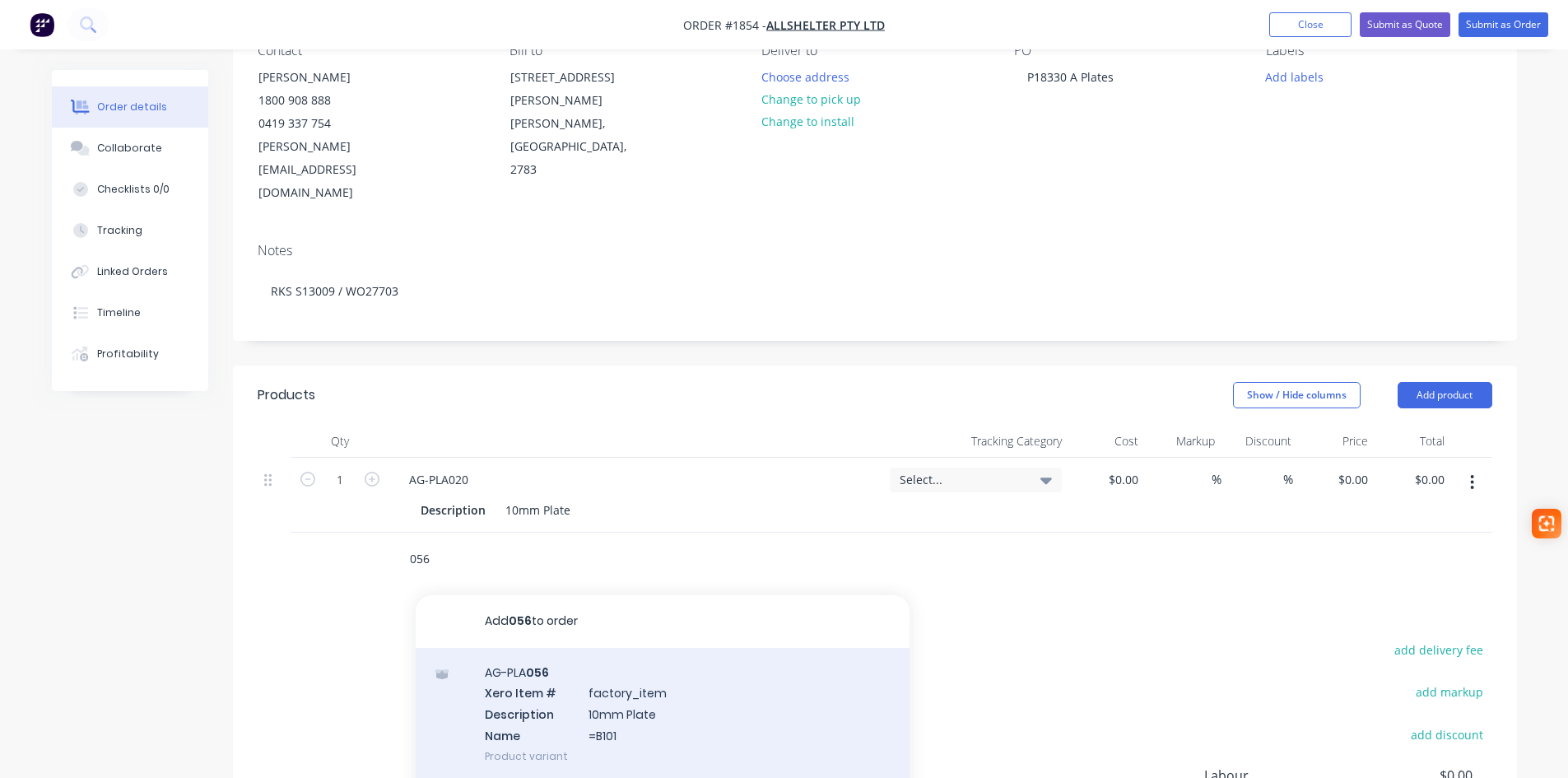
type input "056"
click at [550, 671] on div "AG-PLA 056 Xero Item # factory_item Description 10mm Plate Name =B101 Product v…" at bounding box center [662, 714] width 494 height 133
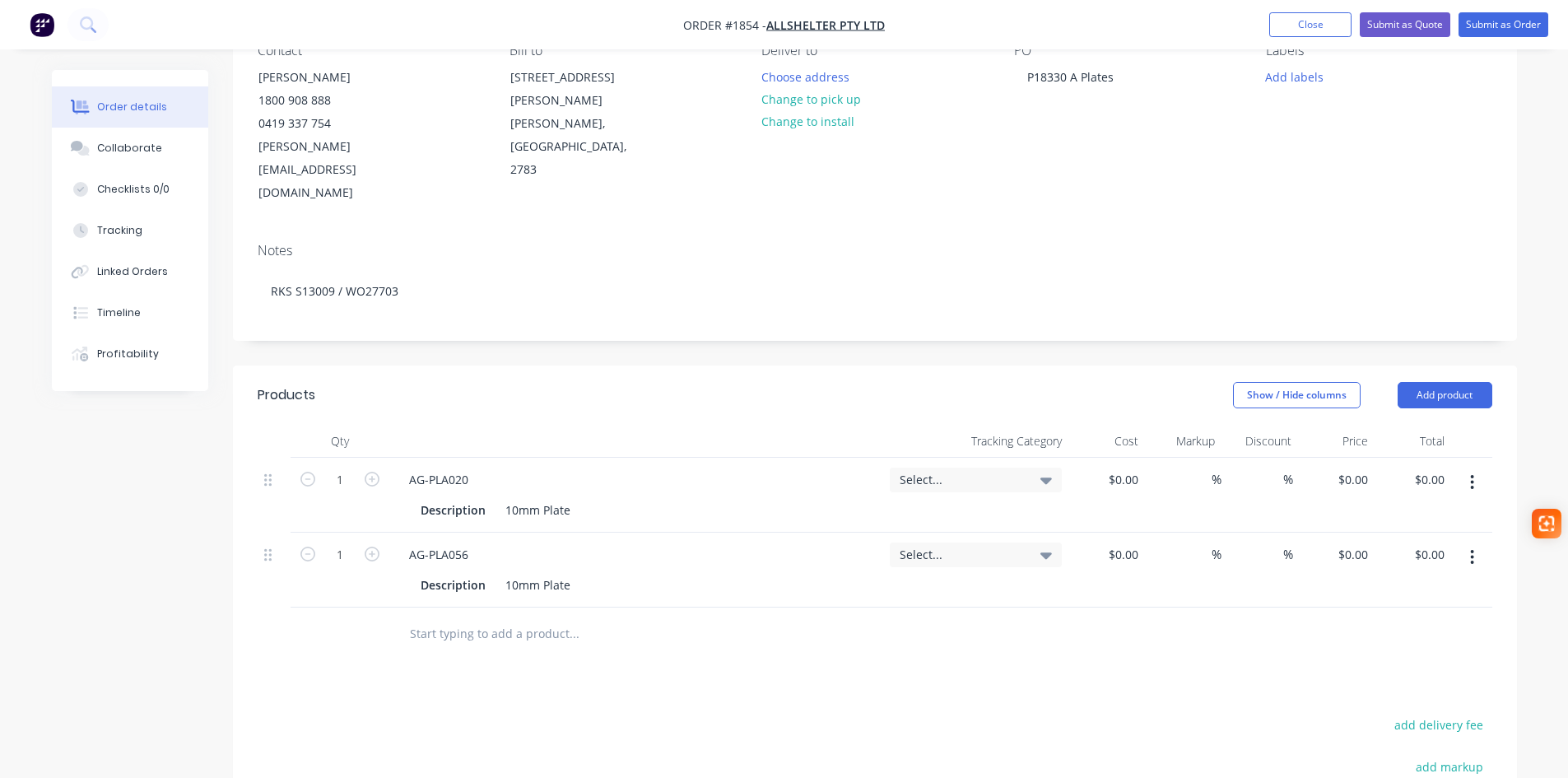
click at [1039, 473] on div "Select..." at bounding box center [976, 481] width 153 height 15
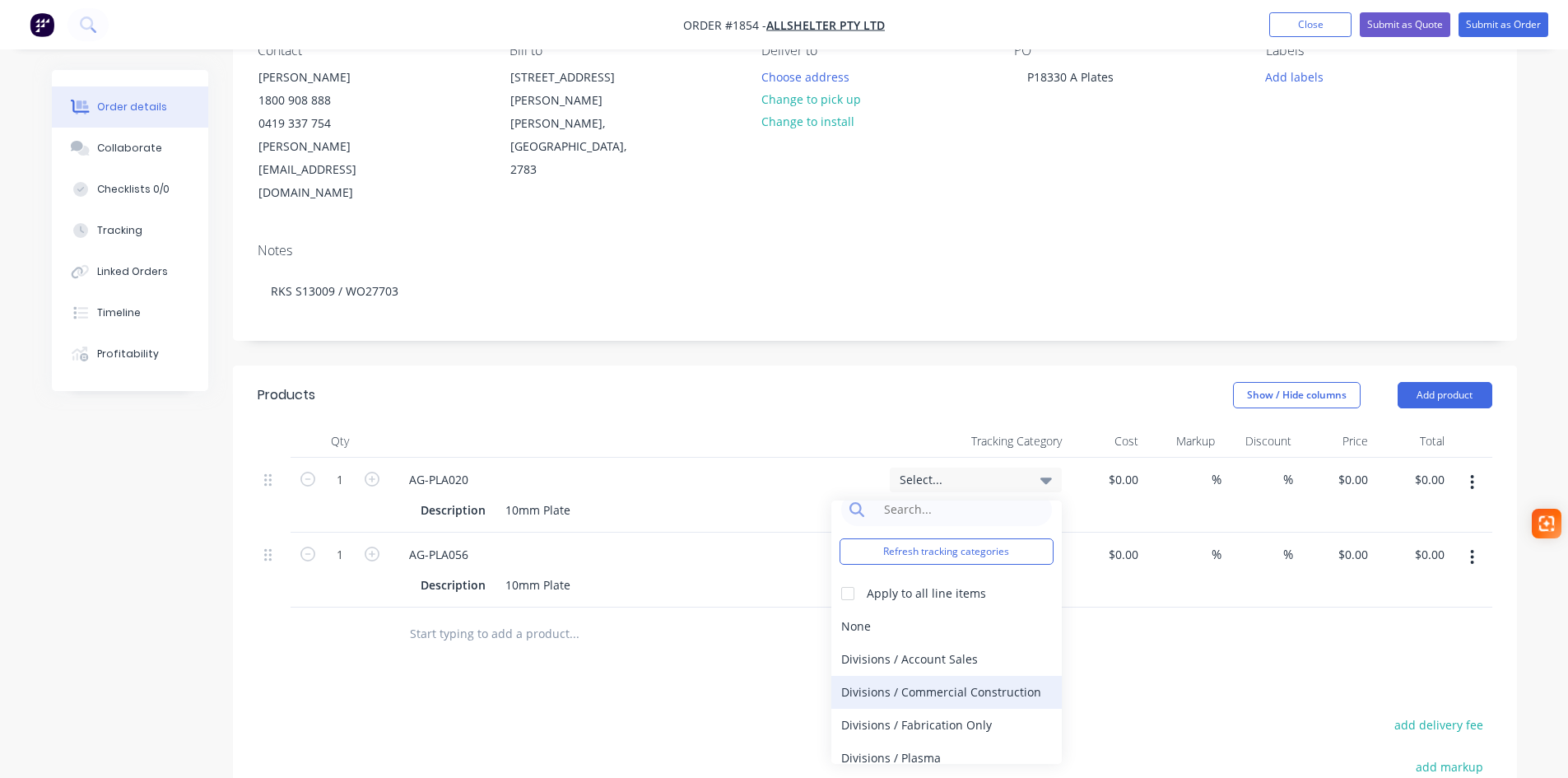
scroll to position [31, 0]
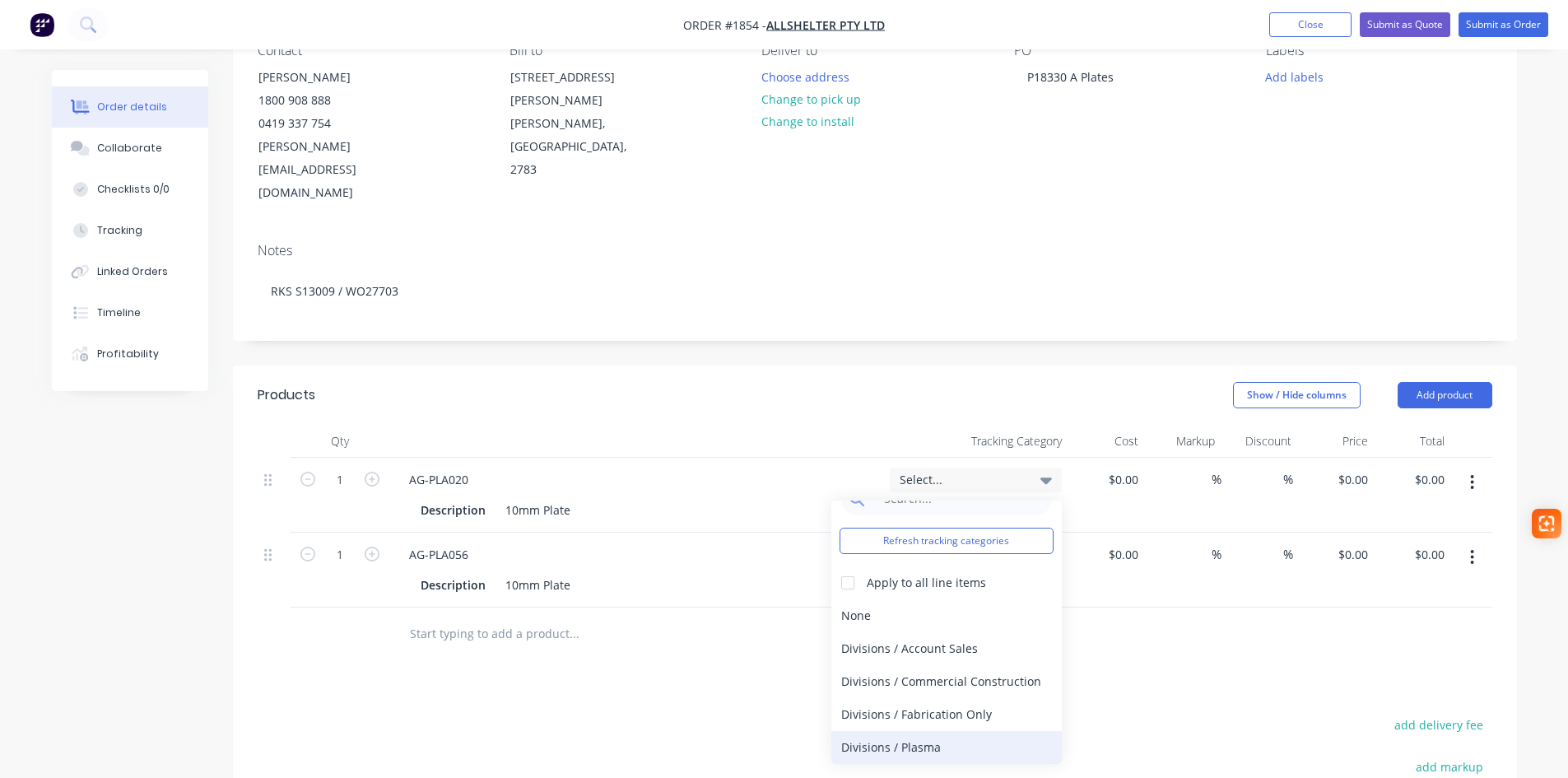
click at [937, 731] on div "Divisions / Plasma" at bounding box center [947, 747] width 231 height 33
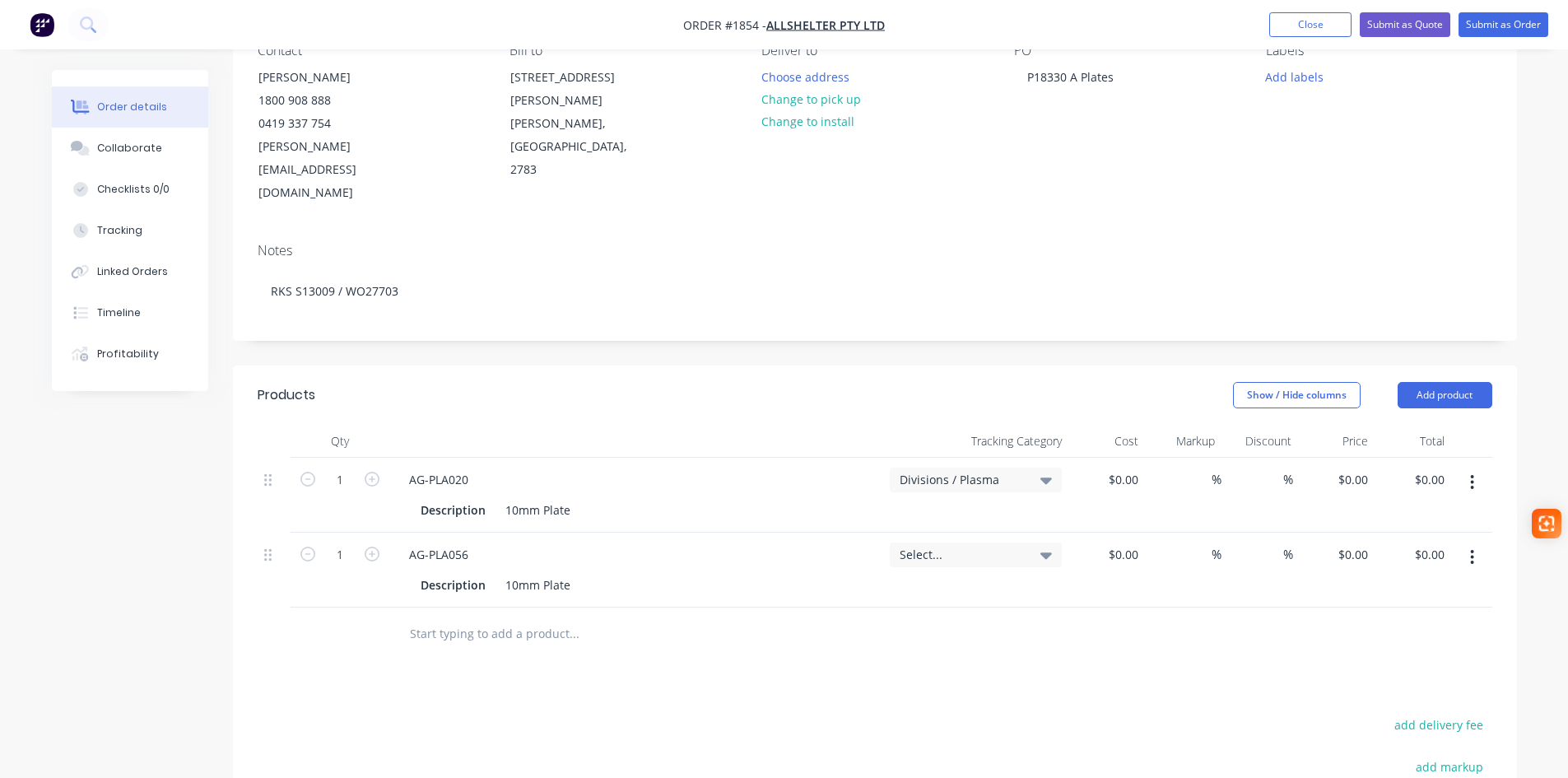
click at [1027, 543] on div "Select..." at bounding box center [975, 555] width 172 height 25
click at [364, 472] on icon "button" at bounding box center [372, 480] width 15 height 15
click at [367, 472] on icon "button" at bounding box center [372, 480] width 15 height 15
click at [369, 472] on icon "button" at bounding box center [372, 480] width 15 height 15
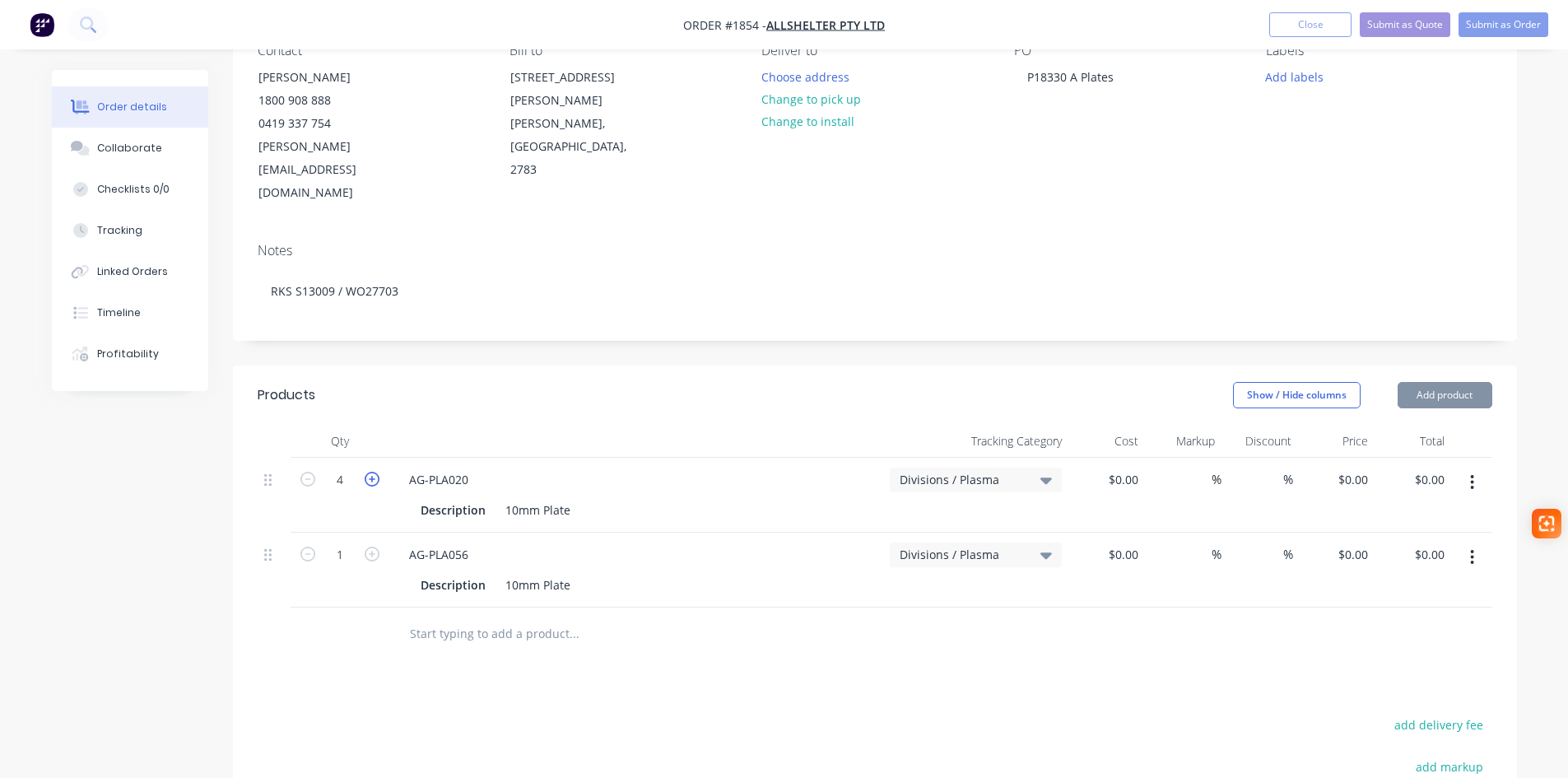
click at [369, 472] on icon "button" at bounding box center [372, 480] width 15 height 15
type input "8"
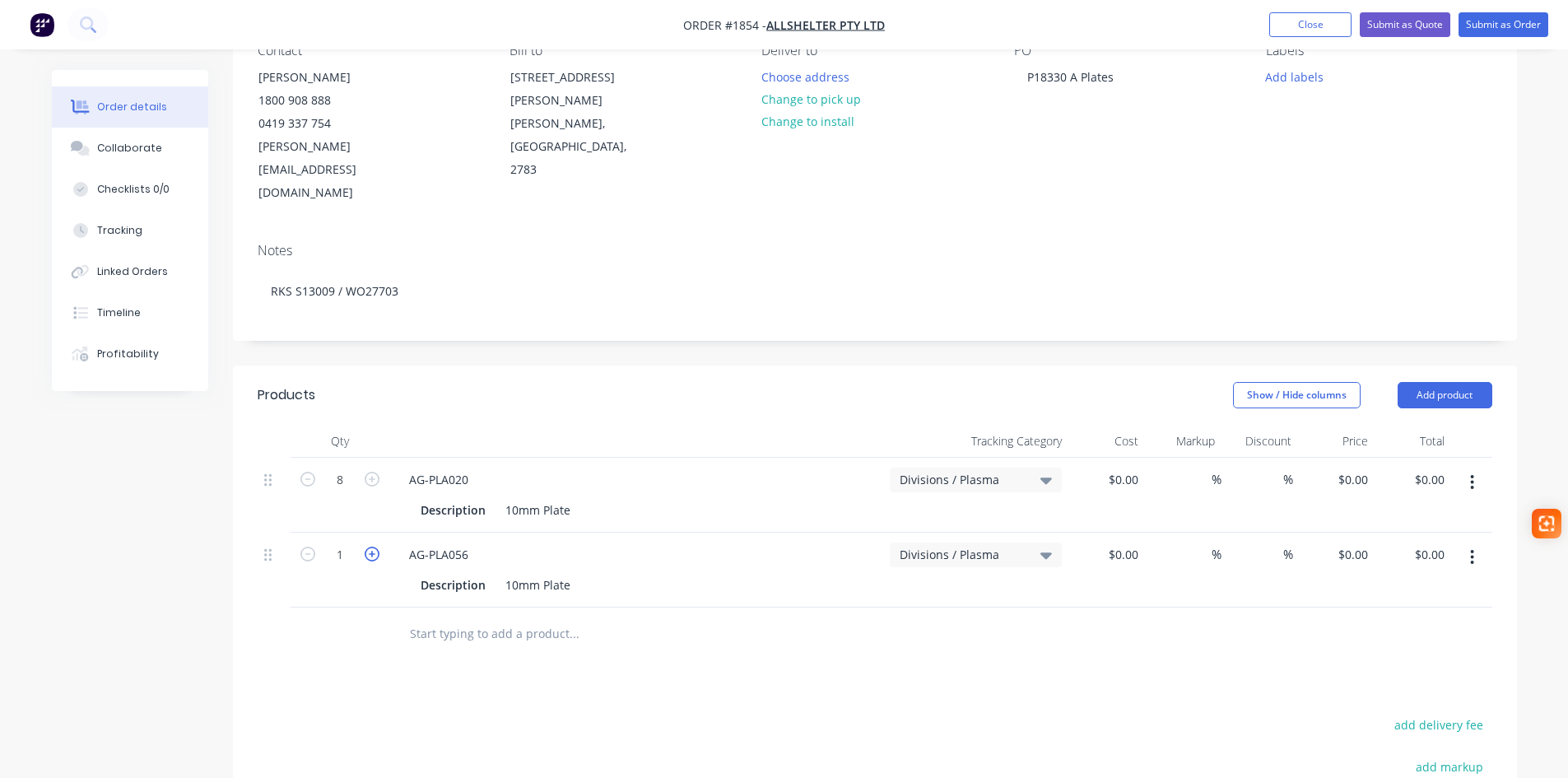
click at [377, 546] on icon "button" at bounding box center [372, 554] width 15 height 15
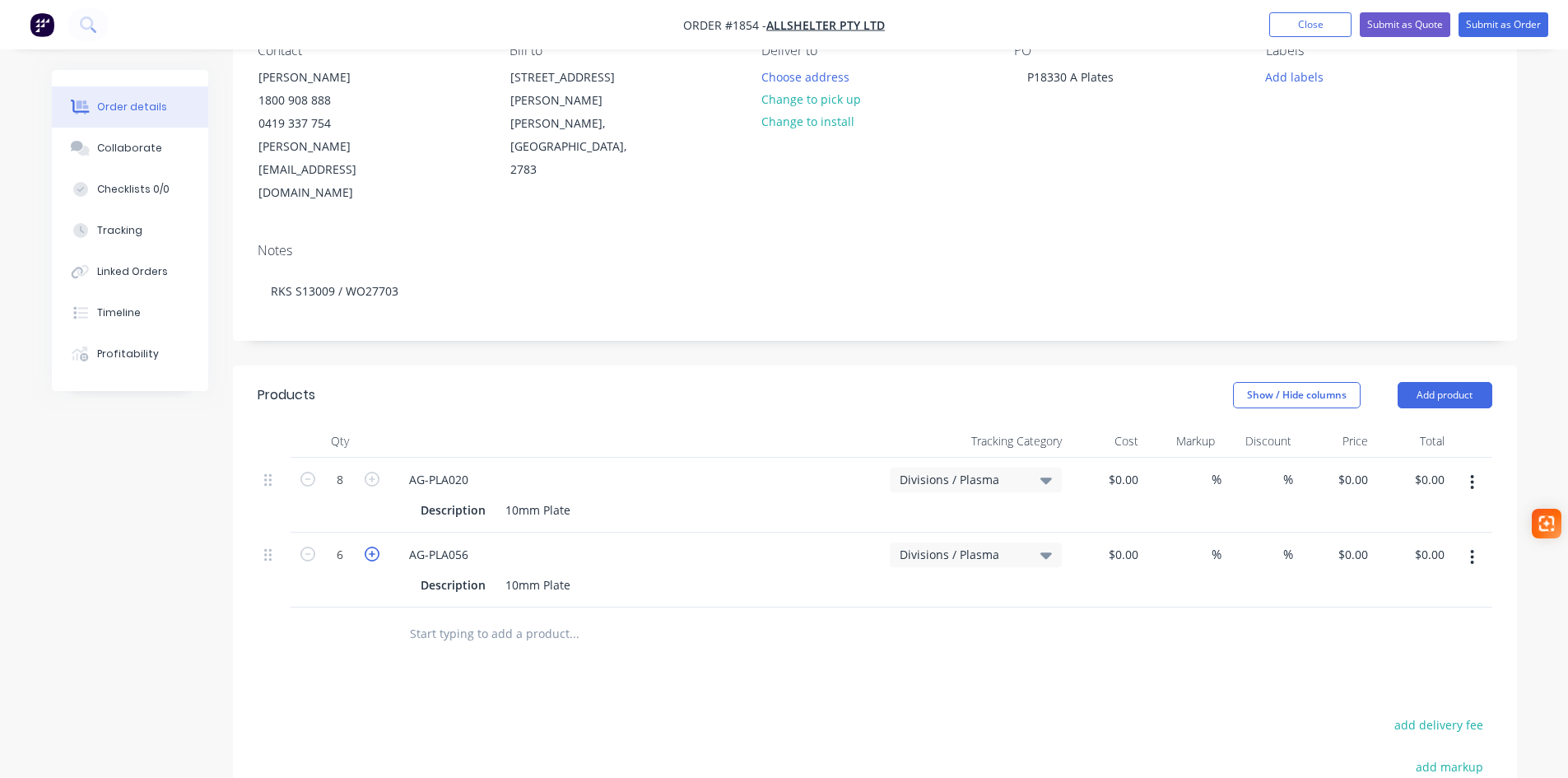
click at [377, 546] on icon "button" at bounding box center [372, 554] width 15 height 15
click at [304, 546] on icon "button" at bounding box center [308, 554] width 15 height 15
type input "8"
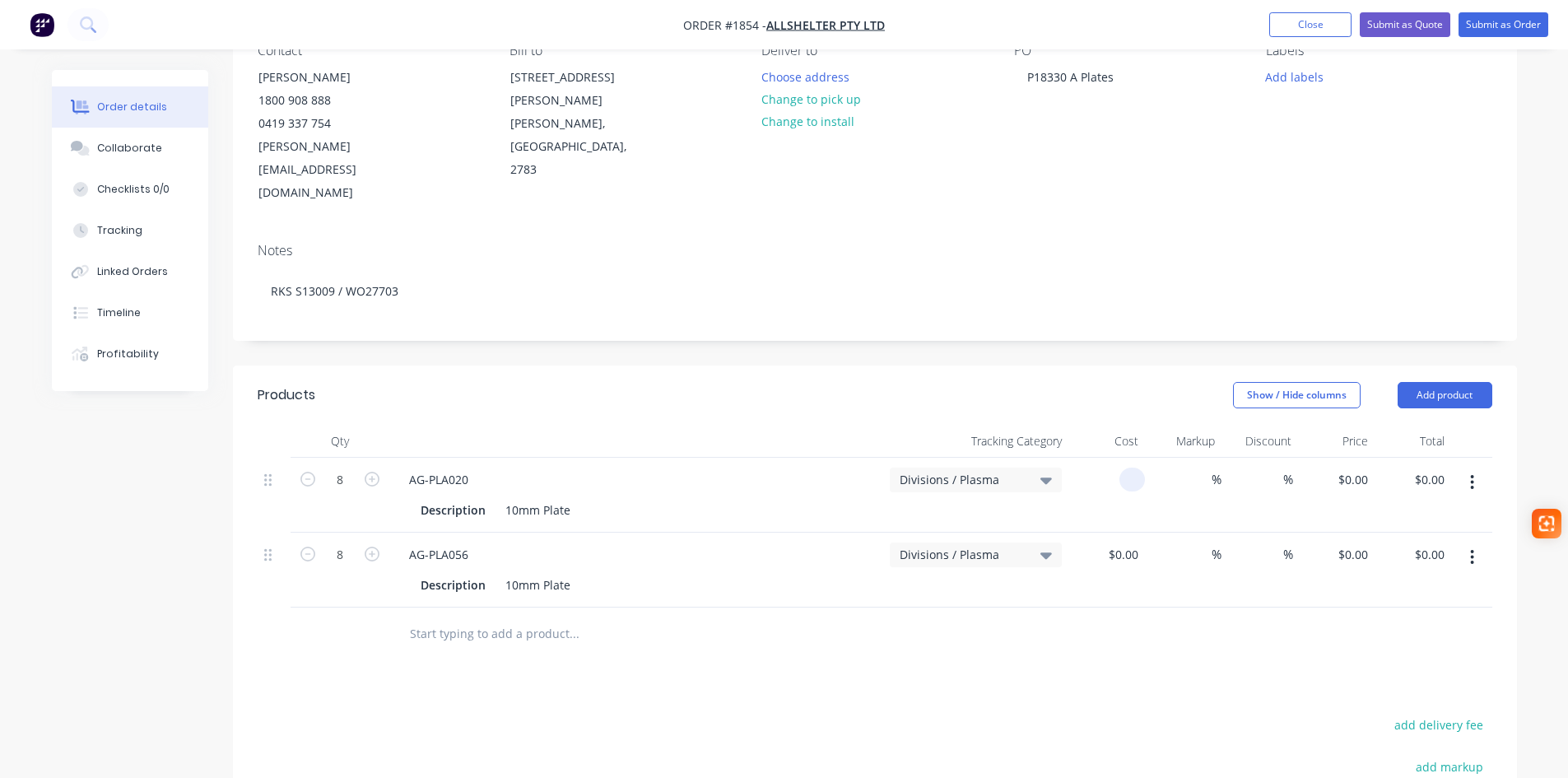
click at [1127, 467] on input at bounding box center [1135, 479] width 19 height 24
type input "$4.76"
type input "$38.08"
click at [1113, 533] on div "$0.00" at bounding box center [1107, 570] width 76 height 75
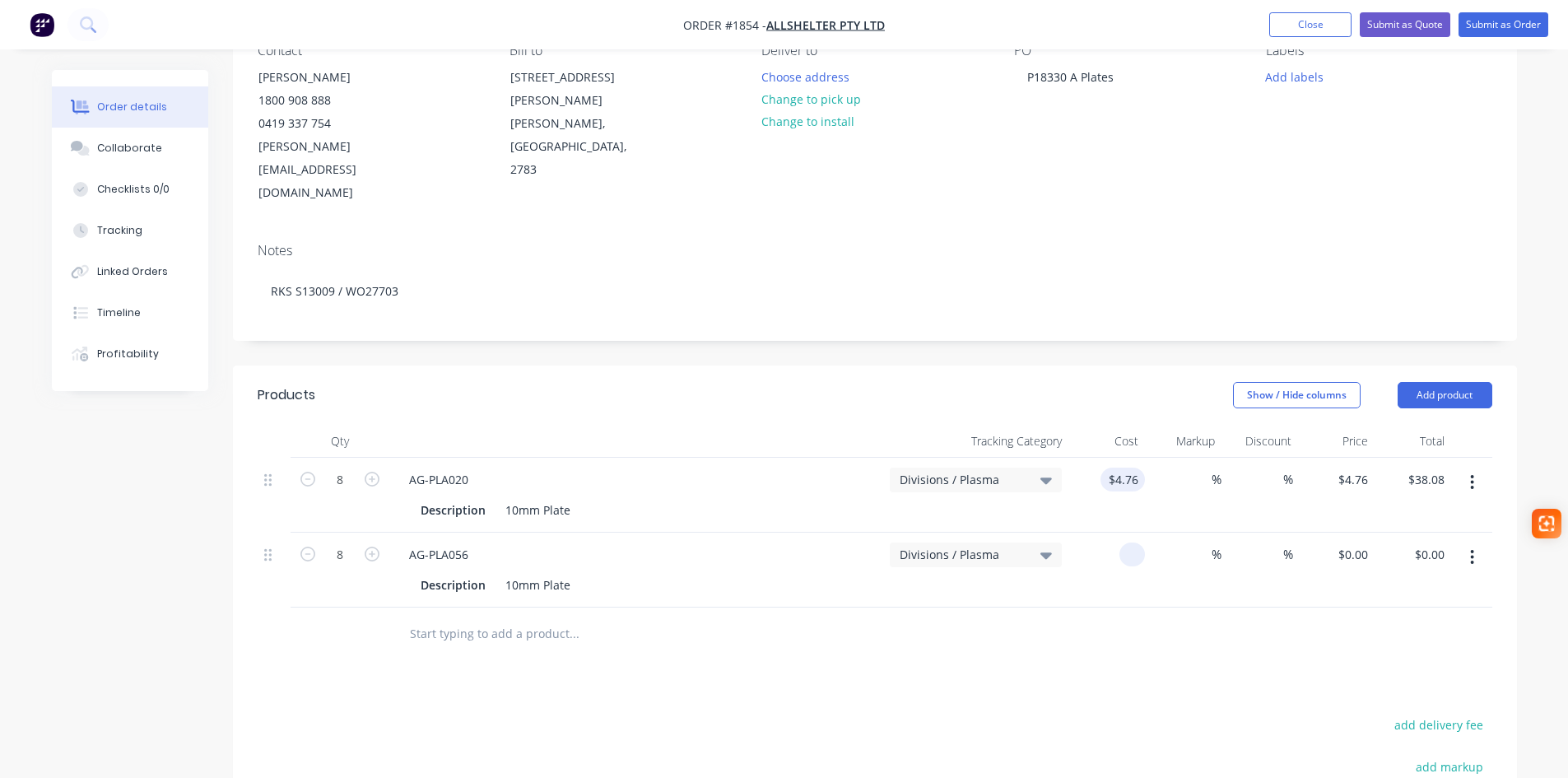
type input "4.76"
type input "$0.00"
click at [1108, 458] on div "4.76 $4.76" at bounding box center [1107, 495] width 76 height 75
type input "$0.00"
type input "0"
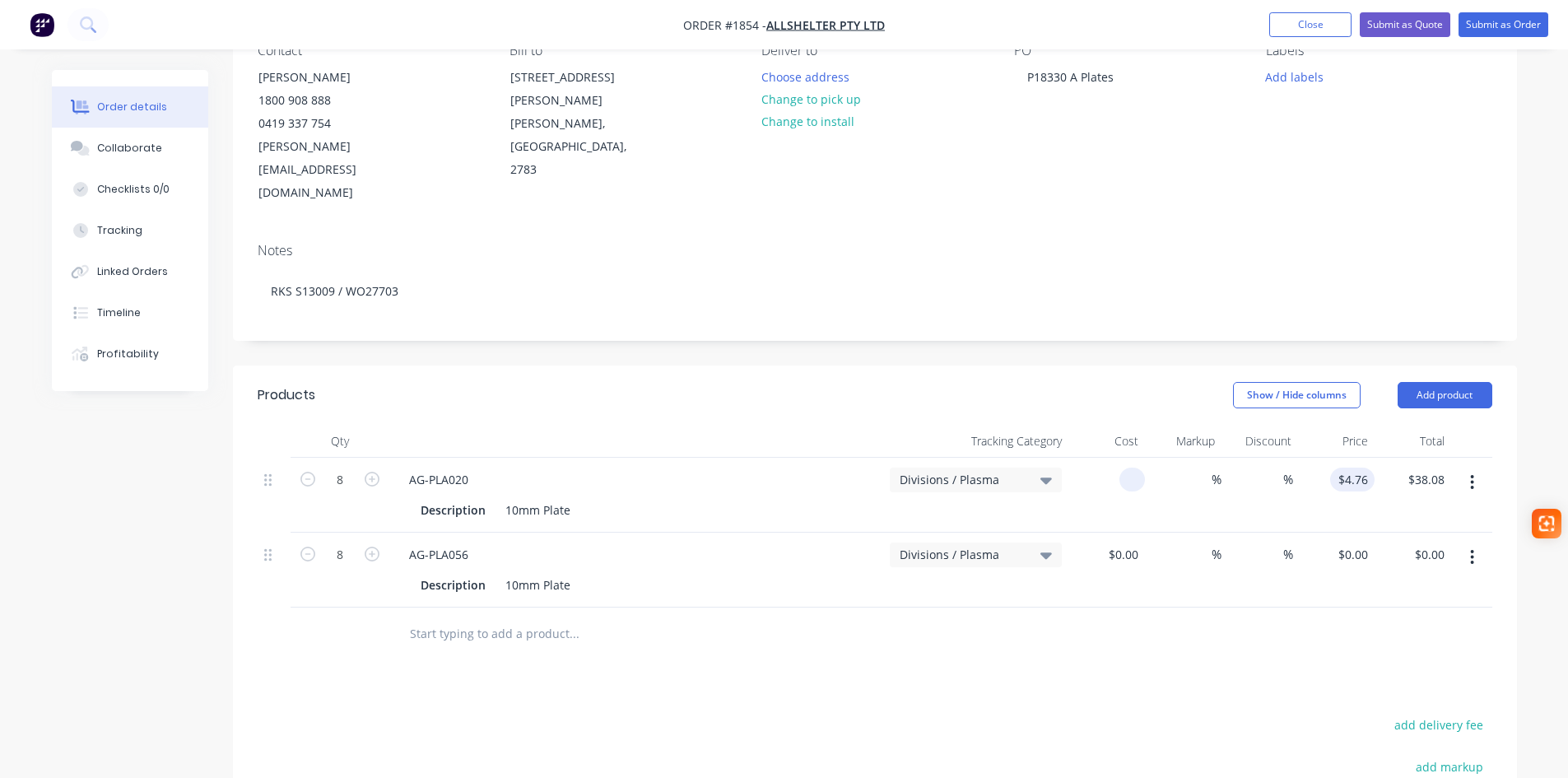
type input "$0.00"
click at [1371, 467] on input "0" at bounding box center [1365, 479] width 19 height 24
type input "$4.76"
type input "$38.08"
click at [1358, 543] on input "0" at bounding box center [1355, 554] width 38 height 24
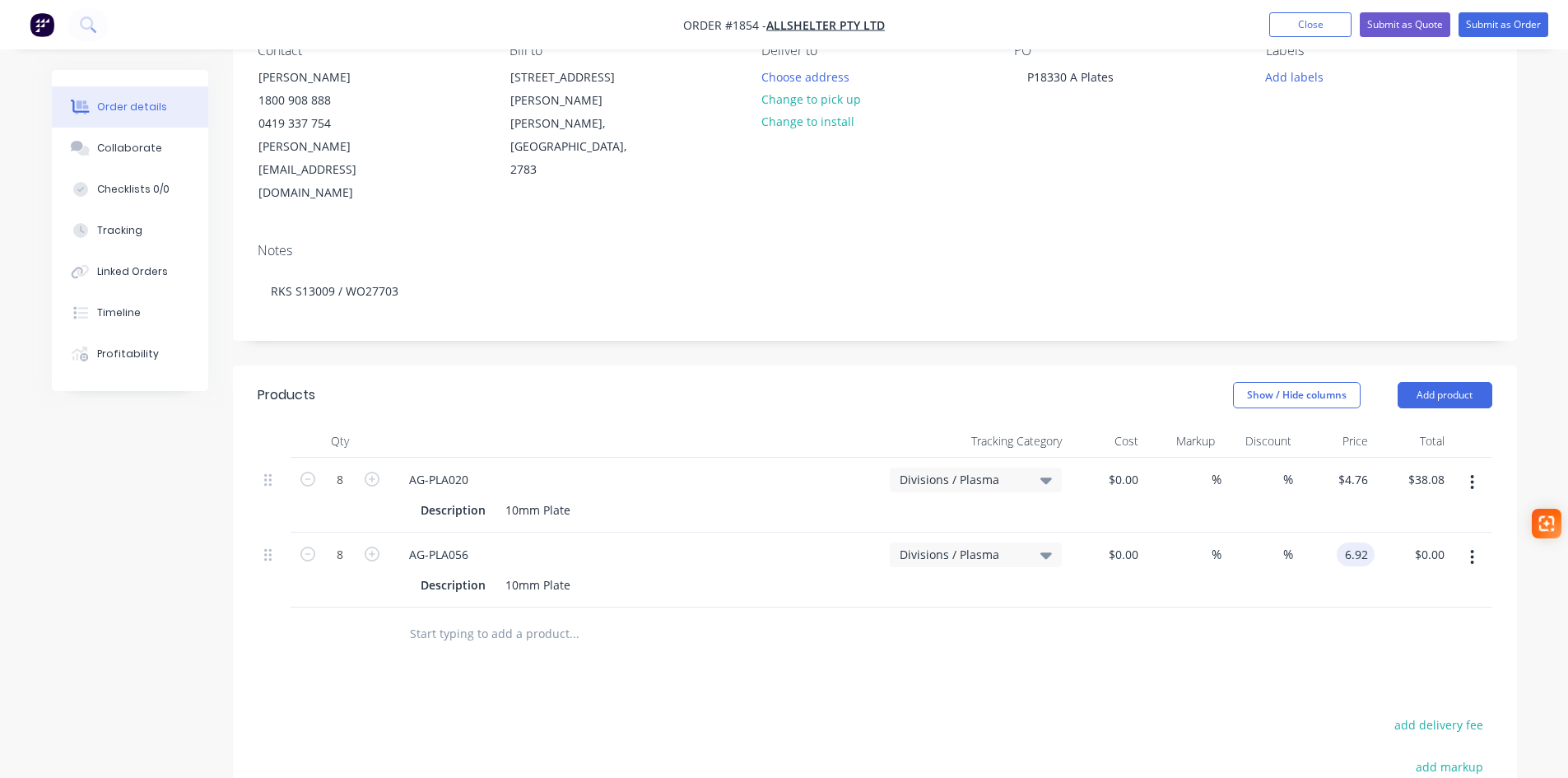
type input "$6.92"
type input "$55.36"
click at [1521, 22] on button "Submit as Order" at bounding box center [1503, 25] width 90 height 25
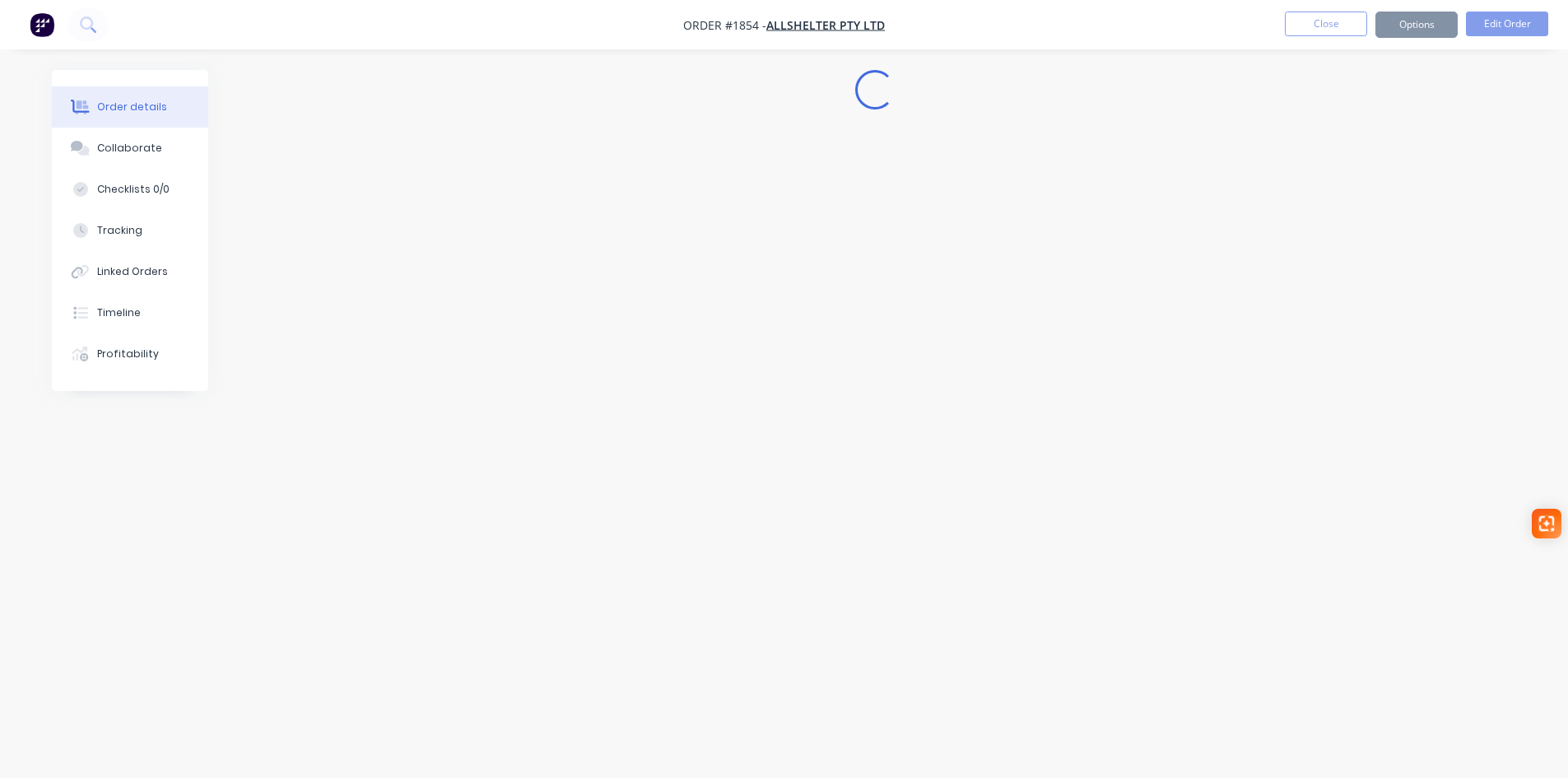
scroll to position [0, 0]
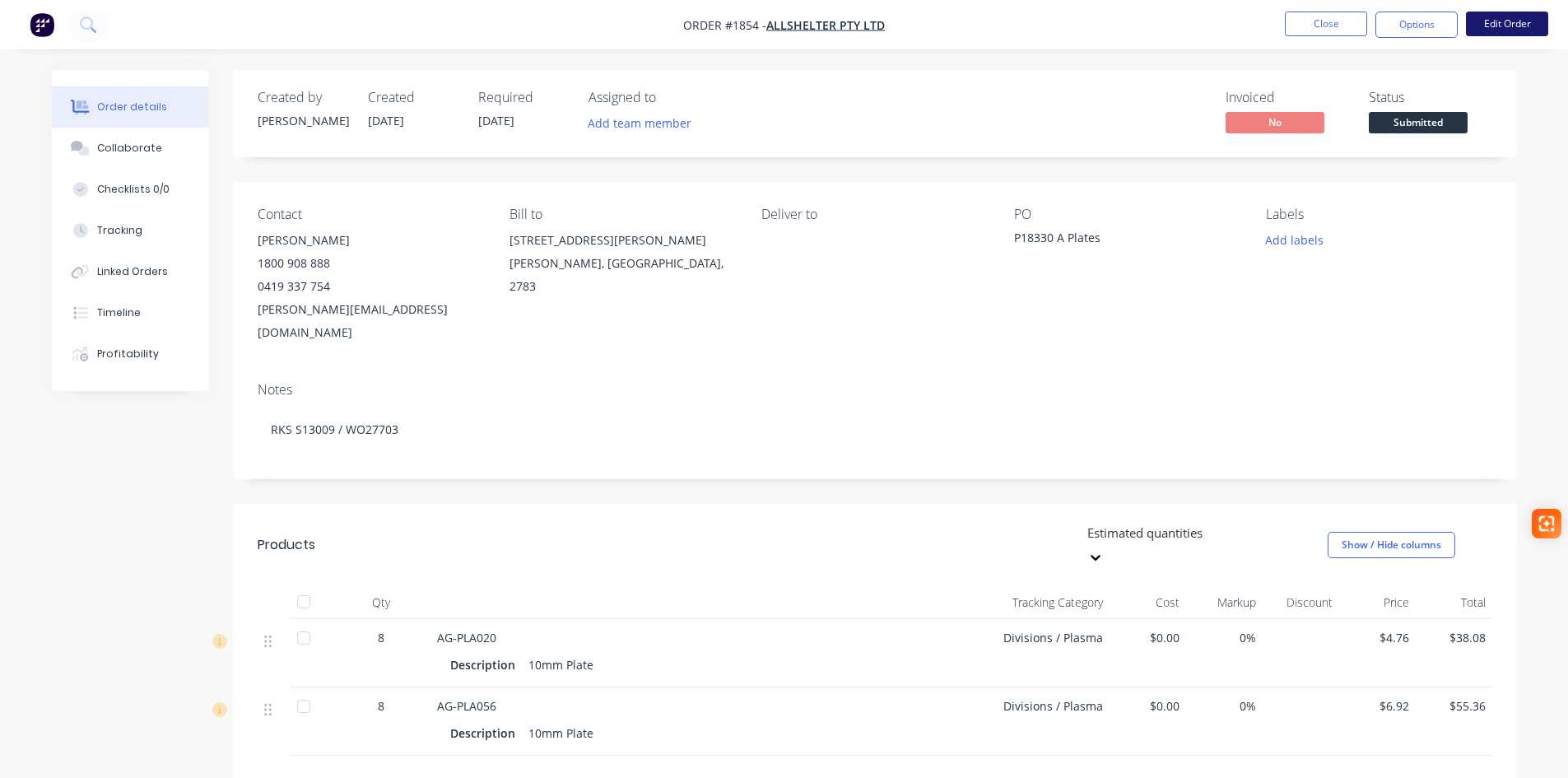
click at [1499, 27] on button "Edit Order" at bounding box center [1507, 24] width 82 height 25
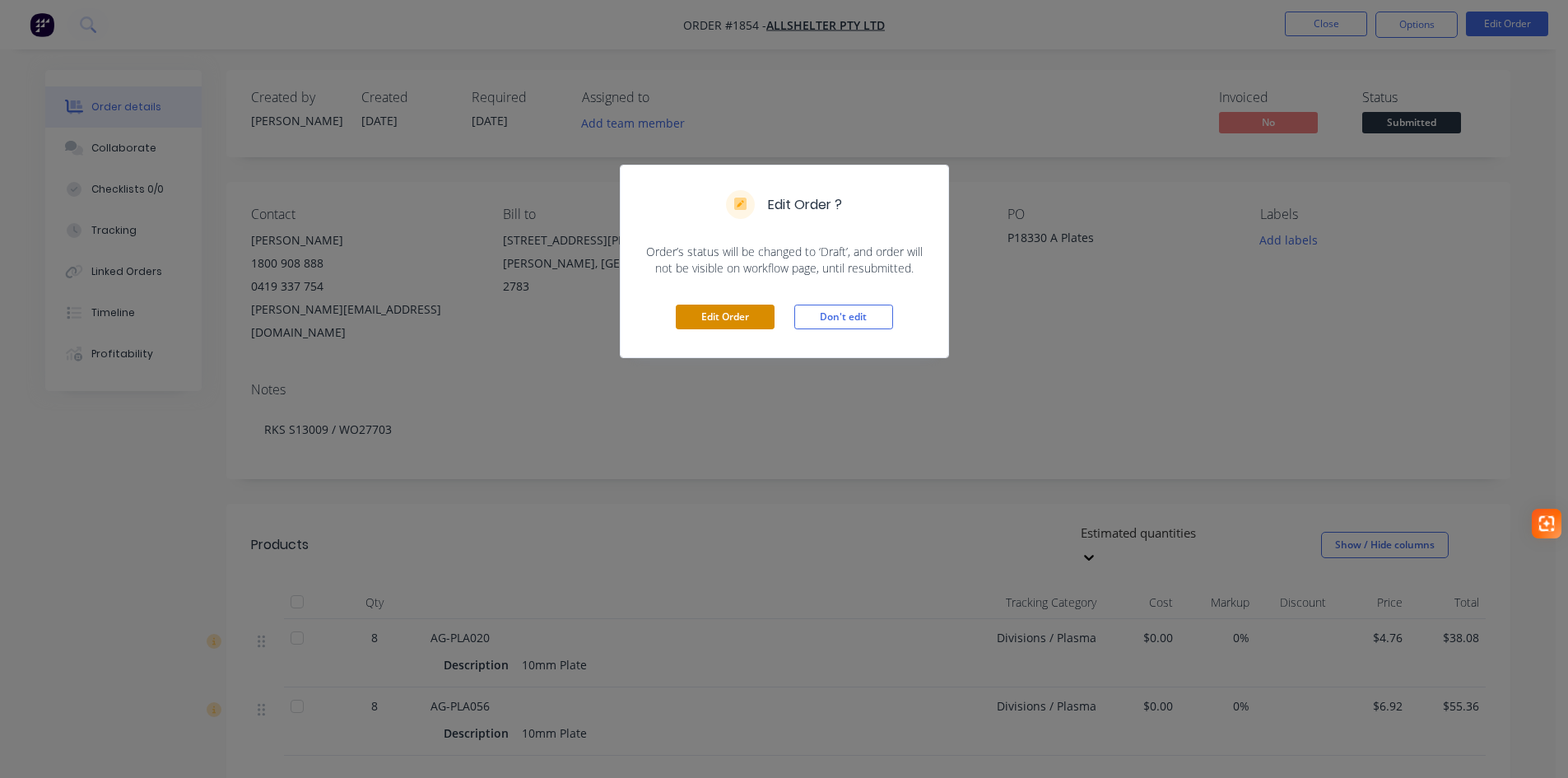
click at [721, 320] on button "Edit Order" at bounding box center [725, 317] width 99 height 25
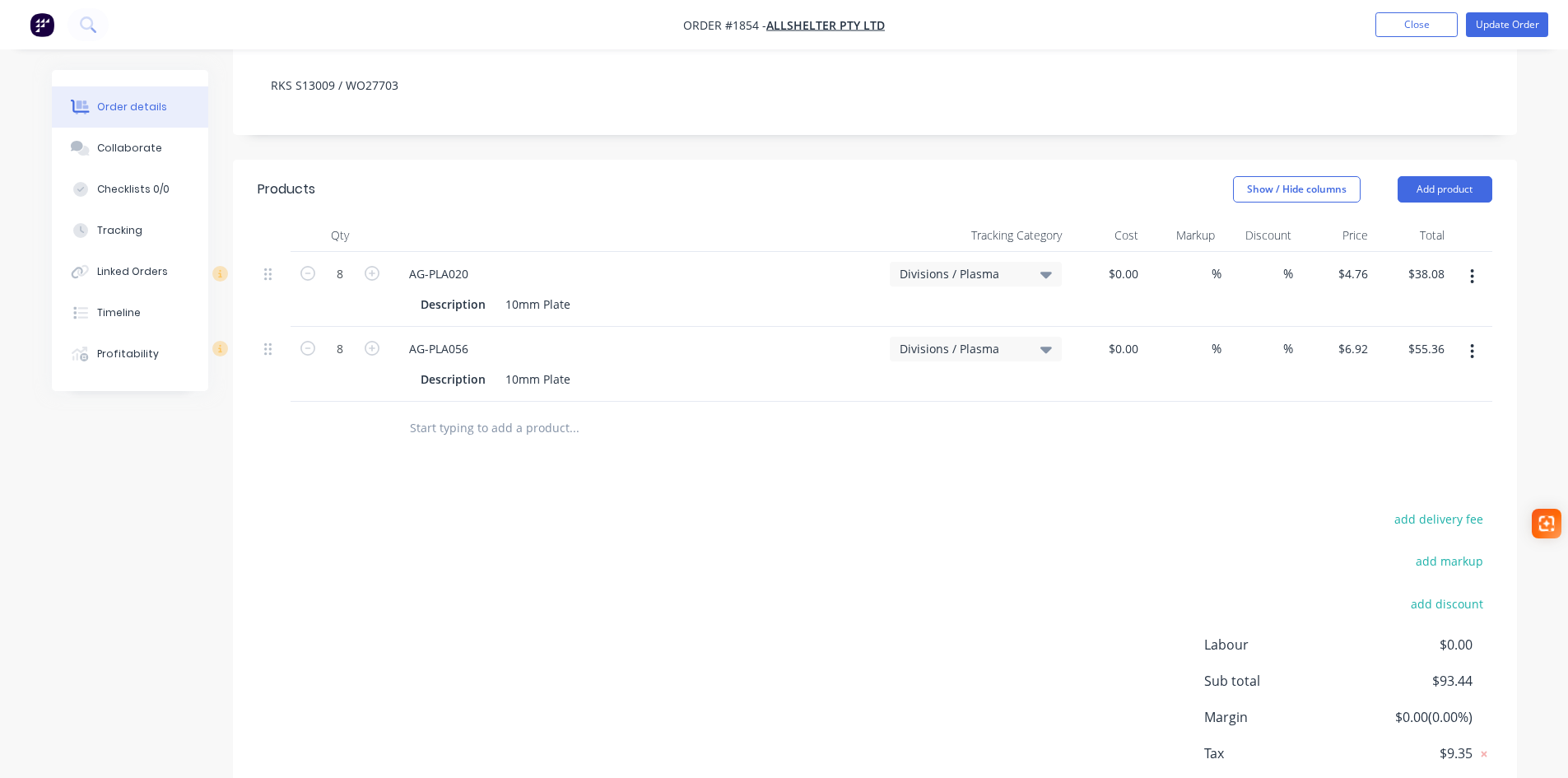
scroll to position [412, 0]
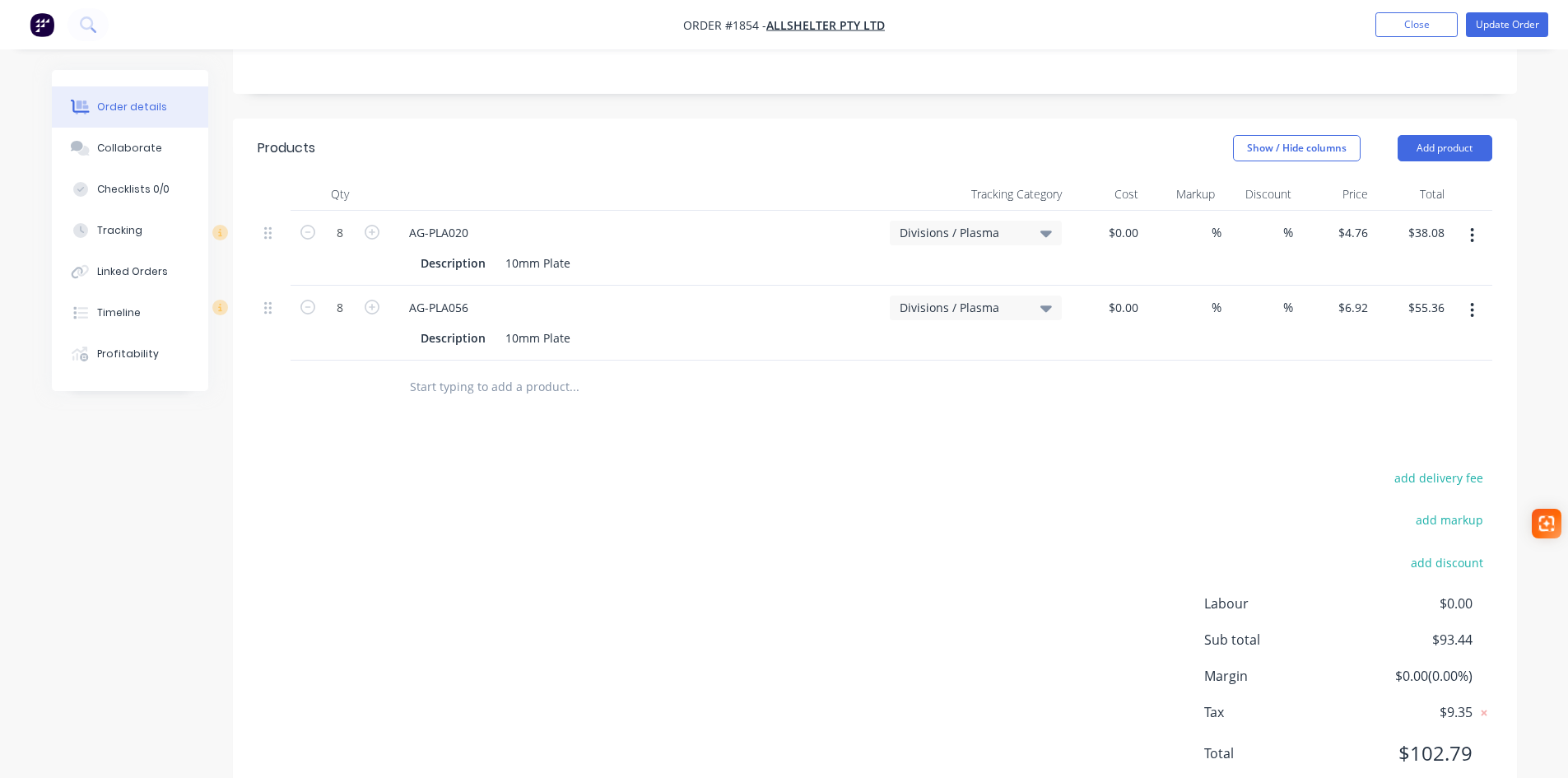
click at [515, 371] on input "text" at bounding box center [573, 387] width 329 height 33
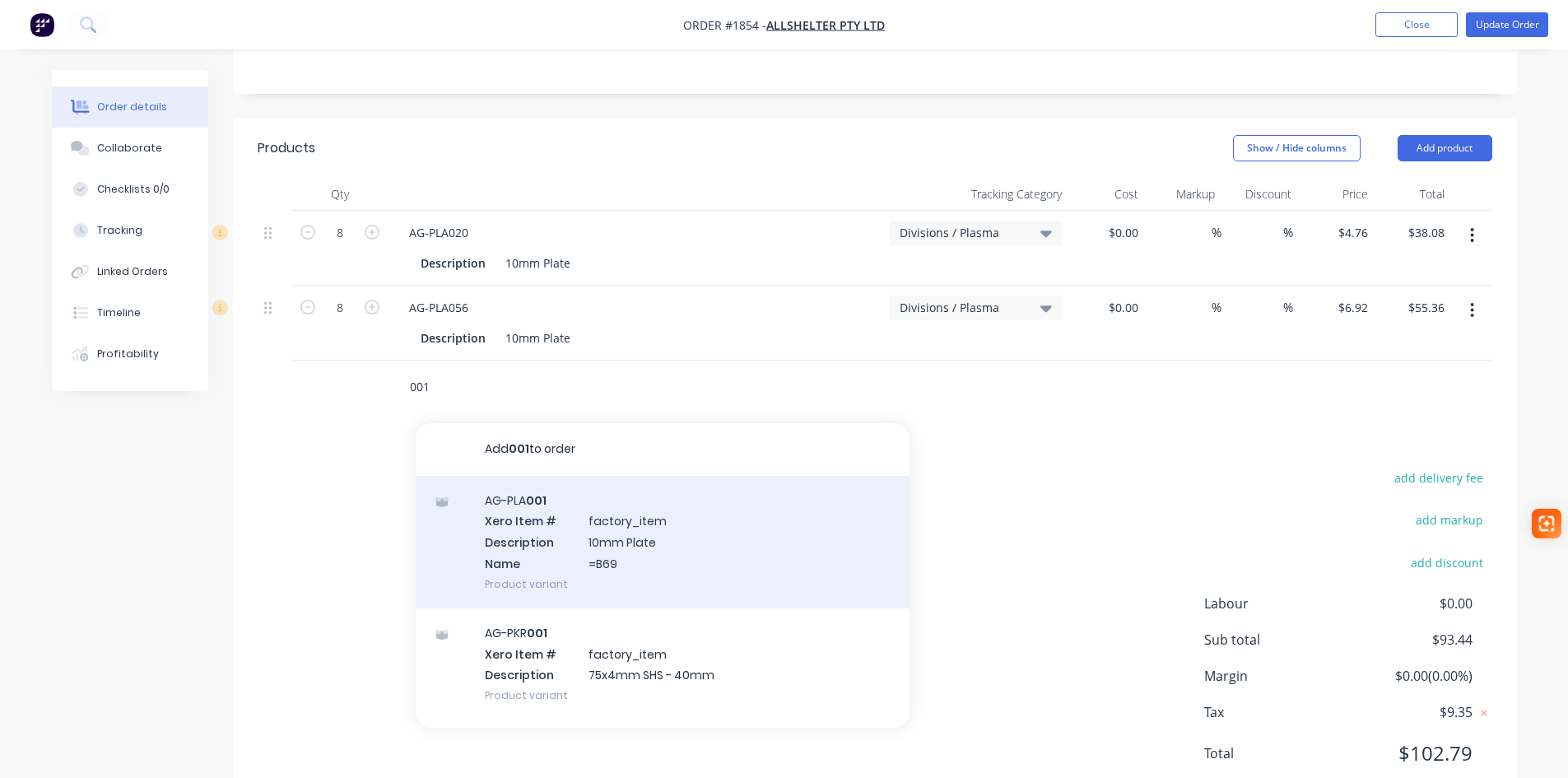
type input "001"
click at [566, 493] on div "AG-PLA 001 Xero Item # factory_item Description 10mm Plate Name =B69 Product va…" at bounding box center [662, 542] width 494 height 133
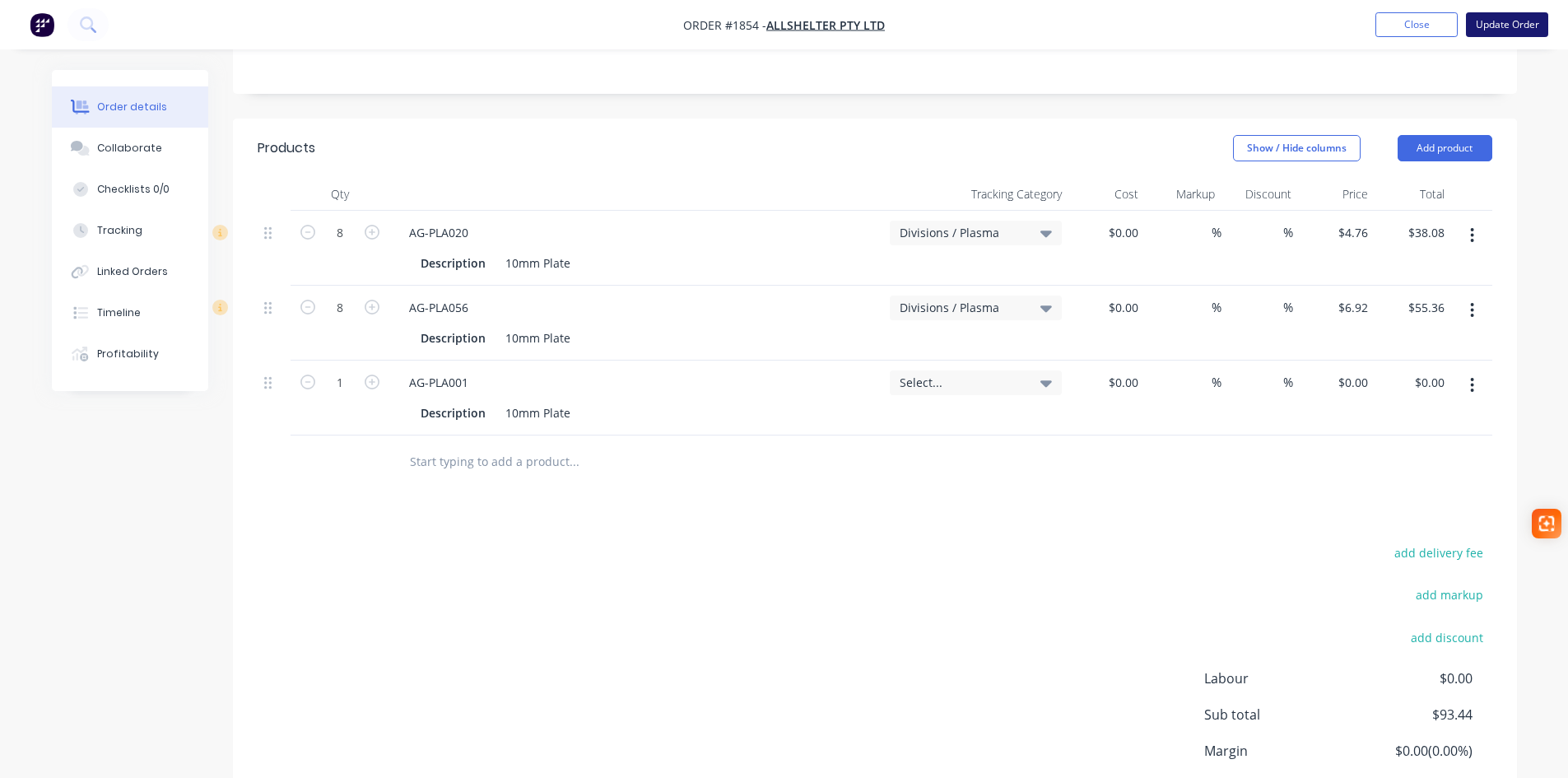
click at [1521, 29] on button "Update Order" at bounding box center [1507, 25] width 82 height 25
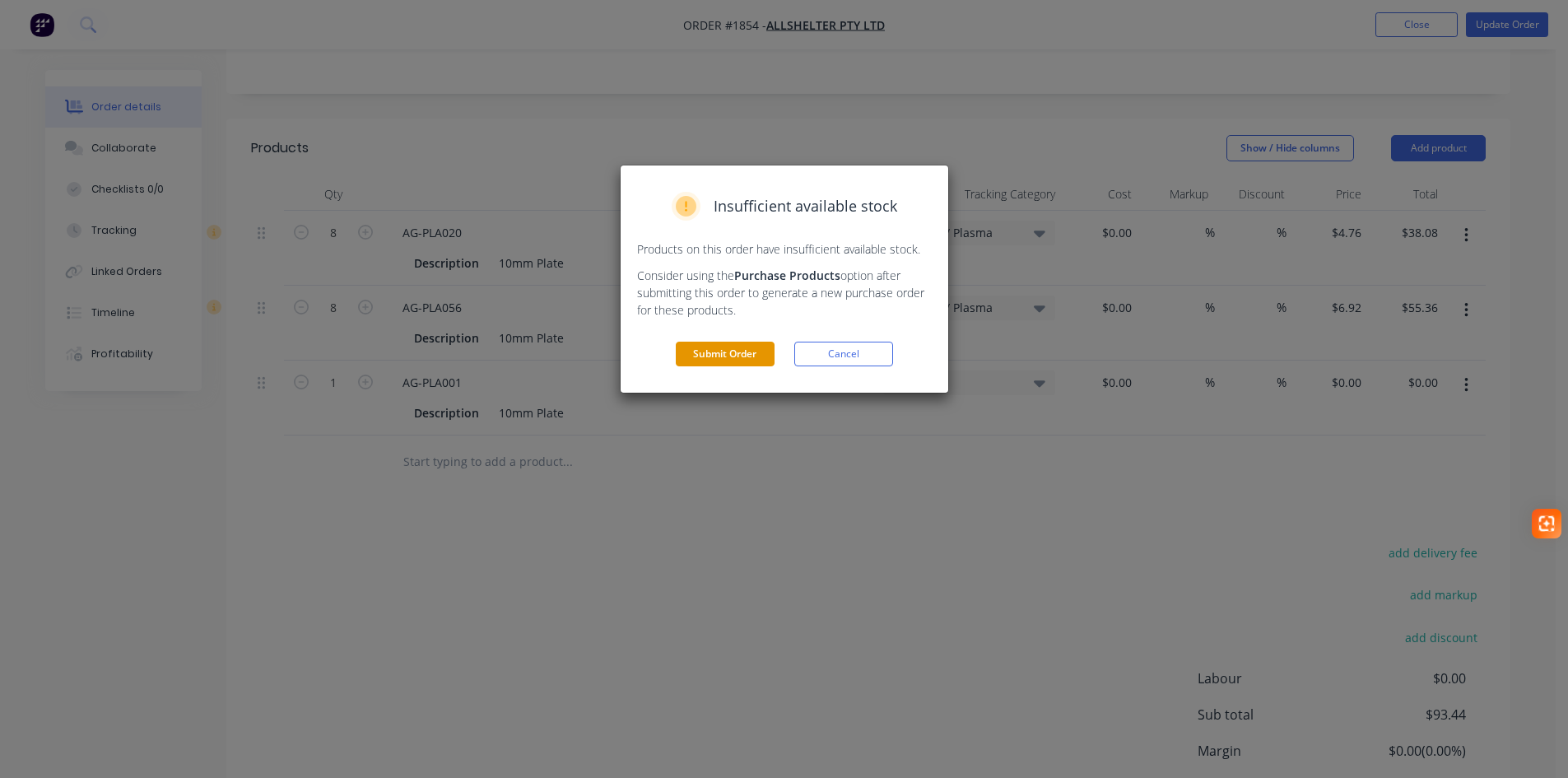
click at [692, 354] on button "Submit Order" at bounding box center [725, 354] width 99 height 25
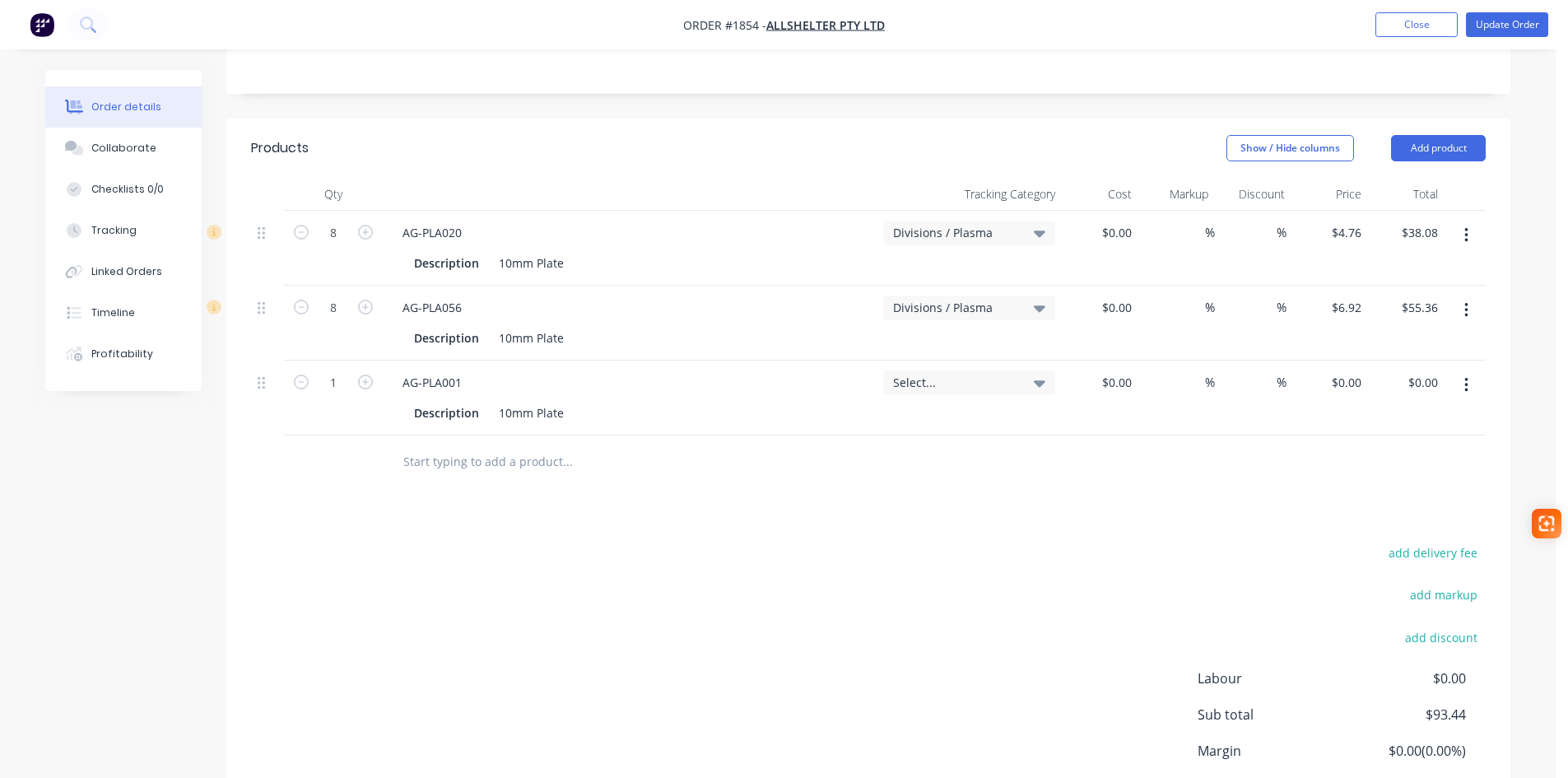
scroll to position [0, 0]
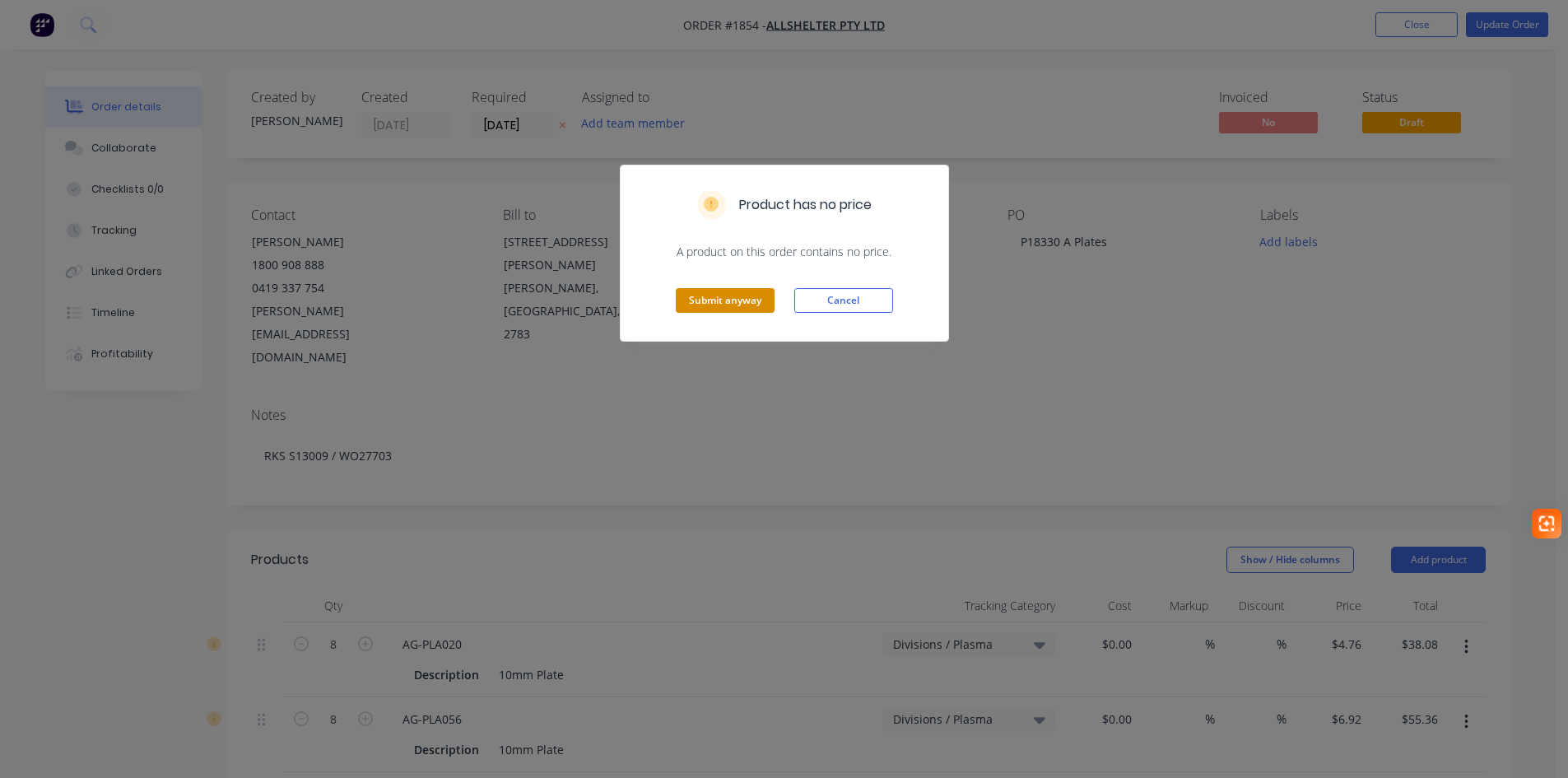
click at [743, 300] on button "Submit anyway" at bounding box center [725, 300] width 99 height 25
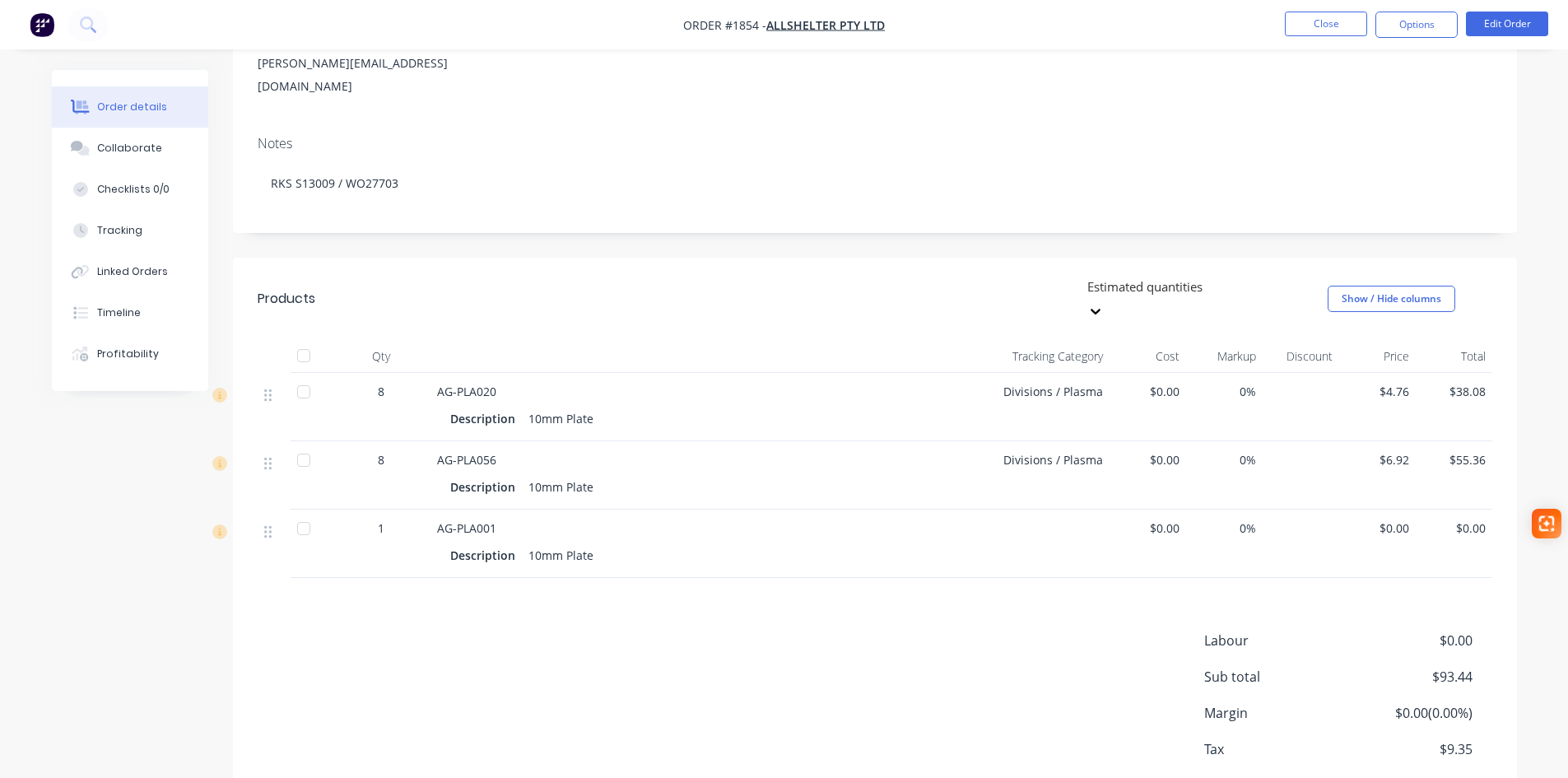
scroll to position [247, 0]
click at [301, 511] on div at bounding box center [303, 527] width 33 height 33
click at [298, 511] on div at bounding box center [303, 527] width 33 height 33
click at [1408, 20] on button "Options" at bounding box center [1416, 25] width 82 height 27
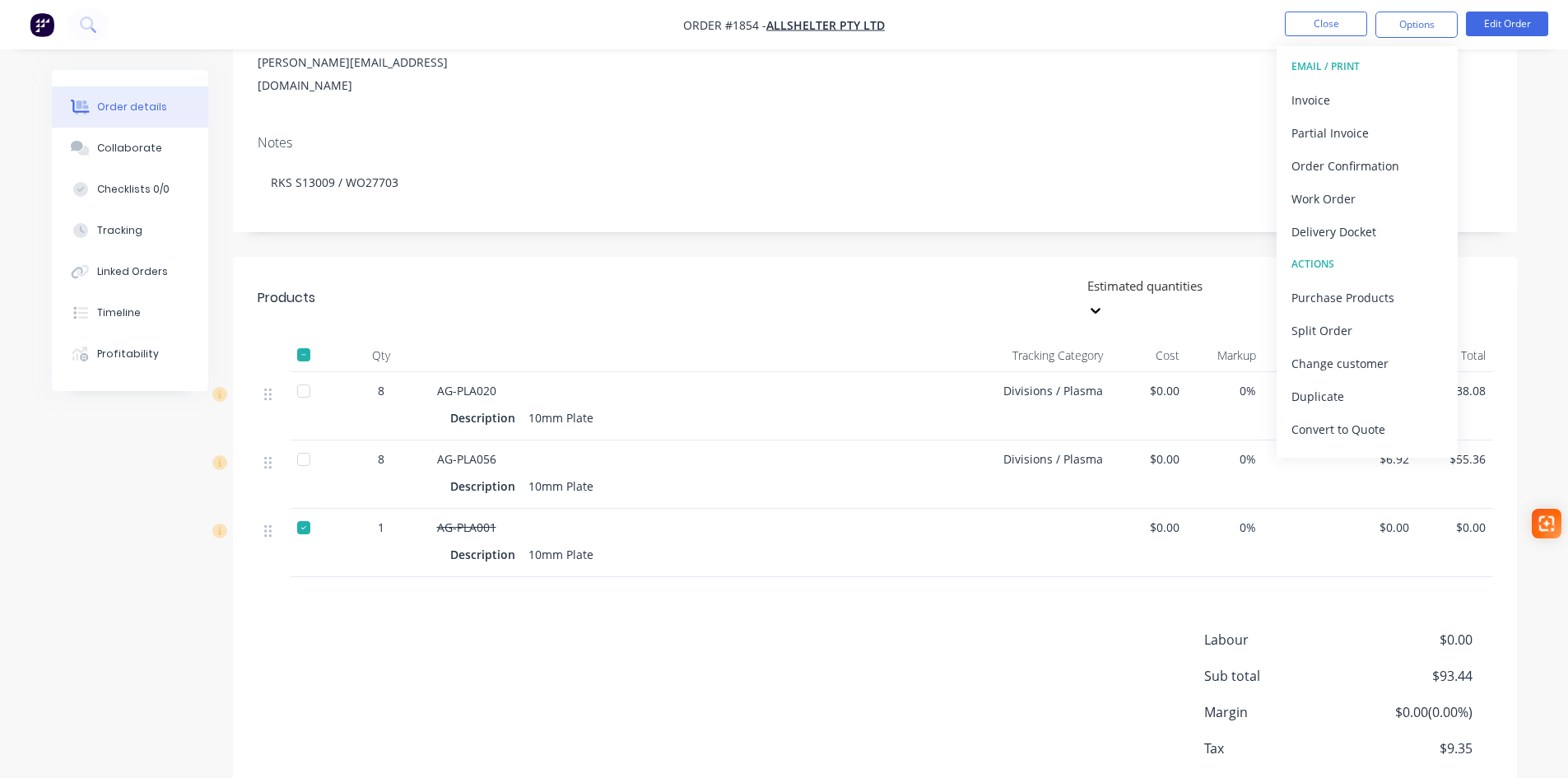
click at [646, 555] on div "Products Estimated quantities Show / Hide columns Qty Tracking Category Cost Ma…" at bounding box center [874, 550] width 1284 height 588
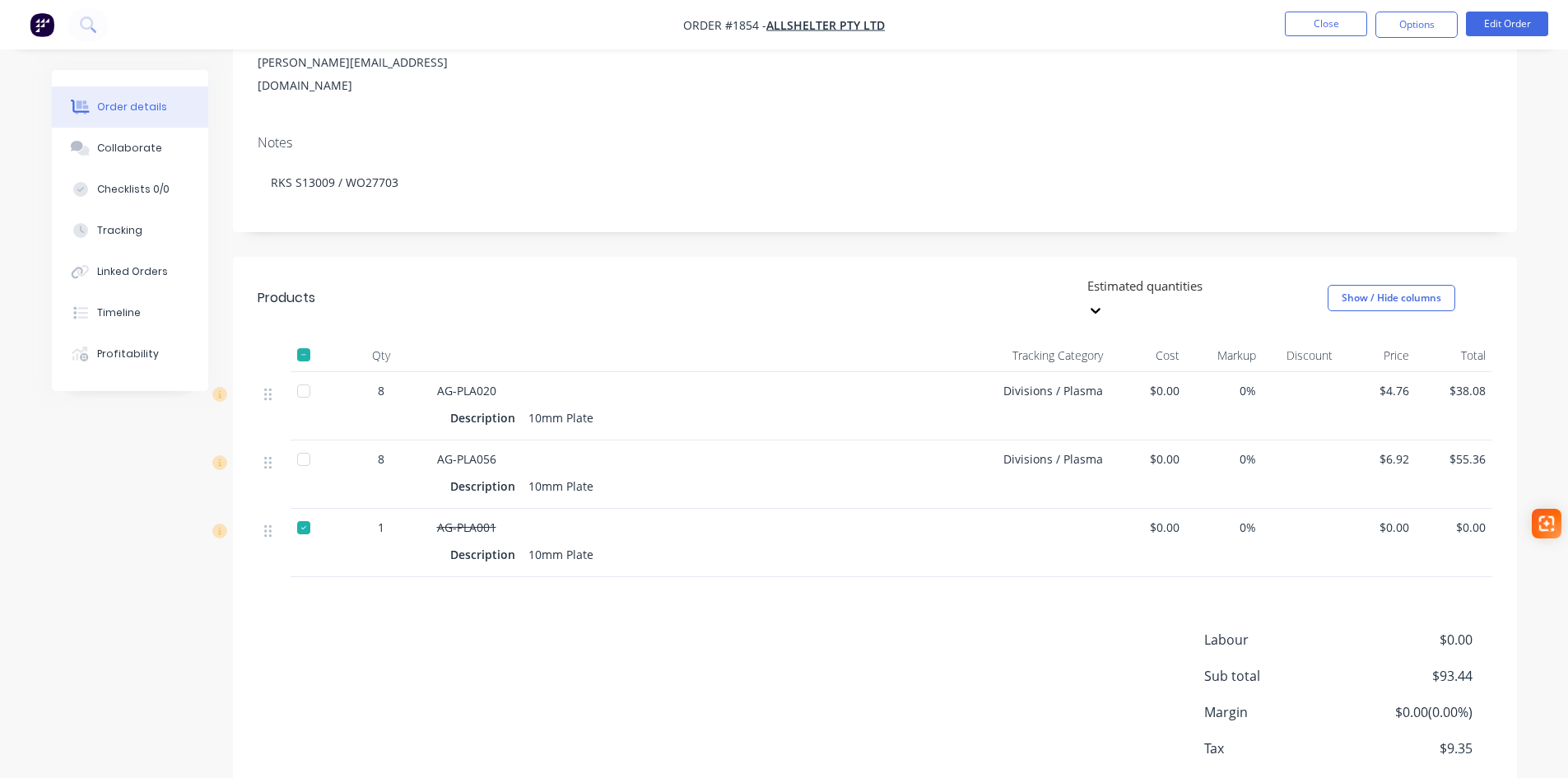
click at [1424, 519] on span "$0.00" at bounding box center [1454, 527] width 63 height 17
click at [1538, 24] on button "Edit Order" at bounding box center [1507, 24] width 82 height 25
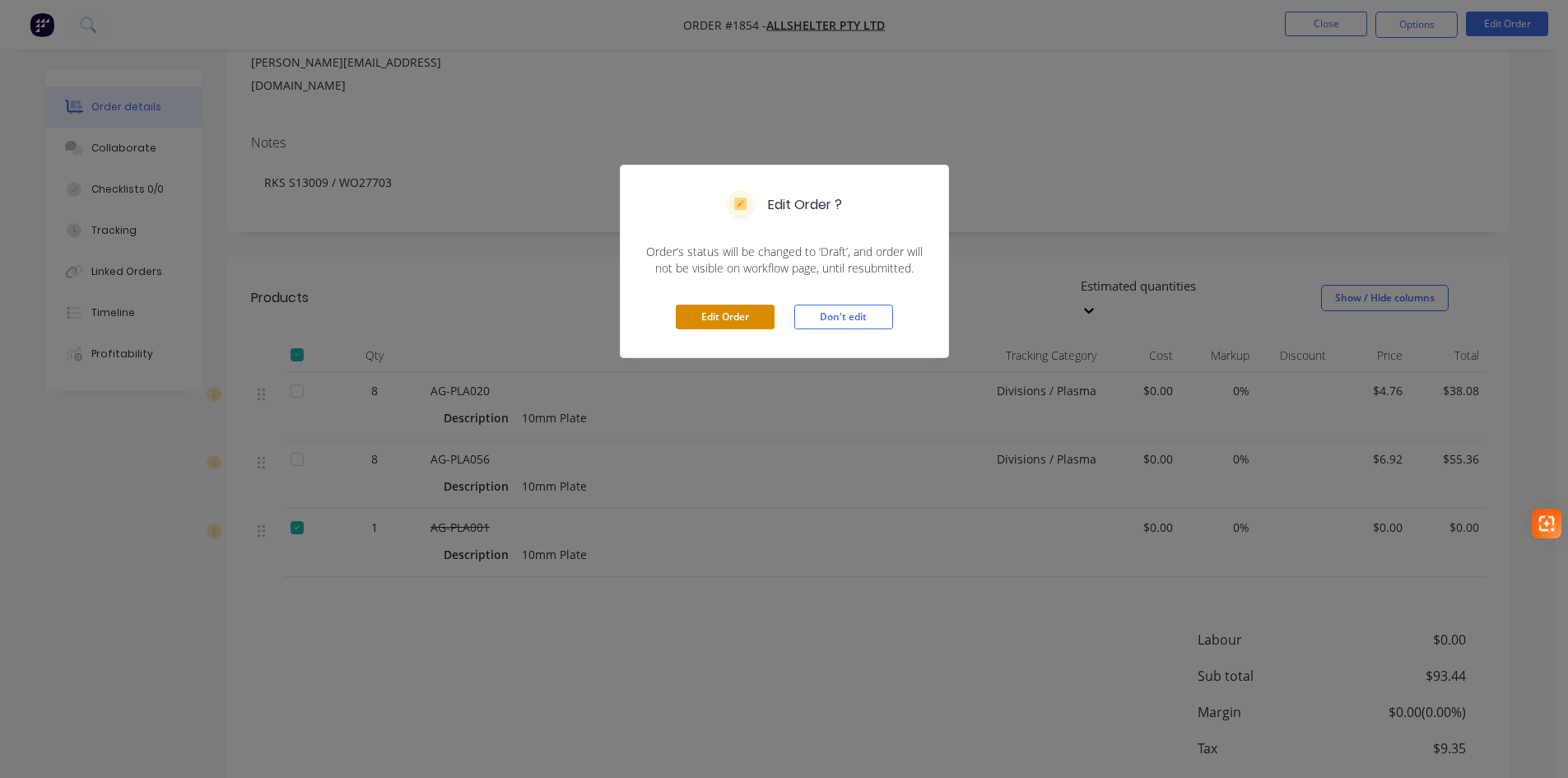
click at [740, 317] on button "Edit Order" at bounding box center [725, 317] width 99 height 25
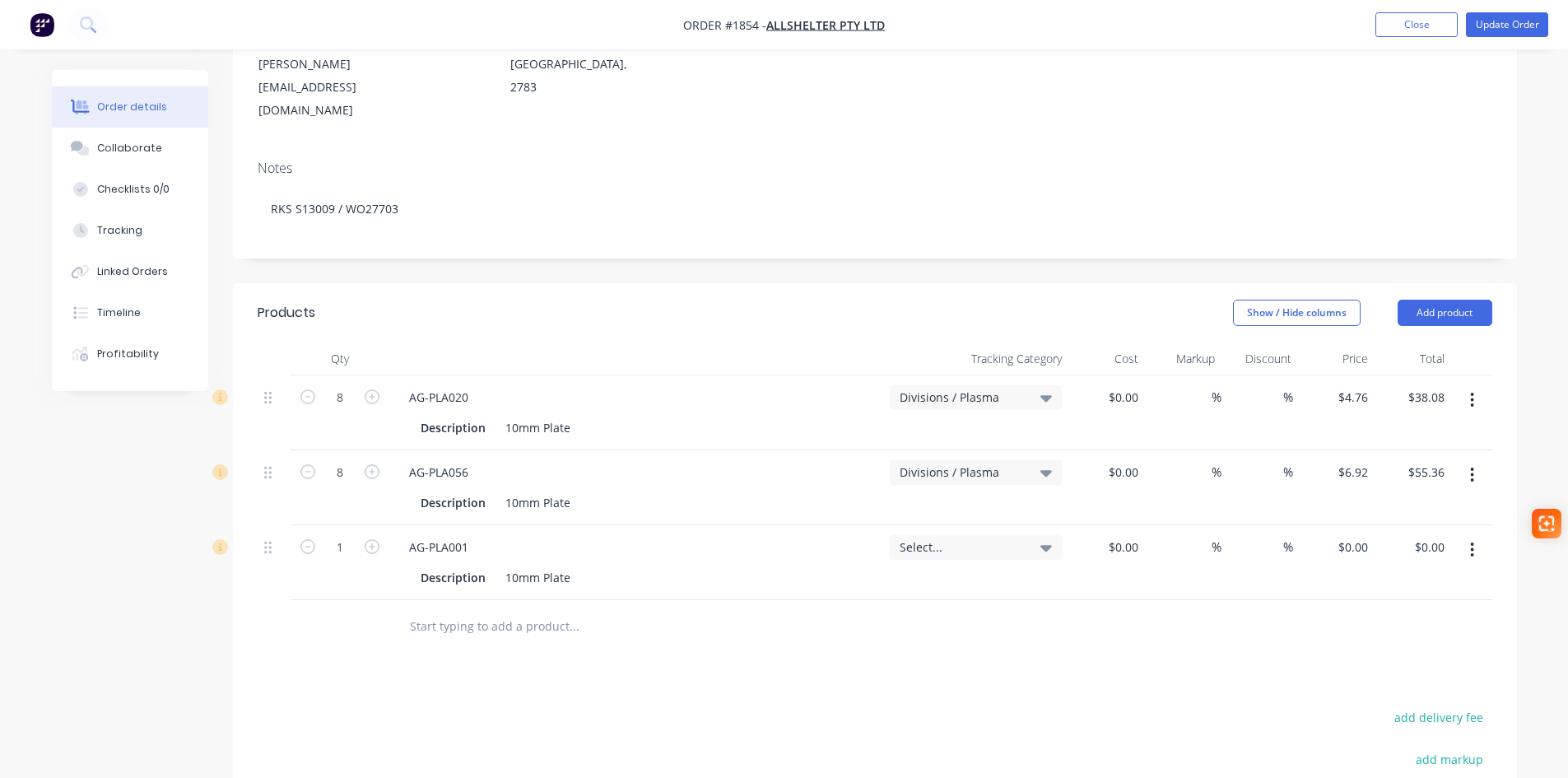
click at [1467, 535] on button "button" at bounding box center [1472, 549] width 39 height 30
click at [1371, 680] on div "Delete" at bounding box center [1414, 691] width 127 height 24
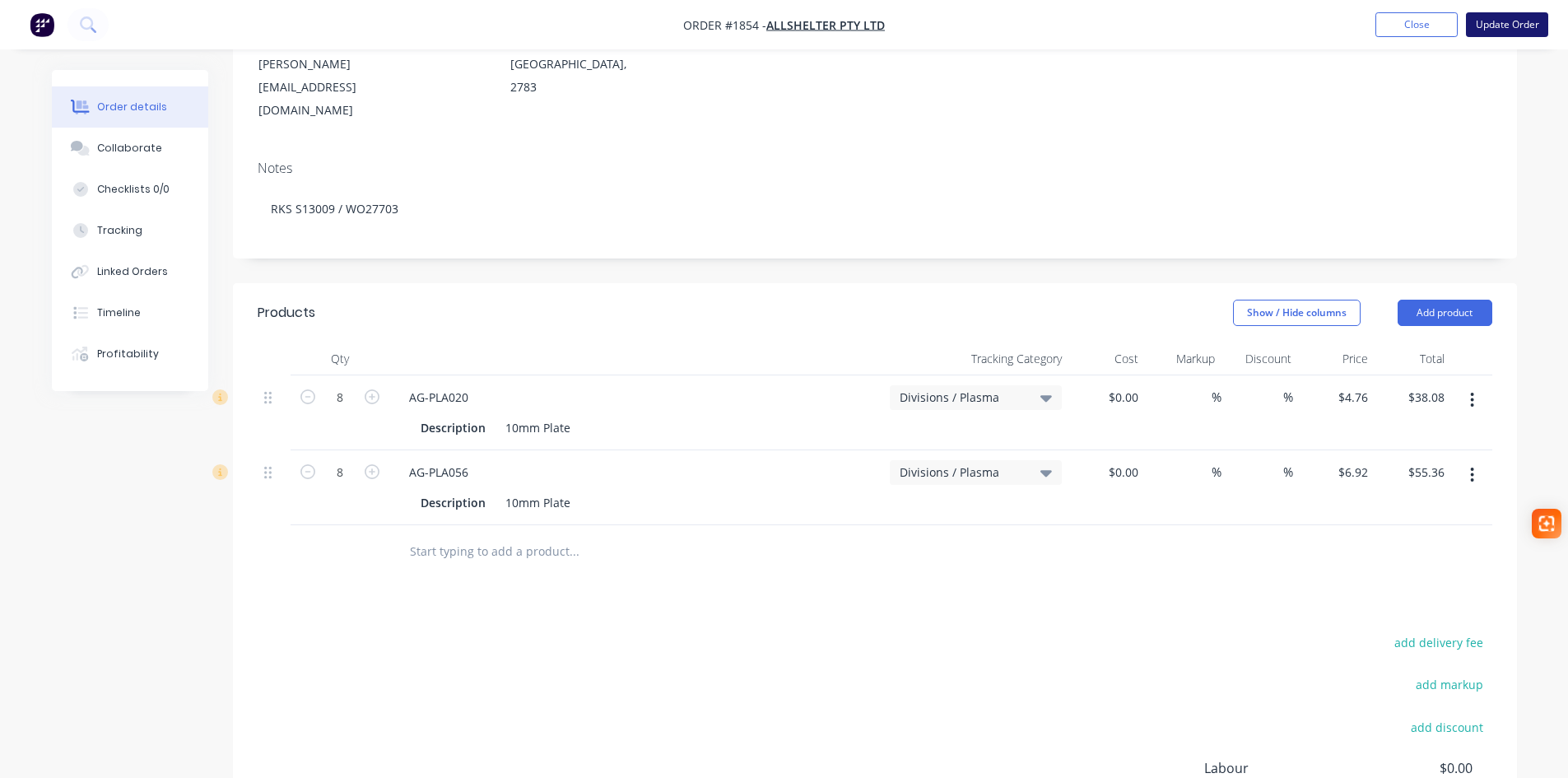
click at [1516, 21] on button "Update Order" at bounding box center [1507, 25] width 82 height 25
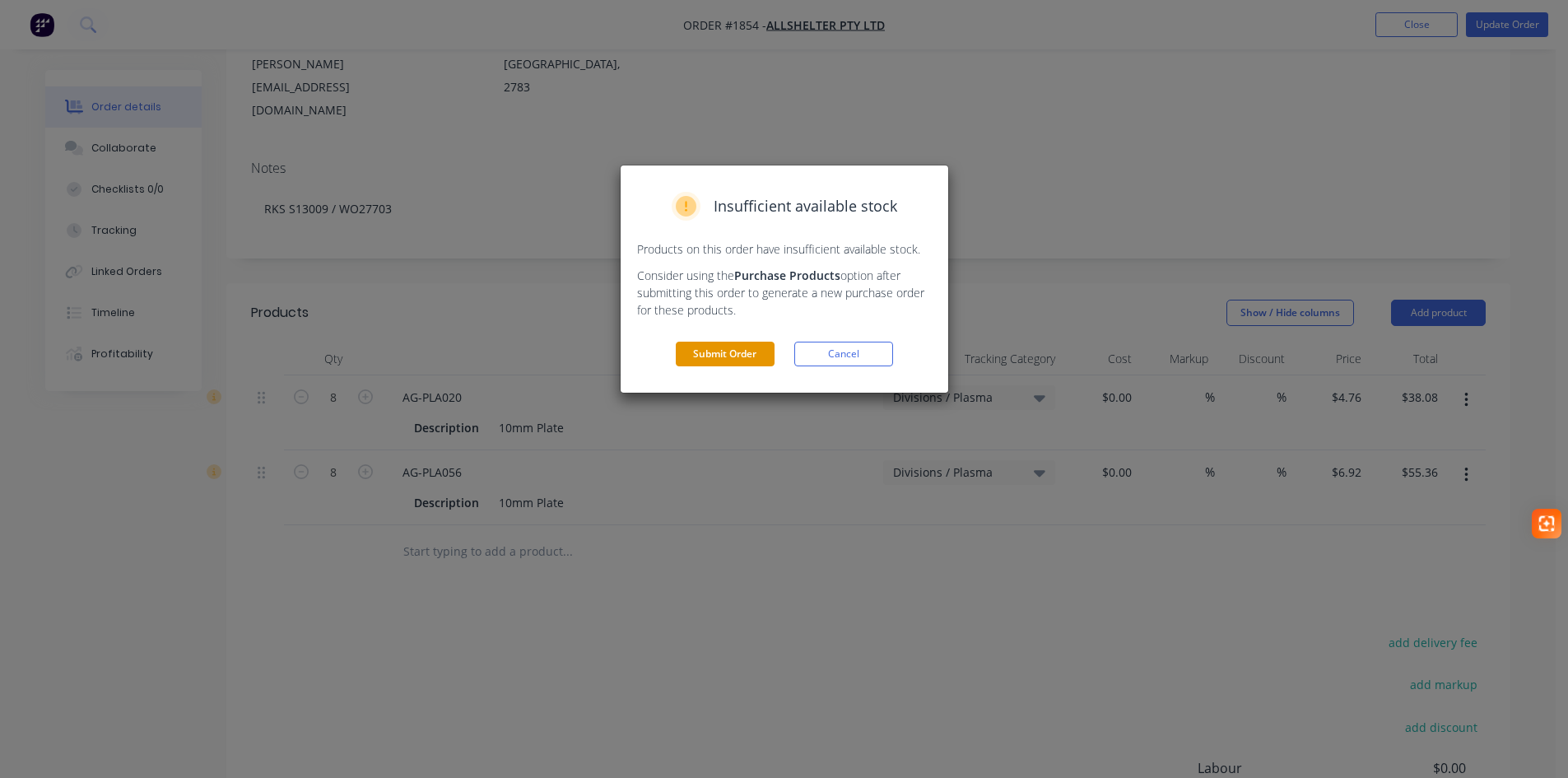
click at [725, 358] on button "Submit Order" at bounding box center [725, 354] width 99 height 25
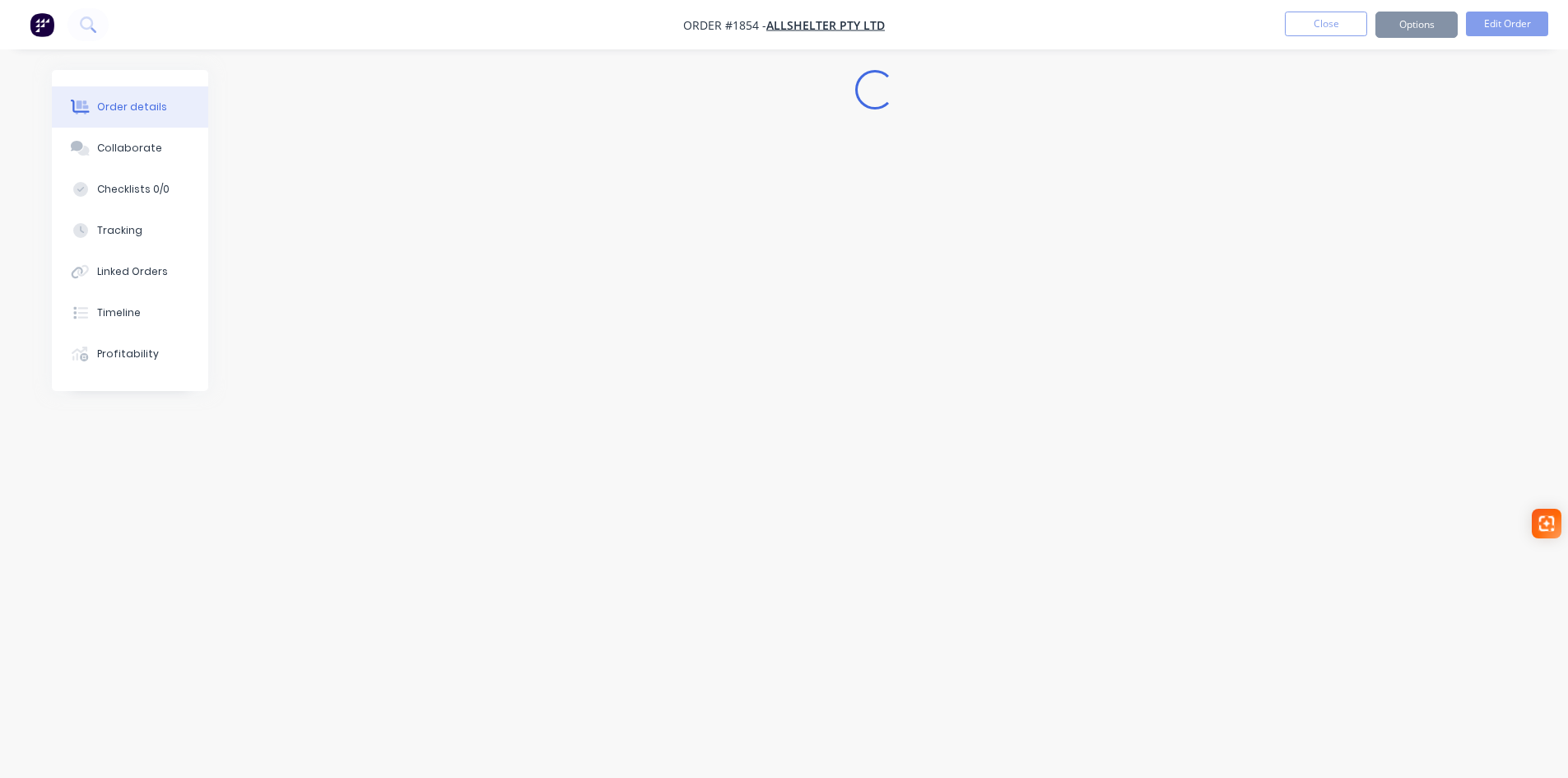
scroll to position [0, 0]
